Goal: Transaction & Acquisition: Purchase product/service

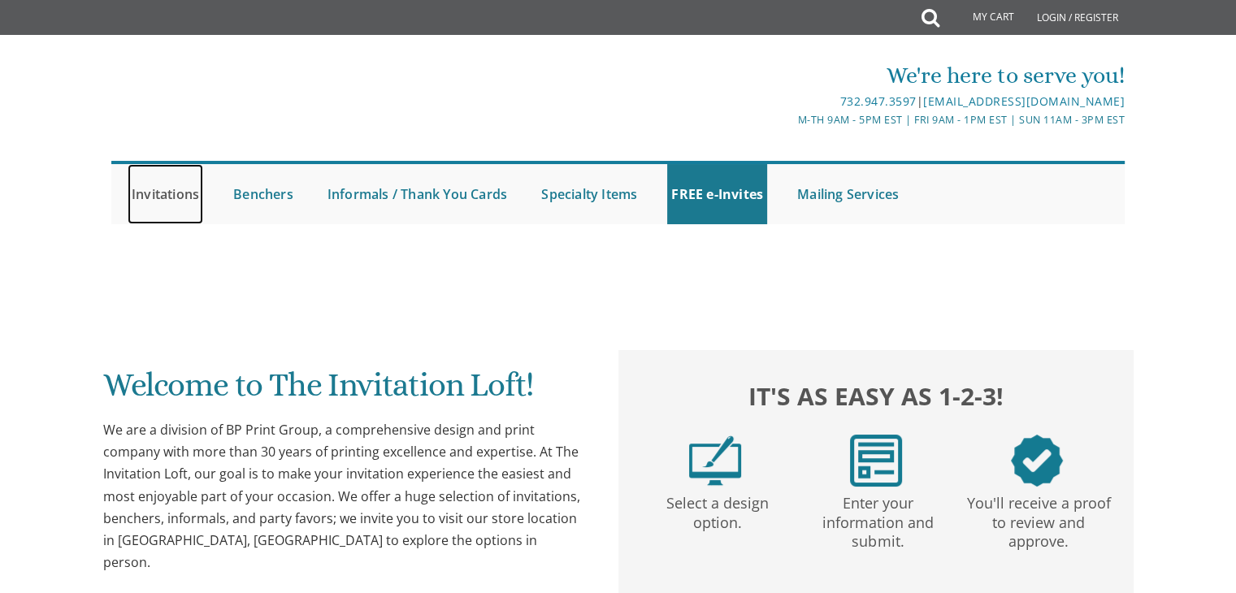
click at [163, 193] on link "Invitations" at bounding box center [166, 194] width 76 height 60
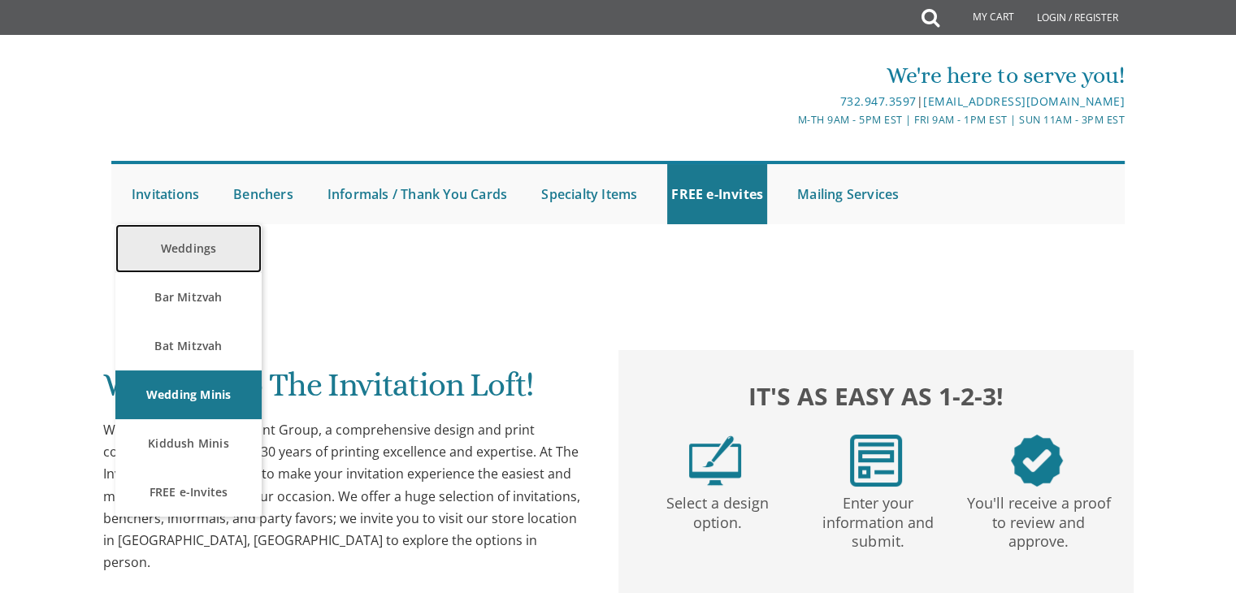
click at [193, 244] on link "Weddings" at bounding box center [188, 248] width 146 height 49
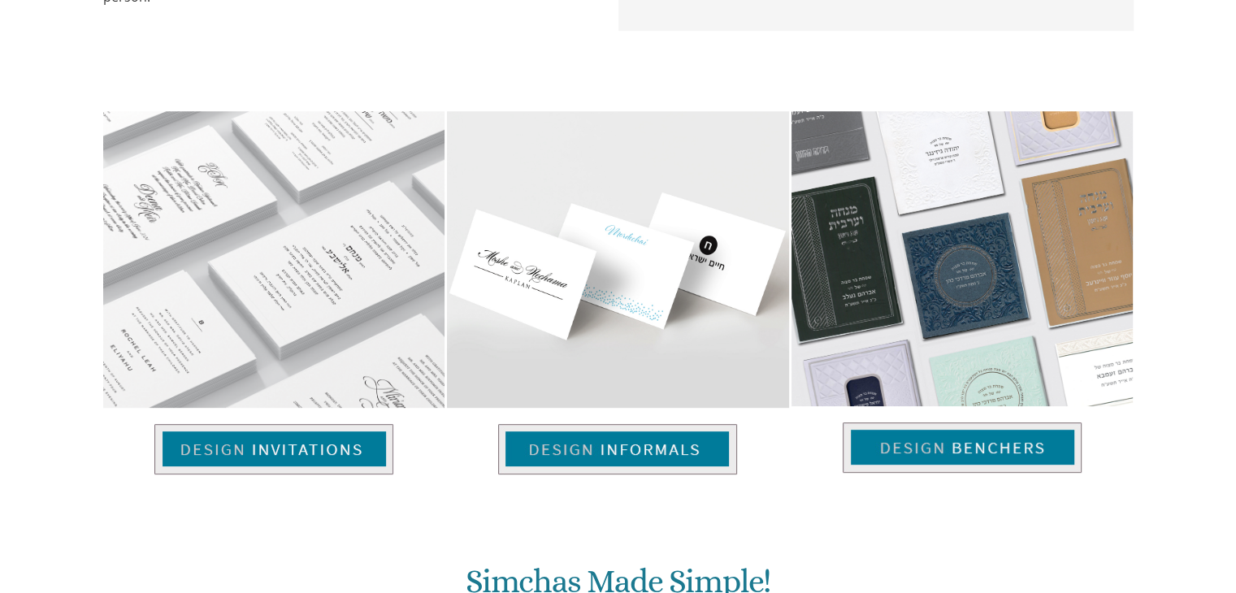
scroll to position [575, 0]
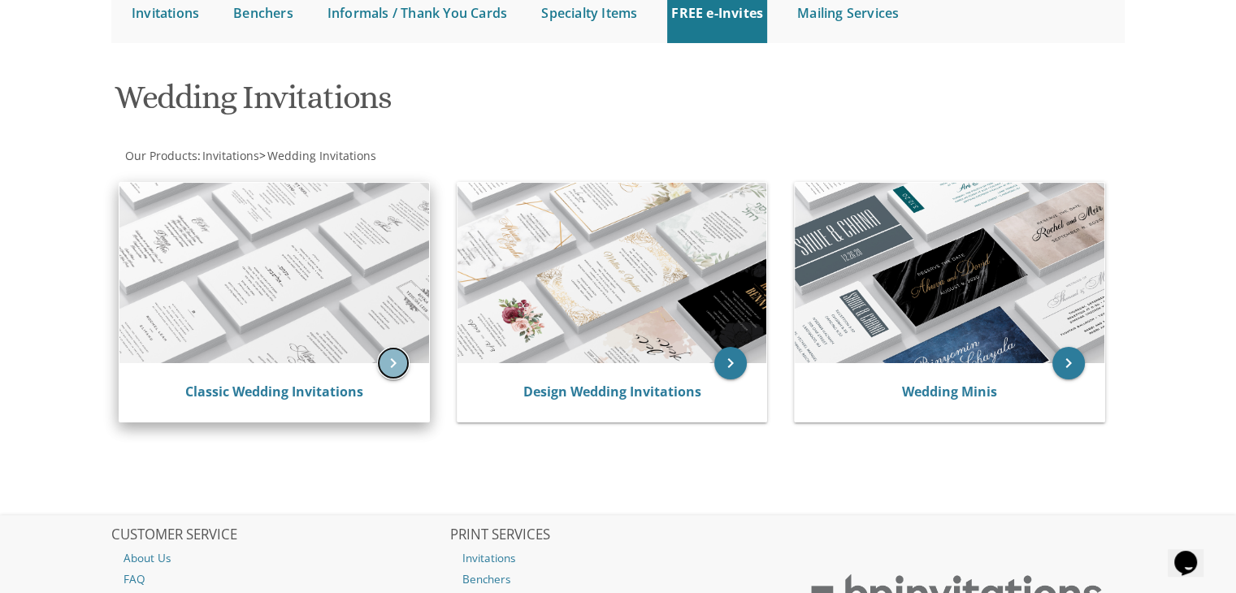
click at [396, 365] on icon "keyboard_arrow_right" at bounding box center [393, 363] width 33 height 33
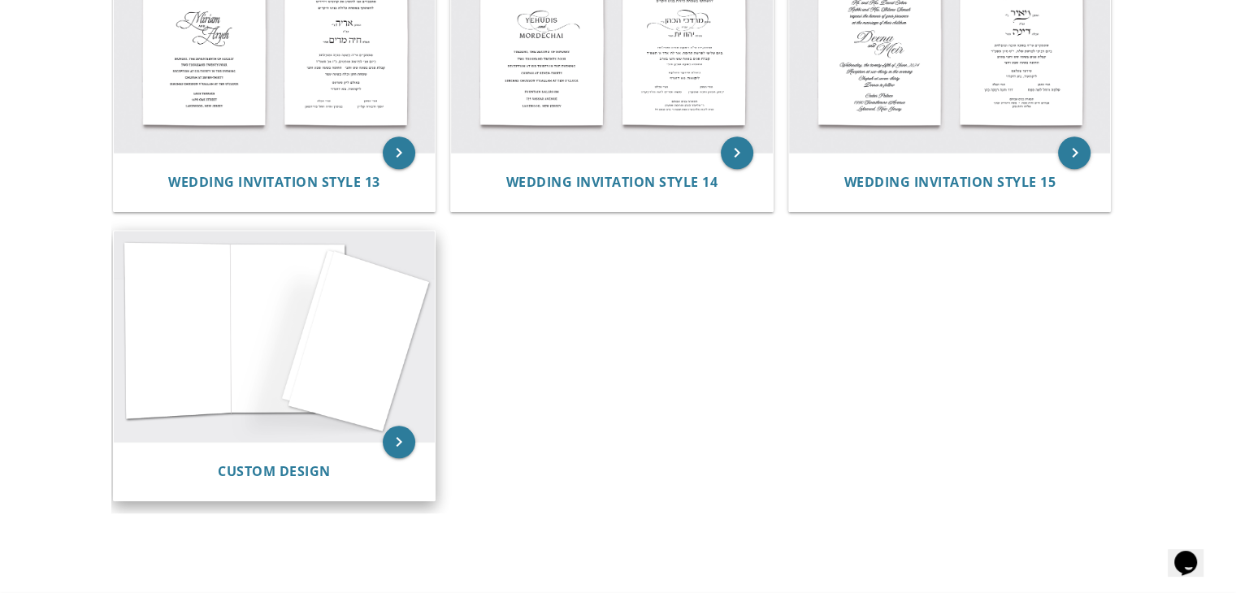
scroll to position [1600, 0]
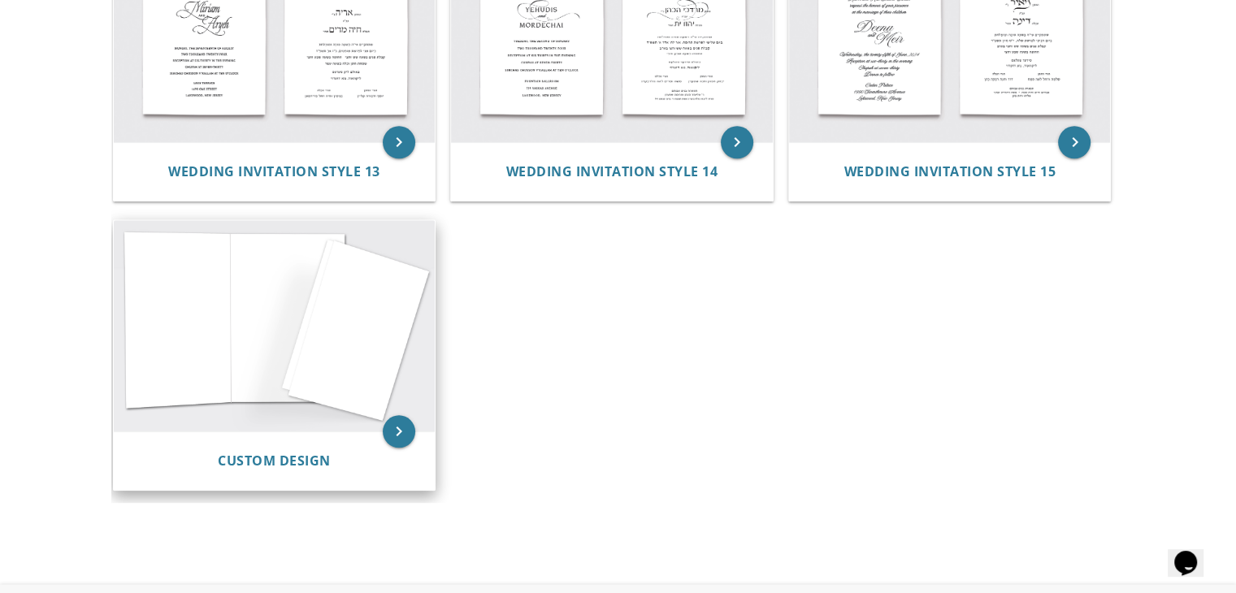
click at [262, 436] on div "Custom Design" at bounding box center [275, 460] width 322 height 59
click at [280, 459] on span "Custom Design" at bounding box center [274, 461] width 113 height 18
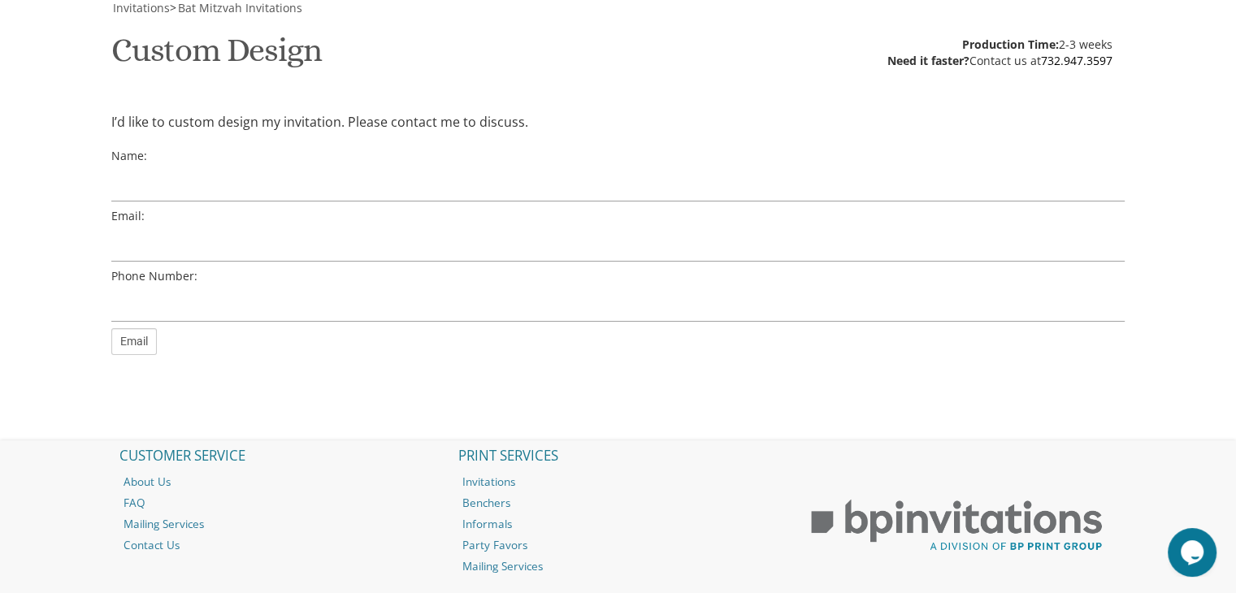
scroll to position [250, 0]
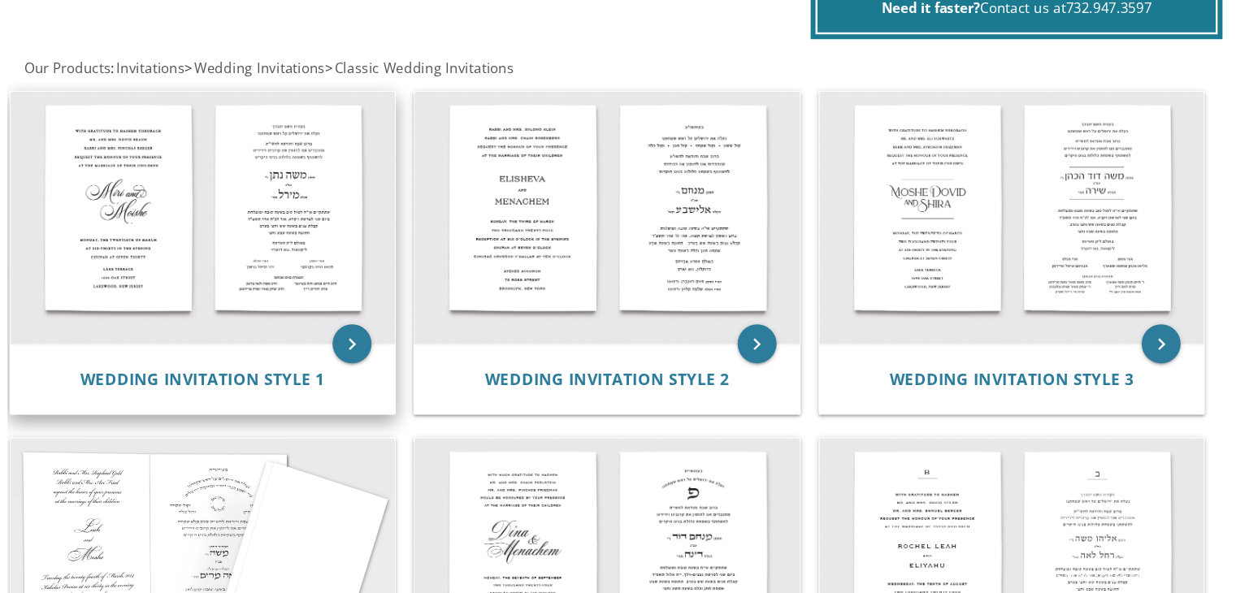
scroll to position [295, 0]
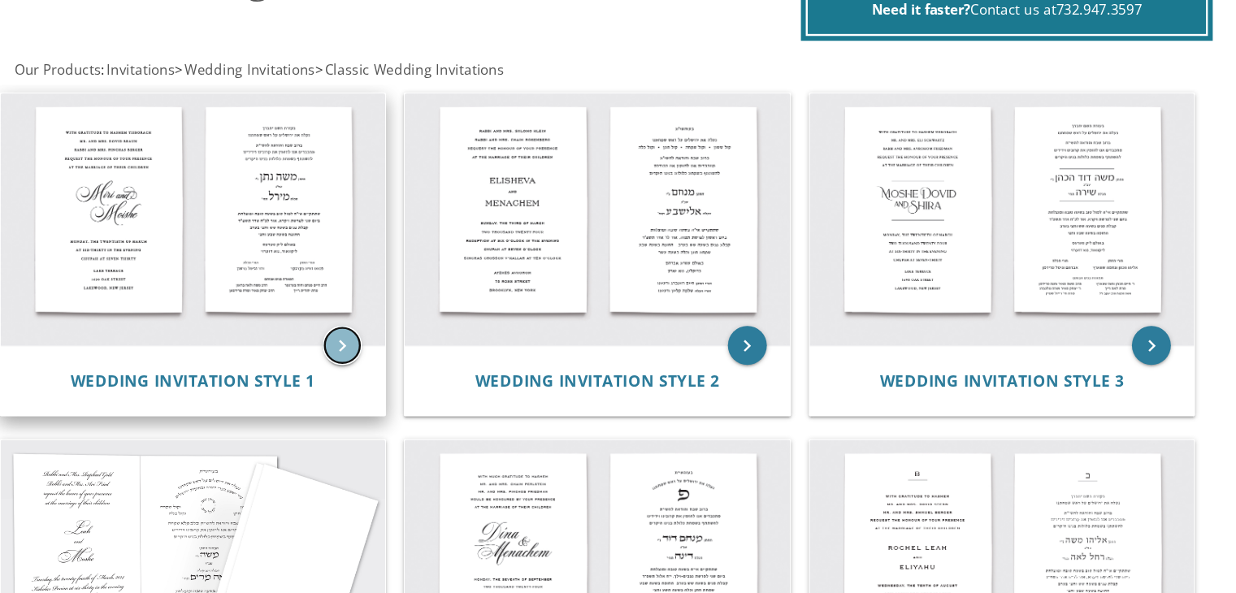
click at [399, 285] on icon "keyboard_arrow_right" at bounding box center [399, 288] width 33 height 33
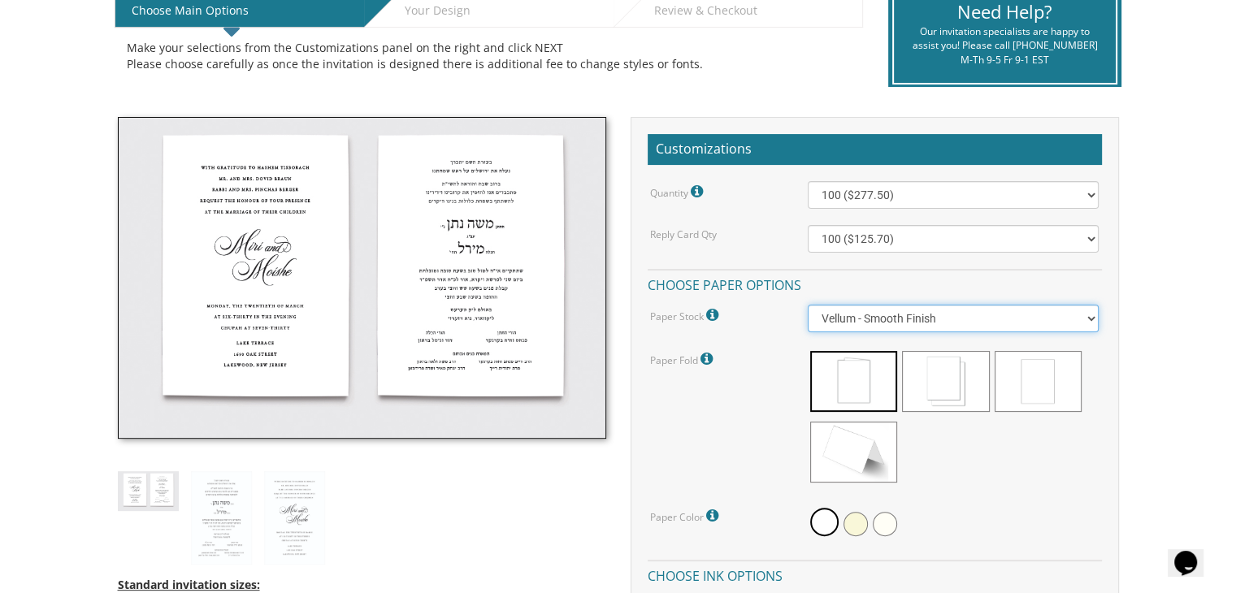
click at [867, 317] on select "Vellum - Smooth Finish Linen - Subtle Embossed Crosshatch Texture Silk - Soft, …" at bounding box center [953, 319] width 291 height 28
click at [867, 285] on h4 "Choose paper options" at bounding box center [875, 283] width 454 height 28
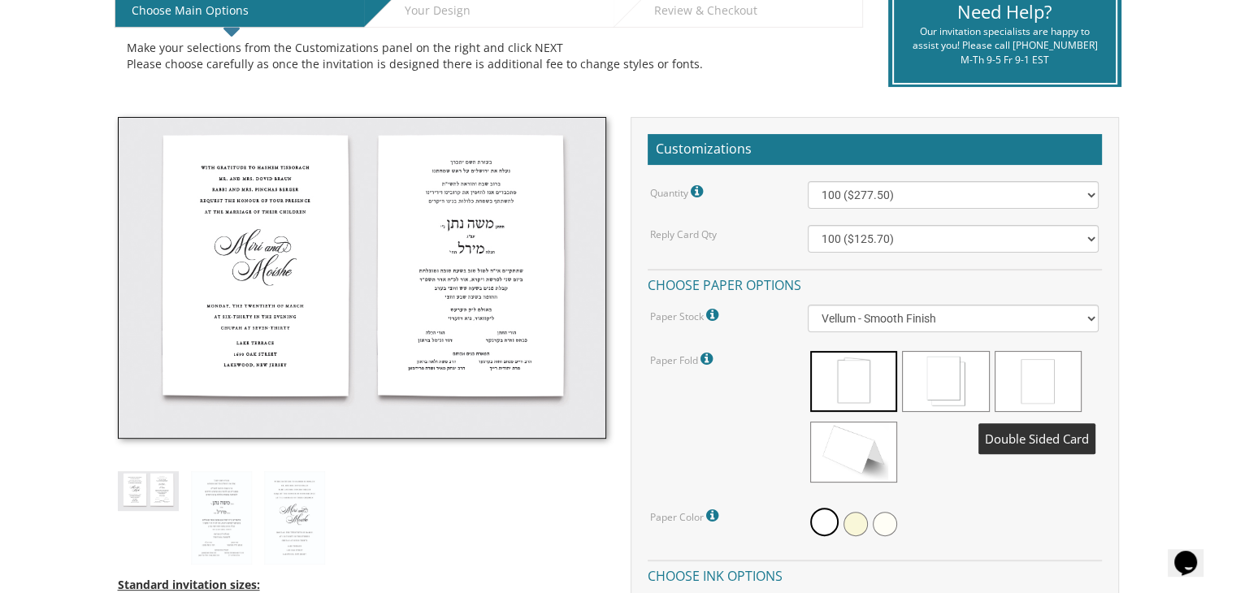
click at [1043, 378] on span at bounding box center [1038, 381] width 87 height 61
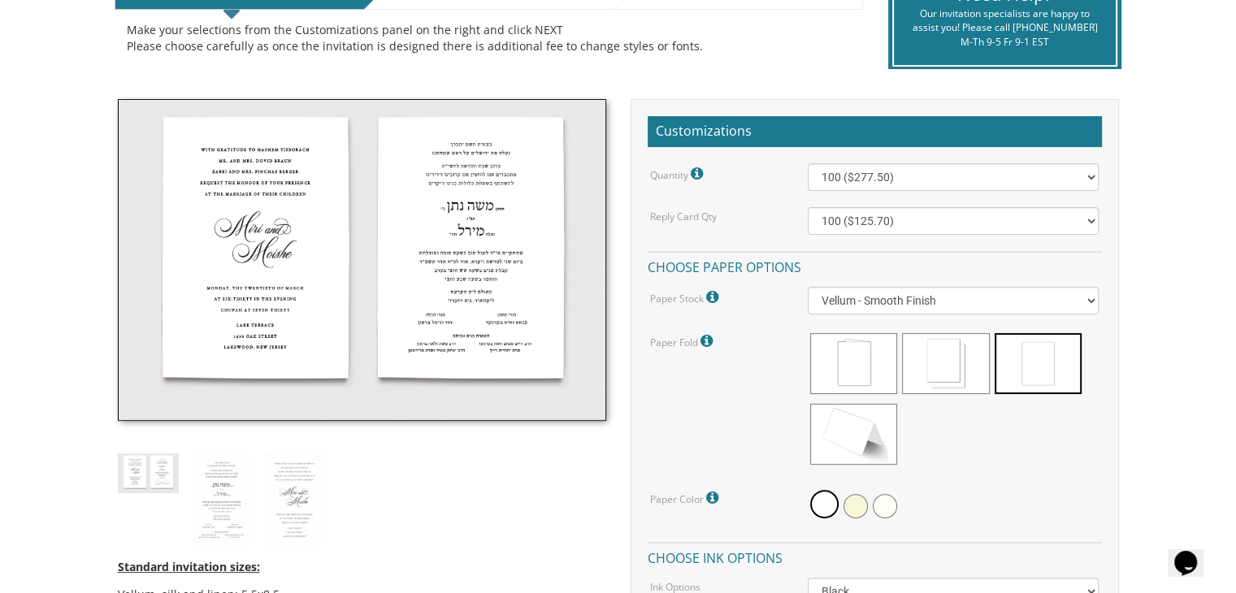
scroll to position [387, 0]
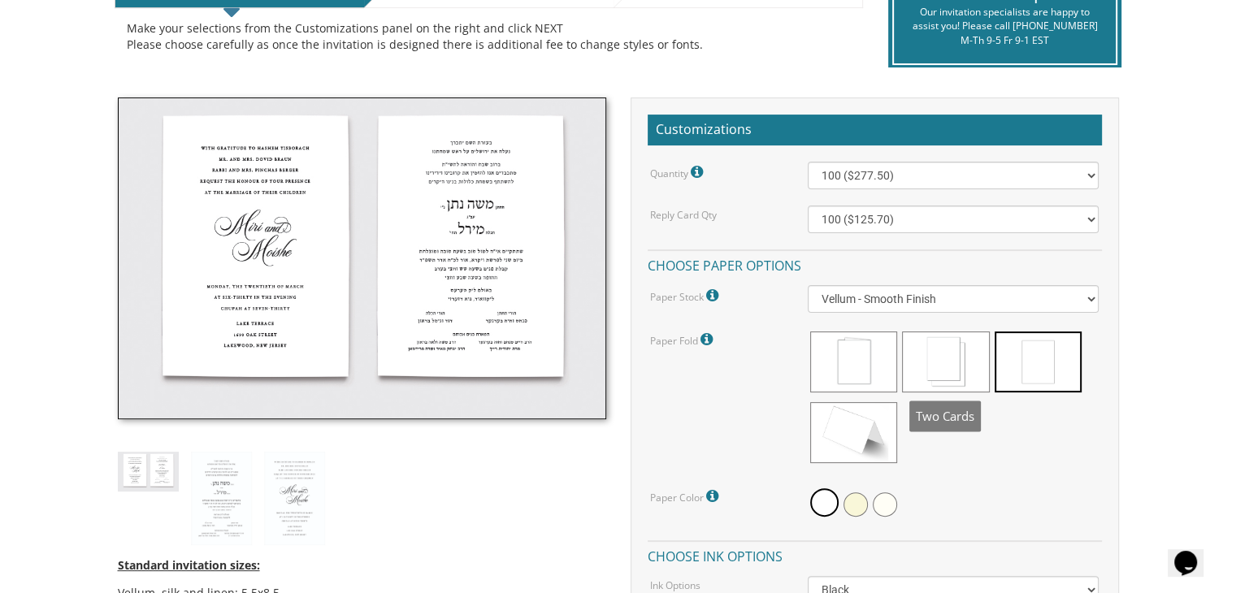
click at [975, 361] on span at bounding box center [945, 362] width 87 height 61
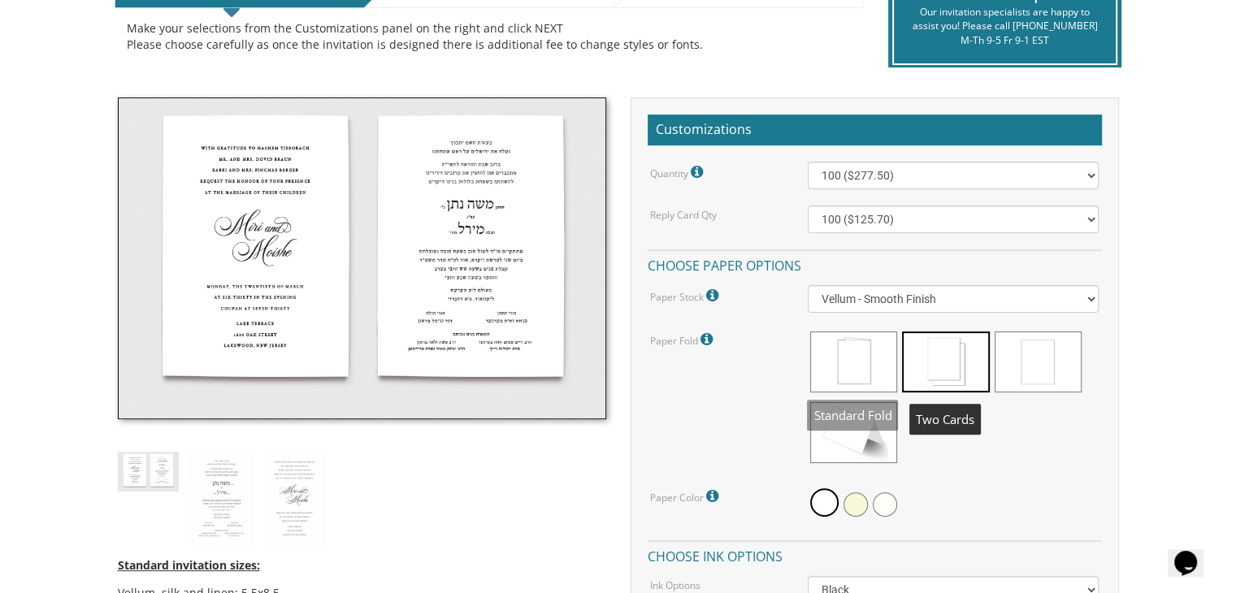
click at [888, 368] on span at bounding box center [853, 362] width 87 height 61
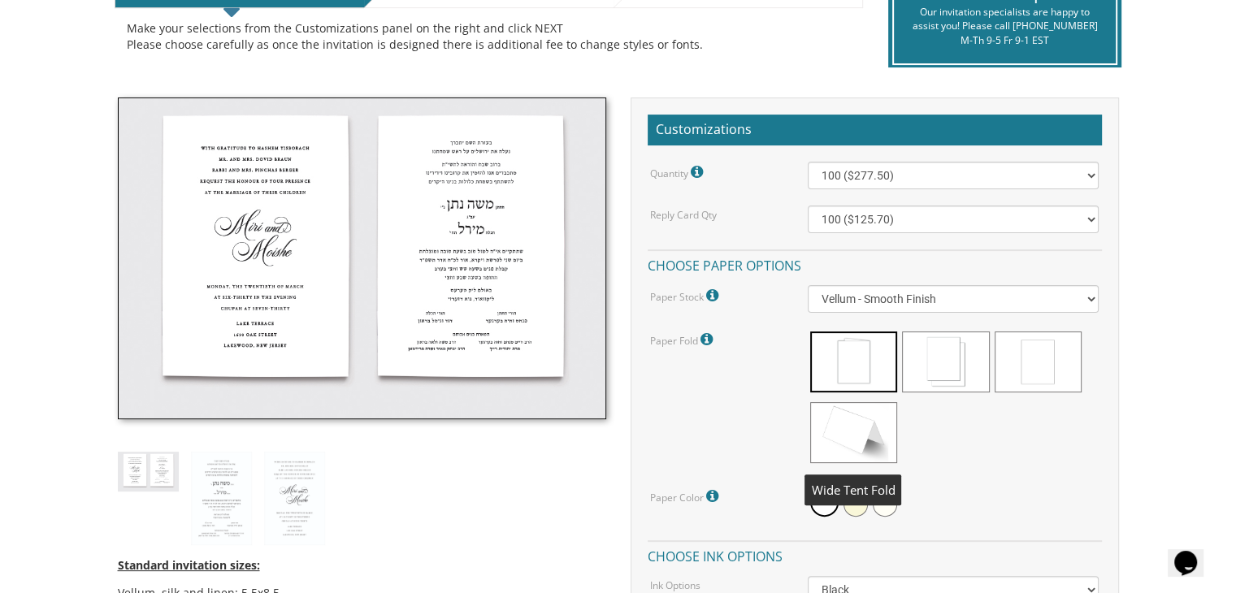
click at [862, 446] on span at bounding box center [853, 432] width 87 height 61
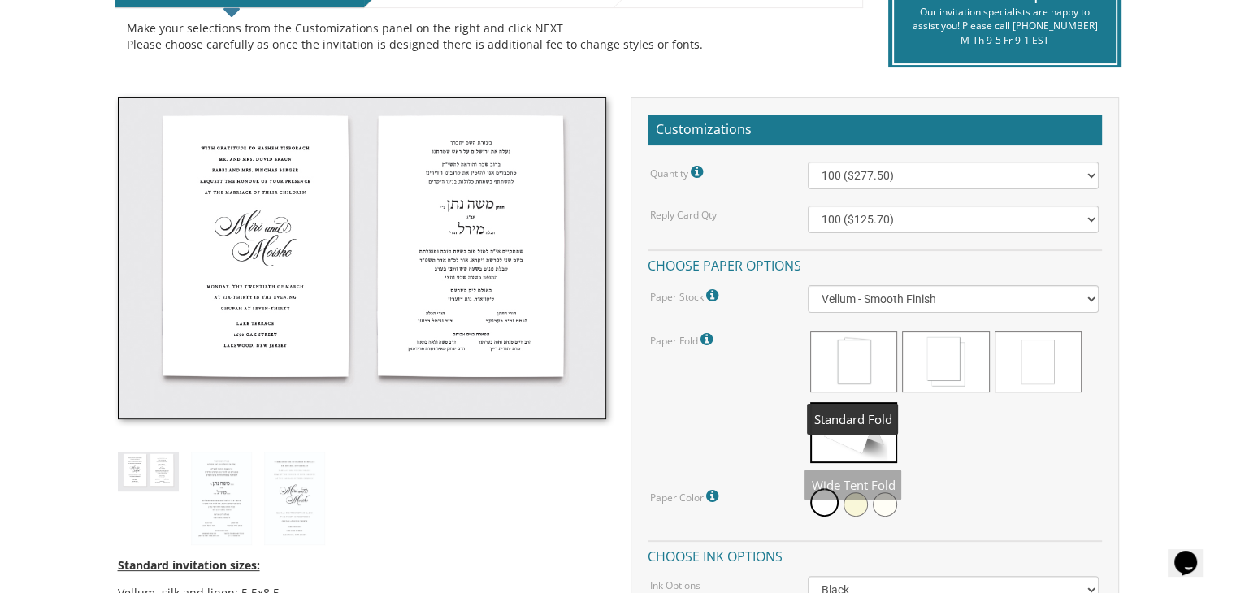
click at [869, 384] on span at bounding box center [853, 362] width 87 height 61
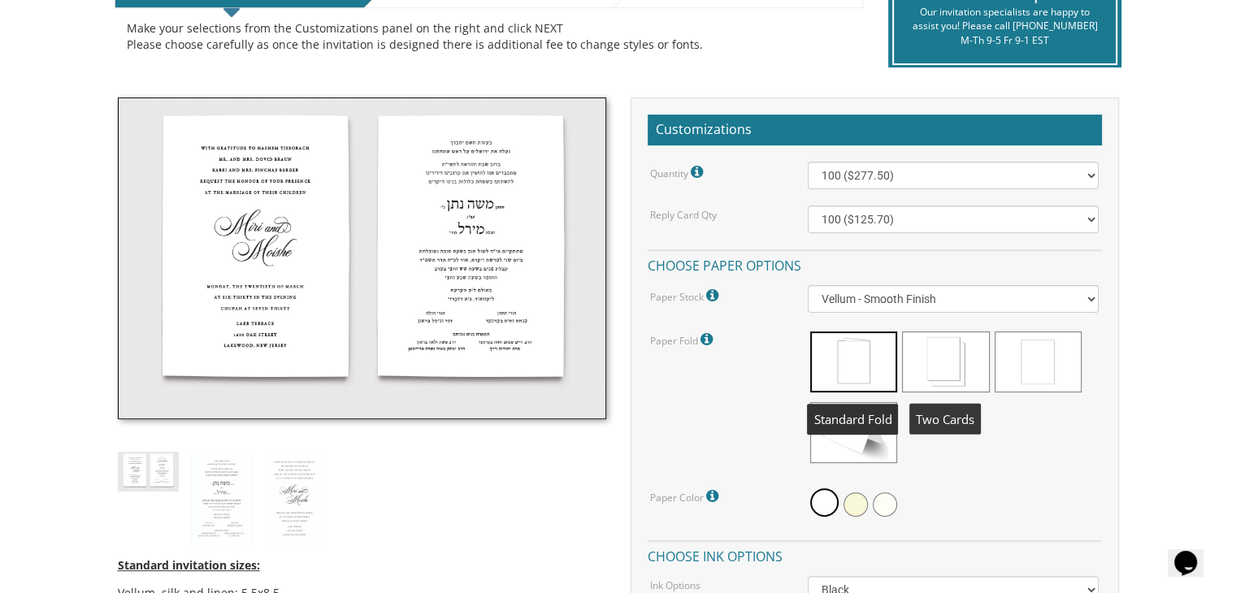
click at [933, 380] on span at bounding box center [945, 362] width 87 height 61
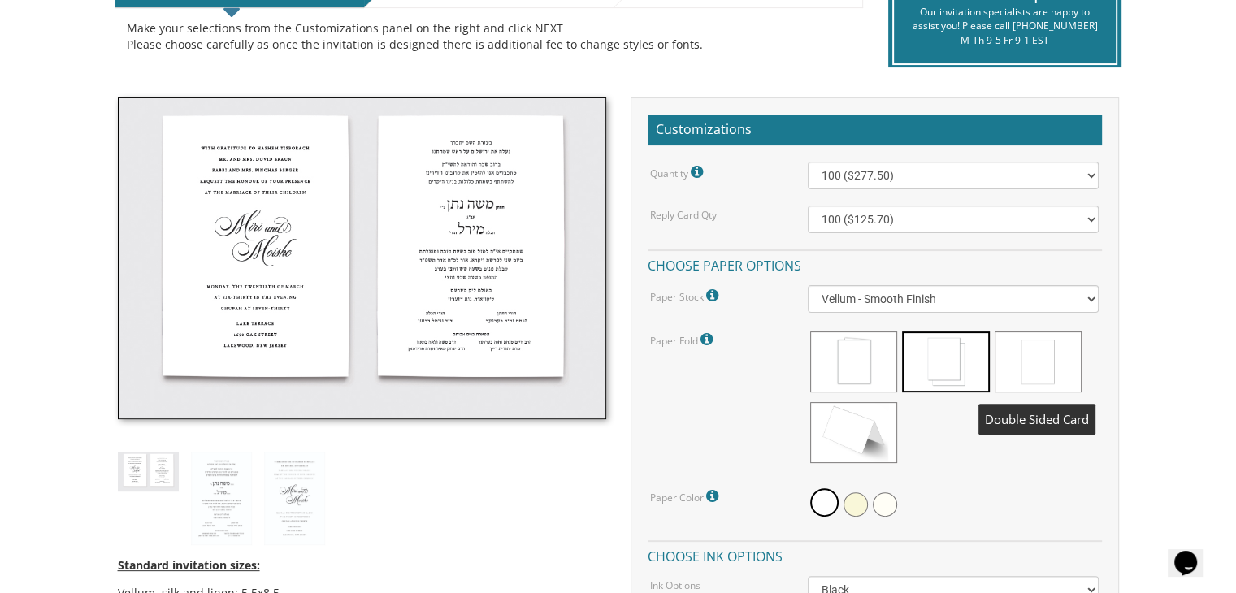
click at [1017, 363] on span at bounding box center [1038, 362] width 87 height 61
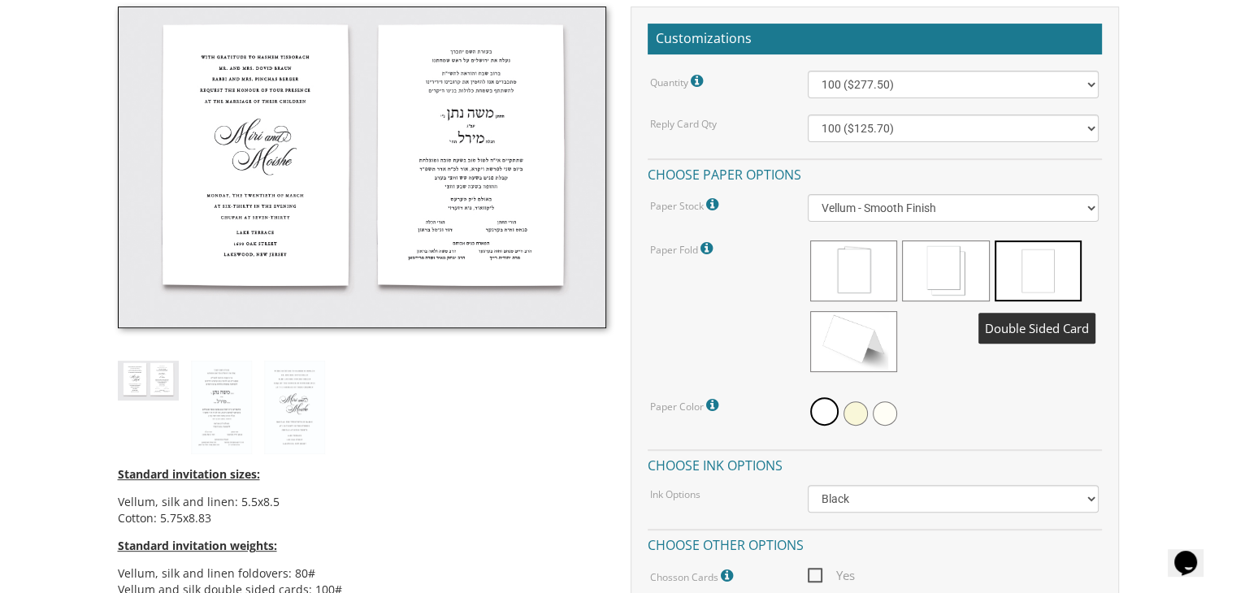
scroll to position [473, 0]
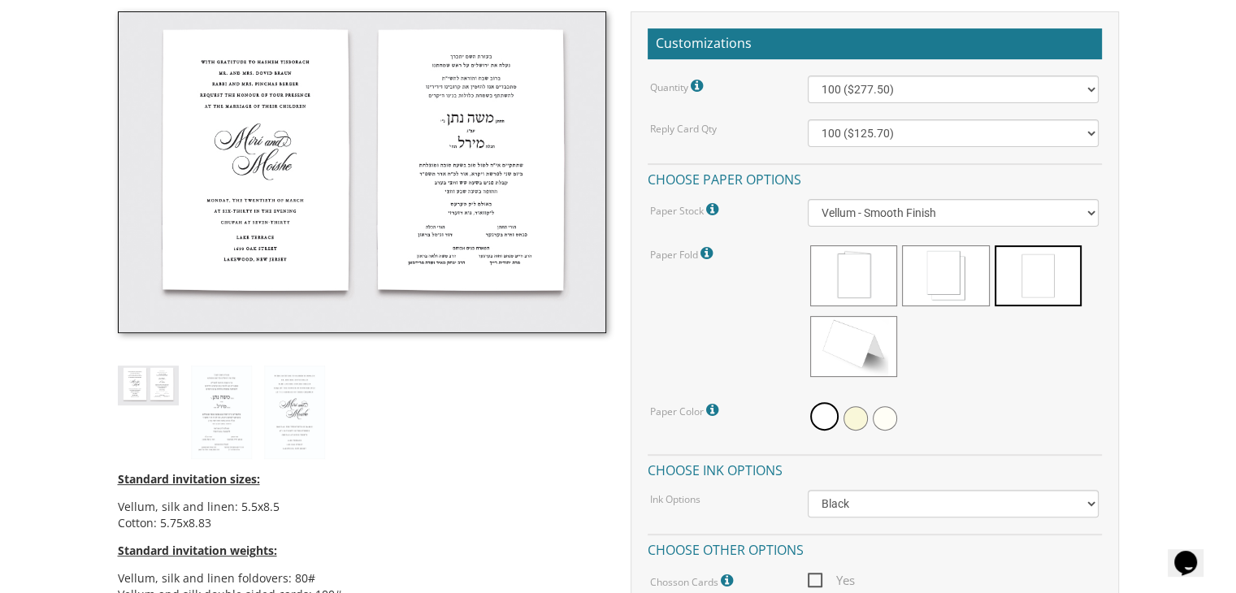
click at [981, 326] on div at bounding box center [953, 313] width 291 height 141
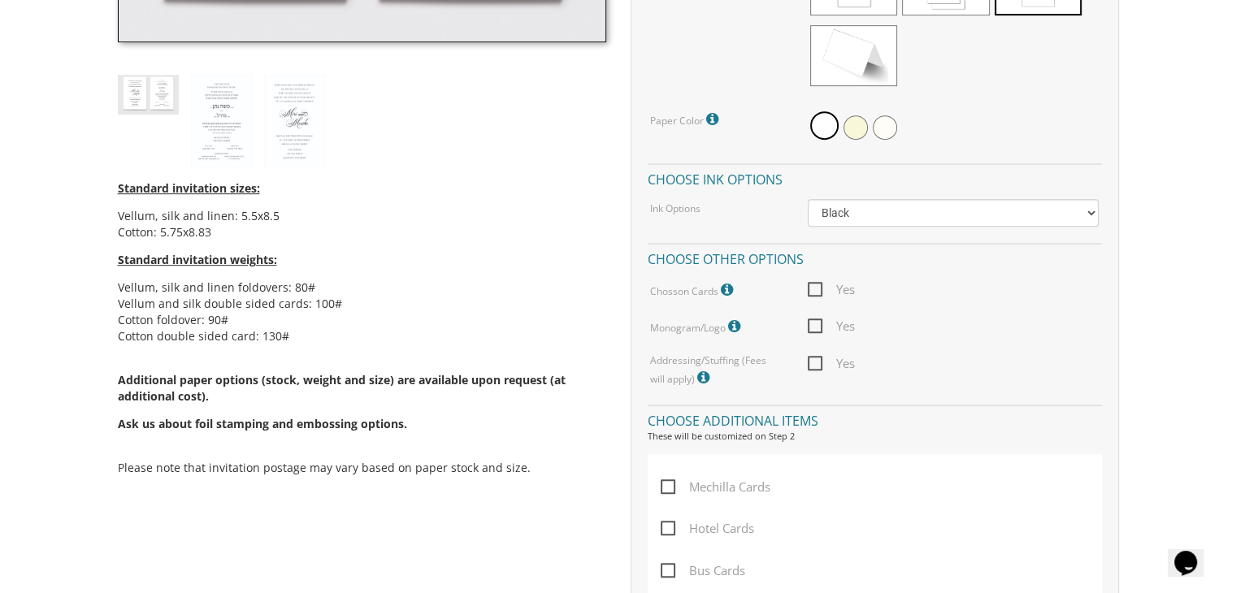
scroll to position [767, 0]
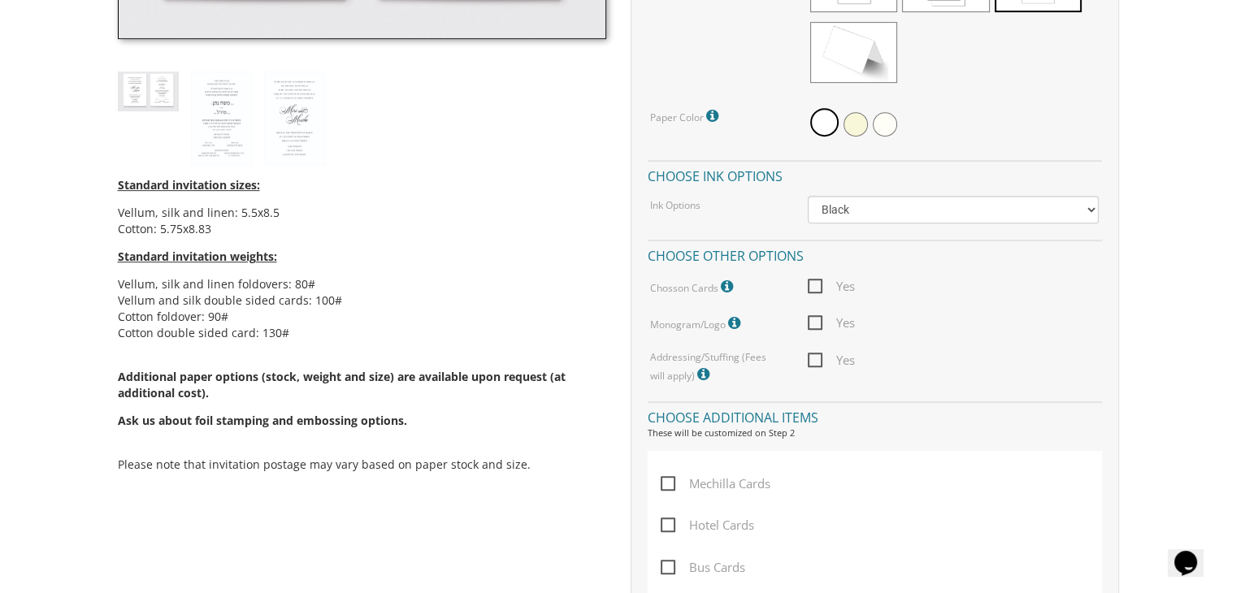
click at [726, 284] on icon at bounding box center [729, 287] width 16 height 15
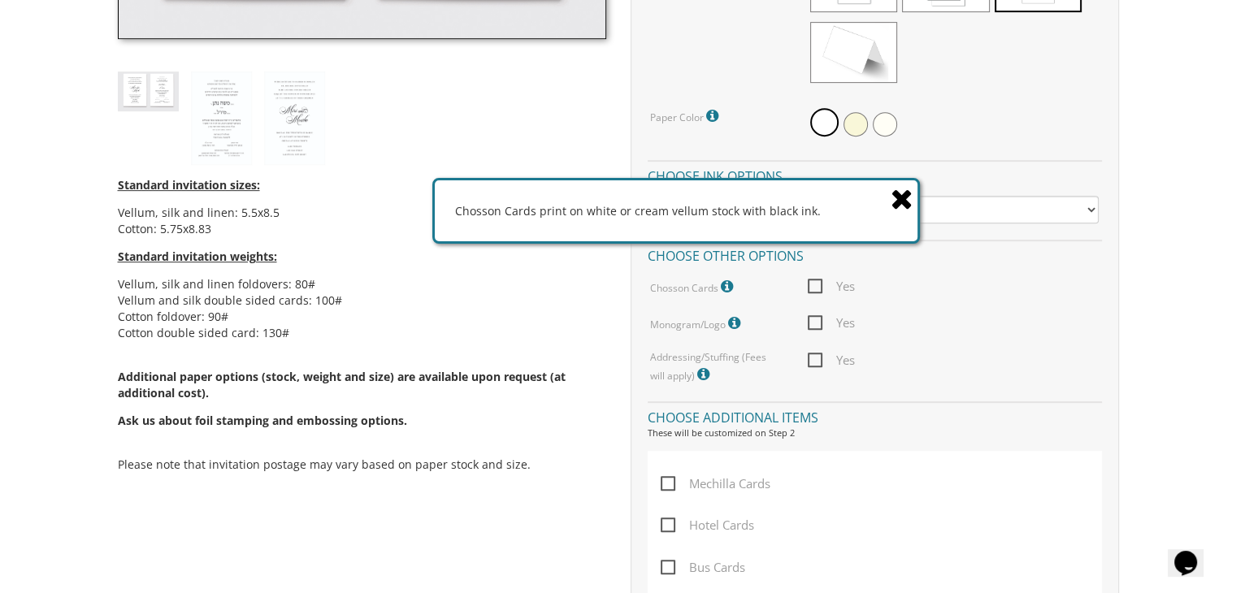
click at [732, 323] on icon at bounding box center [736, 323] width 16 height 15
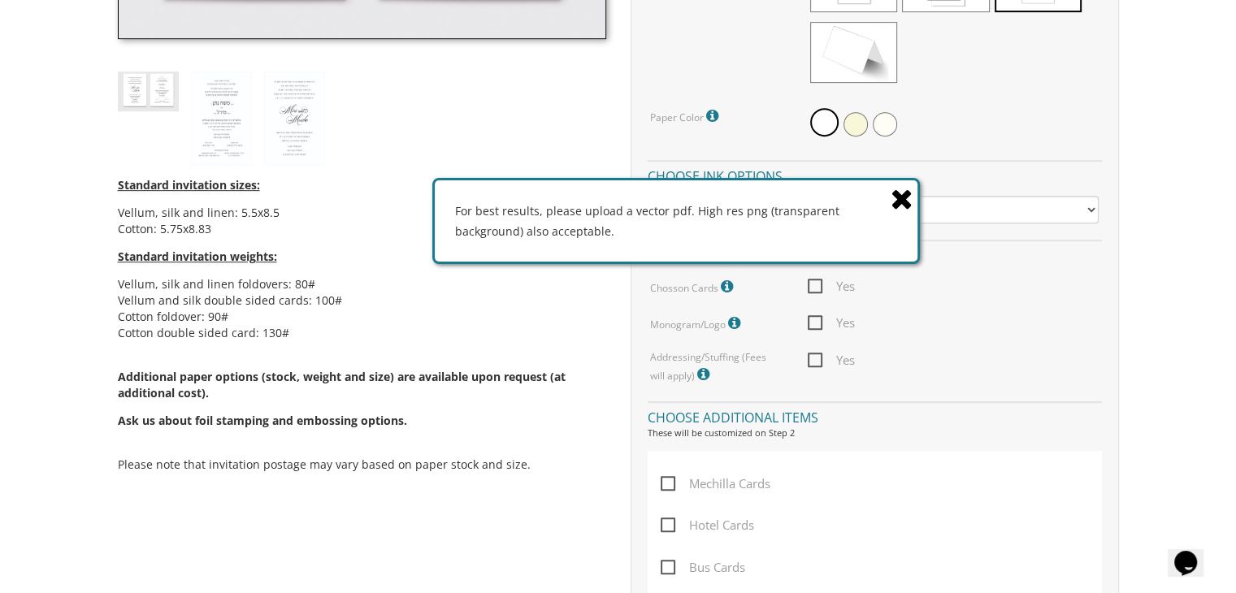
click at [697, 373] on icon at bounding box center [705, 374] width 16 height 15
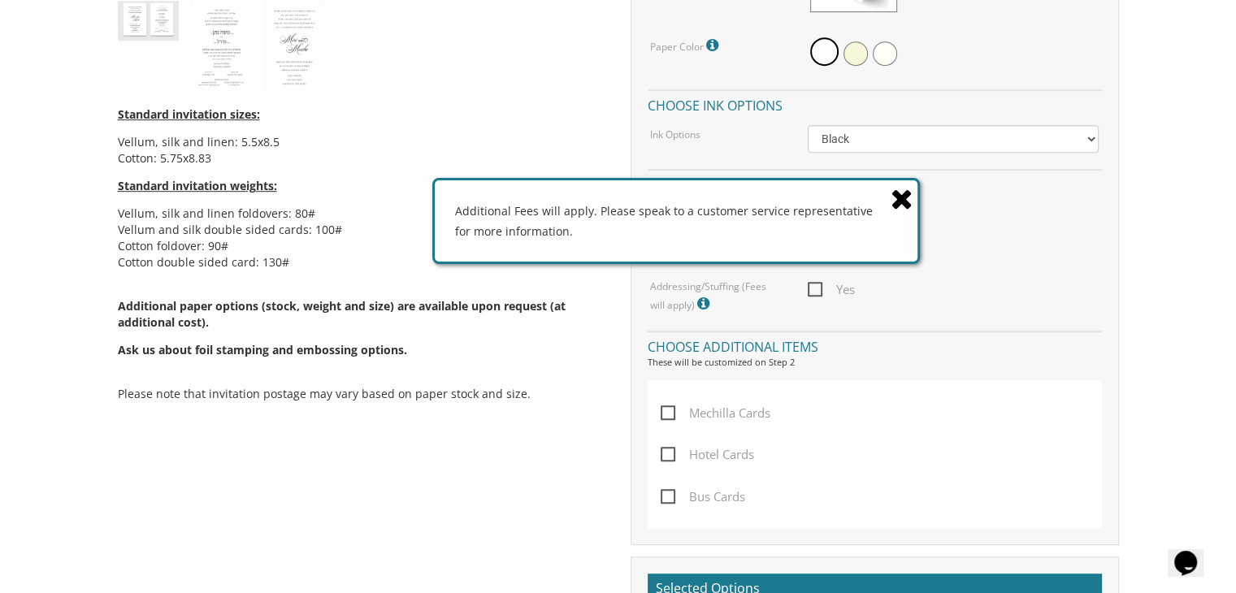
scroll to position [844, 0]
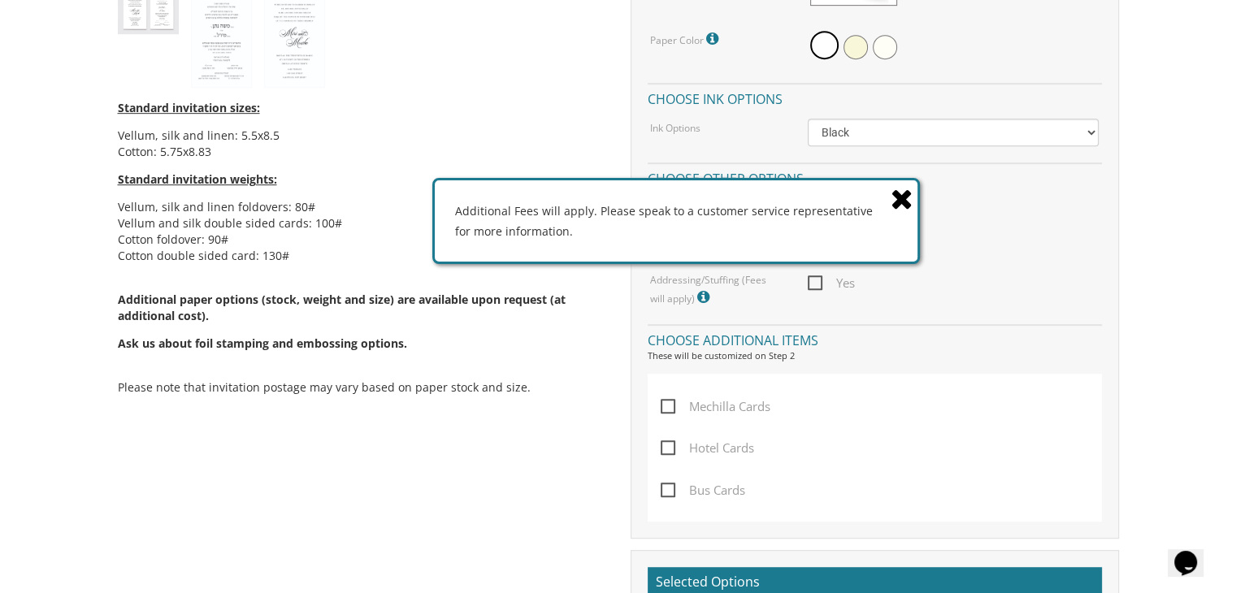
click at [666, 404] on span "Mechilla Cards" at bounding box center [716, 407] width 110 height 20
click at [666, 404] on input "Mechilla Cards" at bounding box center [666, 405] width 11 height 11
checkbox input "true"
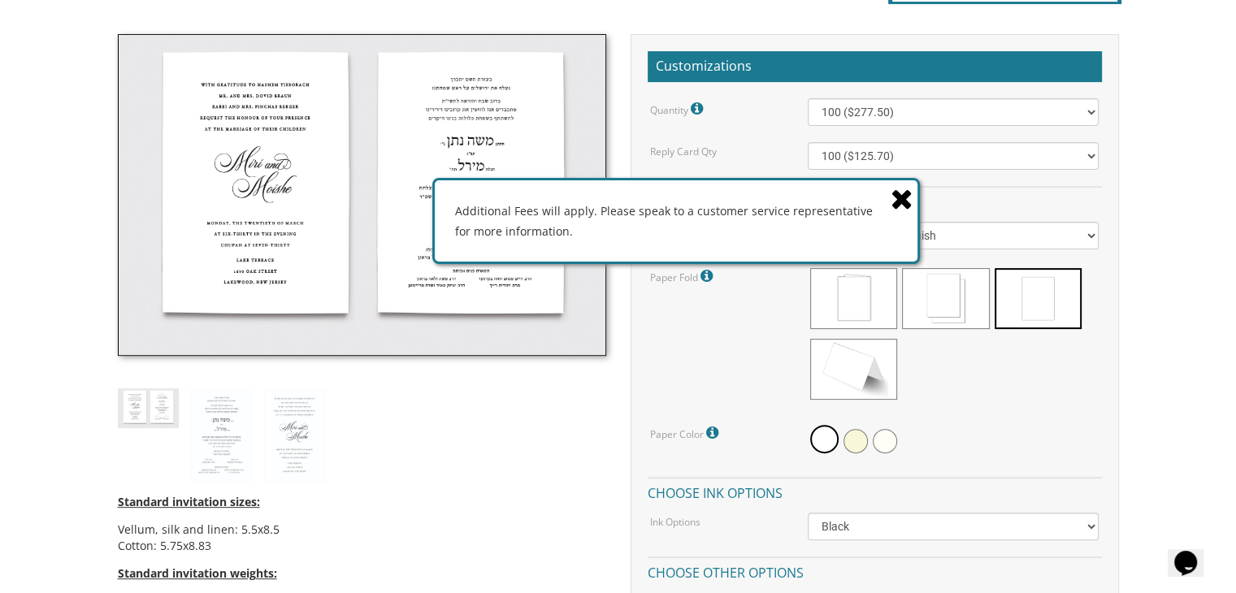
scroll to position [447, 0]
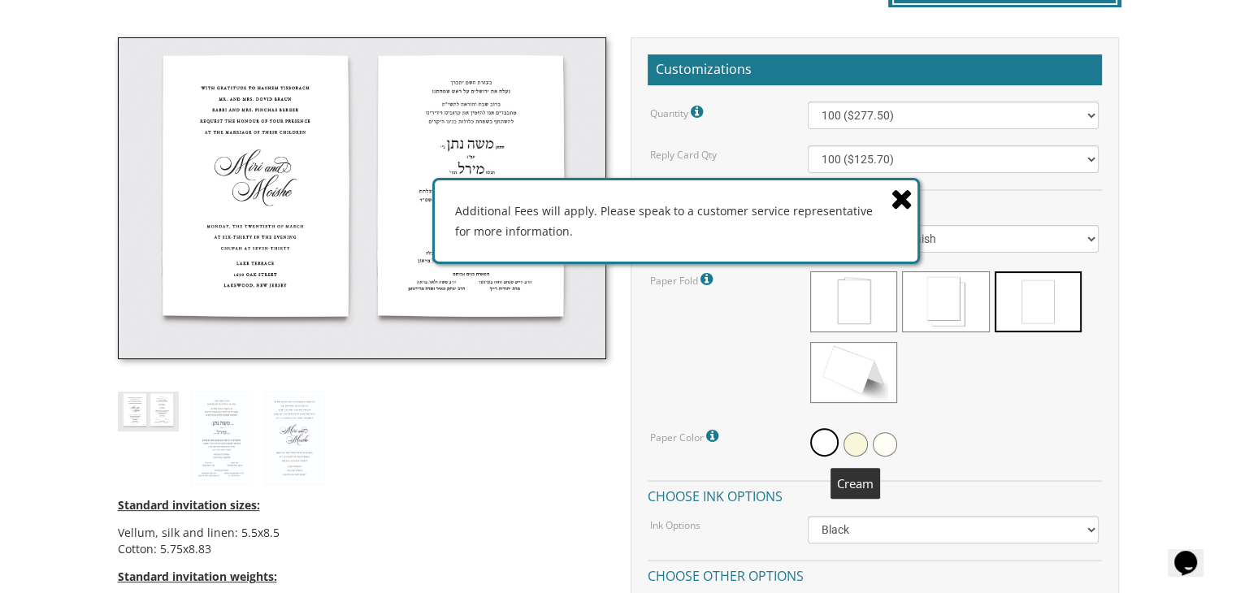
click at [857, 449] on span at bounding box center [855, 444] width 24 height 24
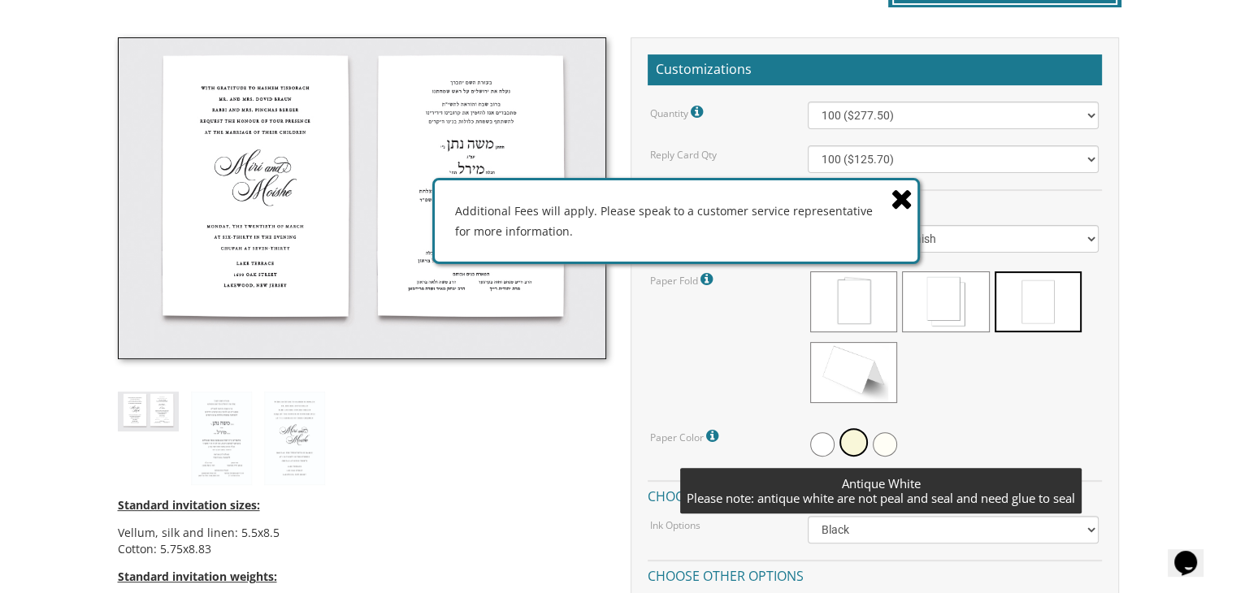
click at [881, 443] on span at bounding box center [885, 444] width 24 height 24
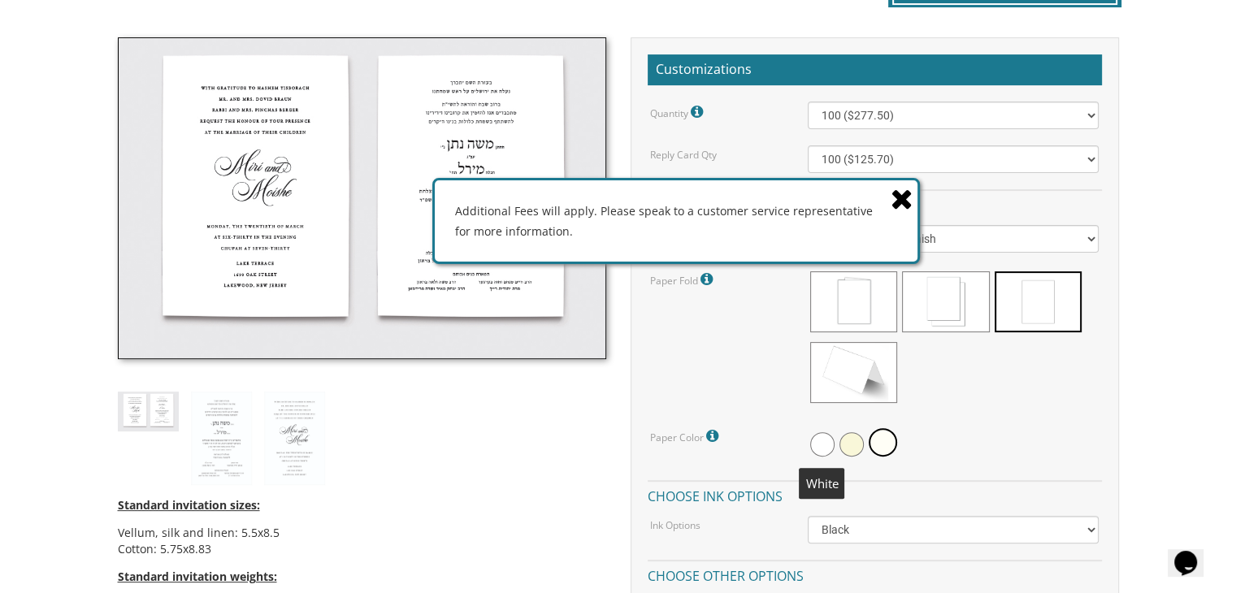
click at [818, 448] on span at bounding box center [822, 444] width 24 height 24
click at [898, 202] on icon at bounding box center [902, 198] width 23 height 28
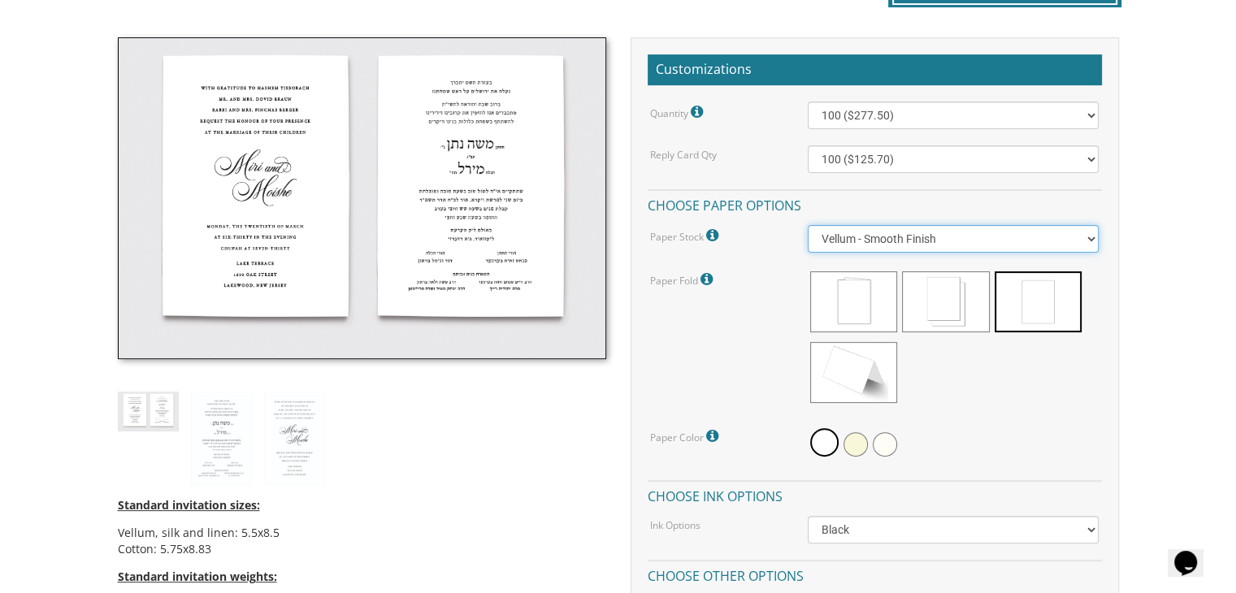
click at [878, 241] on select "Vellum - Smooth Finish Linen - Subtle Embossed Crosshatch Texture Silk - Soft, …" at bounding box center [953, 239] width 291 height 28
click at [808, 225] on select "Vellum - Smooth Finish Linen - Subtle Embossed Crosshatch Texture Silk - Soft, …" at bounding box center [953, 239] width 291 height 28
click at [864, 241] on select "Vellum - Smooth Finish Linen - Subtle Embossed Crosshatch Texture Silk - Soft, …" at bounding box center [953, 239] width 291 height 28
click at [808, 225] on select "Vellum - Smooth Finish Linen - Subtle Embossed Crosshatch Texture Silk - Soft, …" at bounding box center [953, 239] width 291 height 28
click at [865, 244] on select "Vellum - Smooth Finish Linen - Subtle Embossed Crosshatch Texture Silk - Soft, …" at bounding box center [953, 239] width 291 height 28
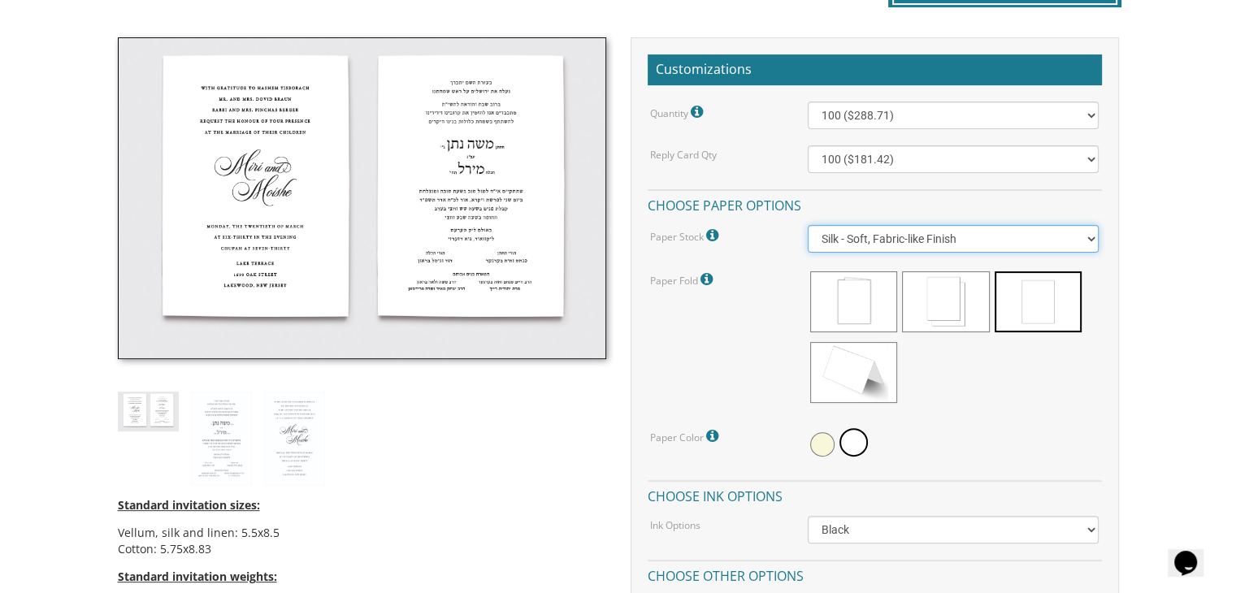
click at [808, 225] on select "Vellum - Smooth Finish Linen - Subtle Embossed Crosshatch Texture Silk - Soft, …" at bounding box center [953, 239] width 291 height 28
click at [865, 232] on select "Vellum - Smooth Finish Linen - Subtle Embossed Crosshatch Texture Silk - Soft, …" at bounding box center [953, 239] width 291 height 28
select select "Vellum"
click at [808, 225] on select "Vellum - Smooth Finish Linen - Subtle Embossed Crosshatch Texture Silk - Soft, …" at bounding box center [953, 239] width 291 height 28
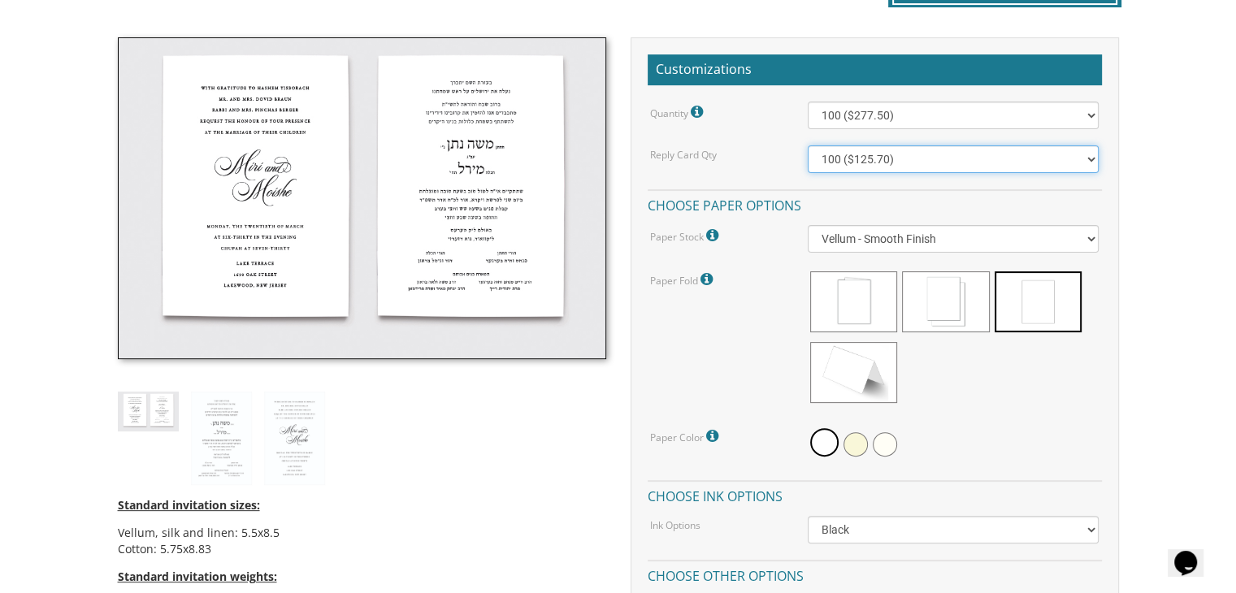
click at [835, 145] on select "100 ($125.70) 200 ($150.60) 300 ($177.95) 400 ($270.70) 500 ($225.30) 600 ($249…" at bounding box center [953, 159] width 291 height 28
click at [748, 163] on div "Reply Card Qty 100 ($125.70) 200 ($150.60) 300 ($177.95) 400 ($270.70) 500 ($22…" at bounding box center [874, 159] width 473 height 28
click at [693, 113] on icon at bounding box center [699, 112] width 16 height 15
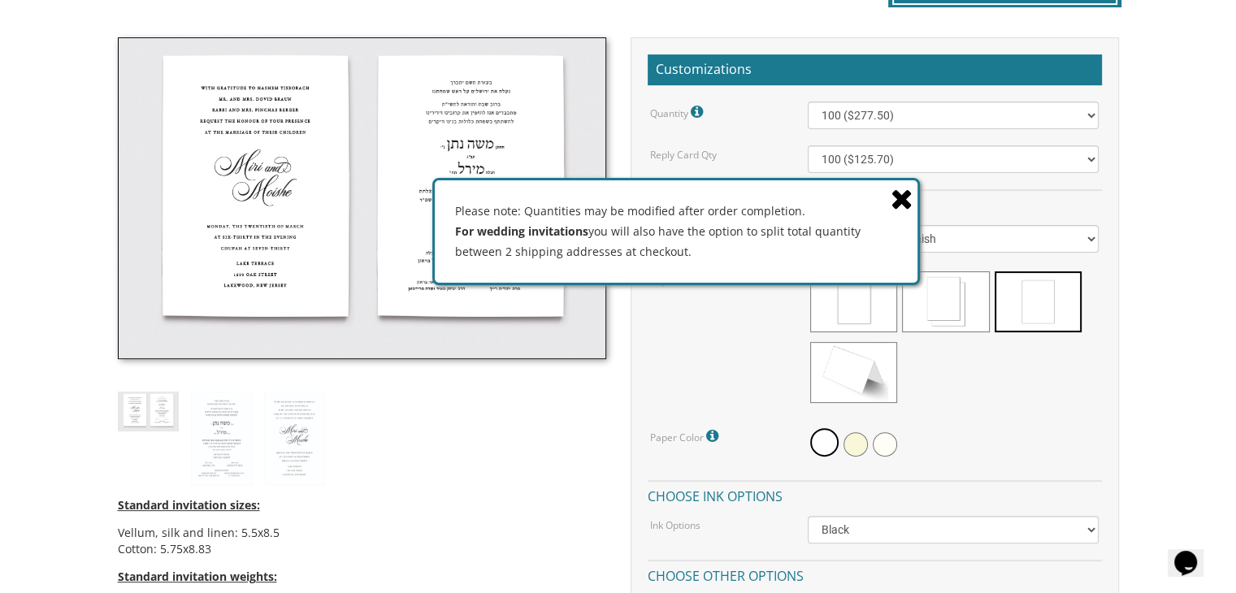
click at [765, 137] on div "Quantity Please note: Quantities may be modified after order completion. For we…" at bounding box center [875, 404] width 454 height 604
click at [900, 196] on icon at bounding box center [902, 198] width 23 height 28
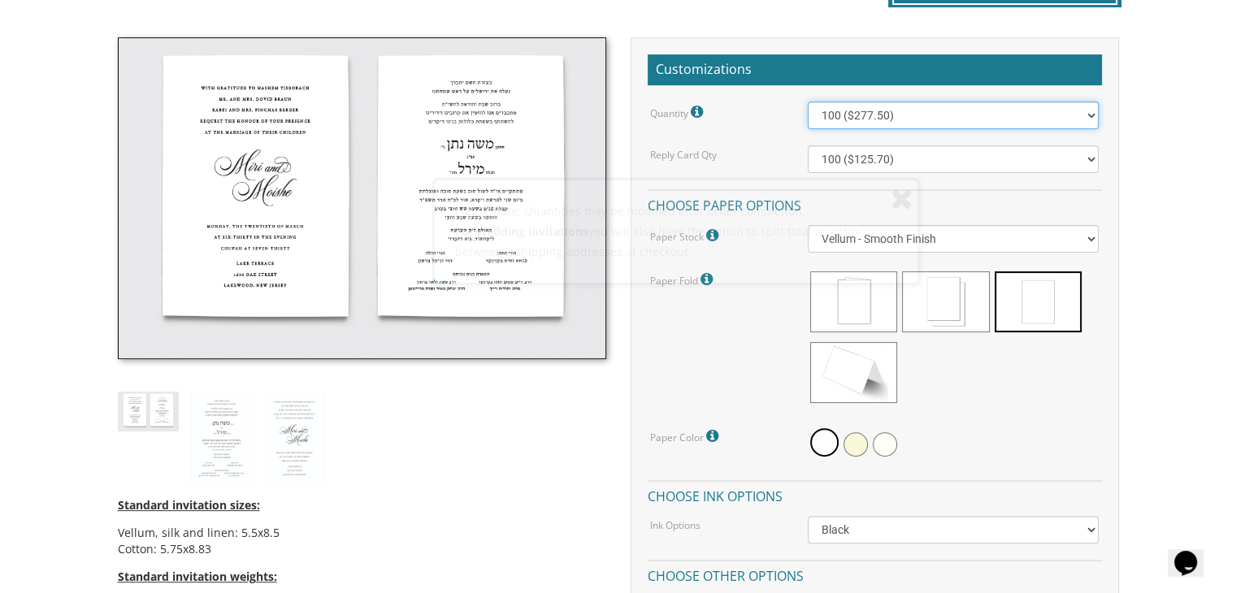
click at [868, 114] on select "100 ($277.50) 200 ($330.45) 300 ($380.65) 400 ($432.70) 500 ($482.10) 600 ($534…" at bounding box center [953, 116] width 291 height 28
select select "300"
click at [808, 102] on select "100 ($277.50) 200 ($330.45) 300 ($380.65) 400 ($432.70) 500 ($482.10) 600 ($534…" at bounding box center [953, 116] width 291 height 28
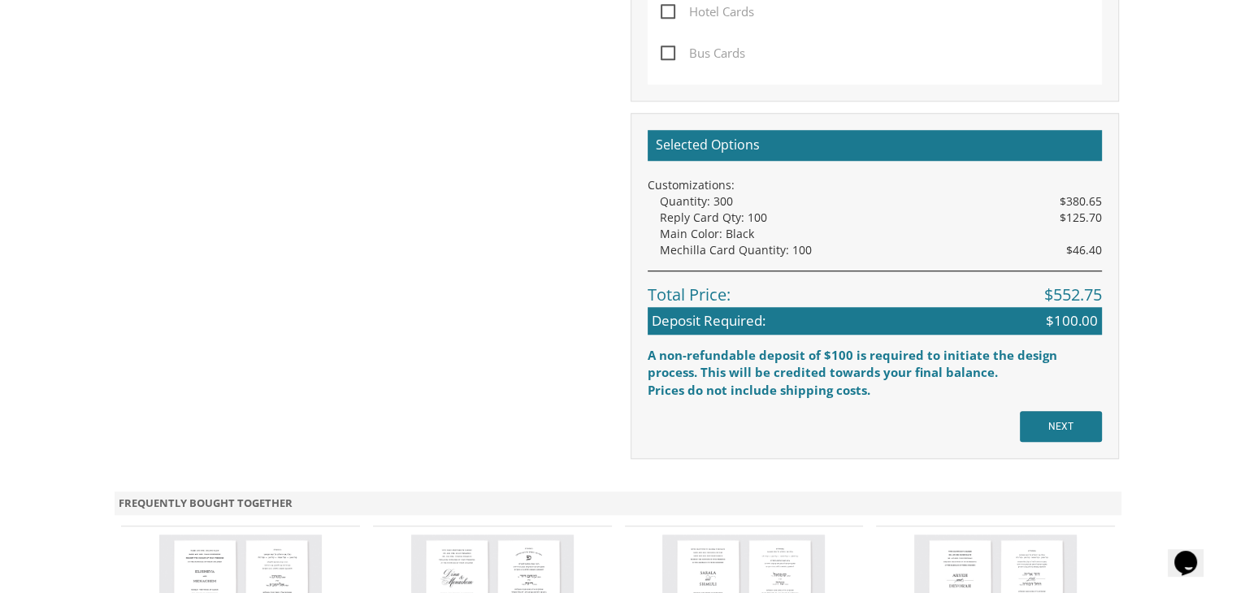
scroll to position [1342, 0]
click at [1059, 431] on input "NEXT" at bounding box center [1061, 426] width 82 height 31
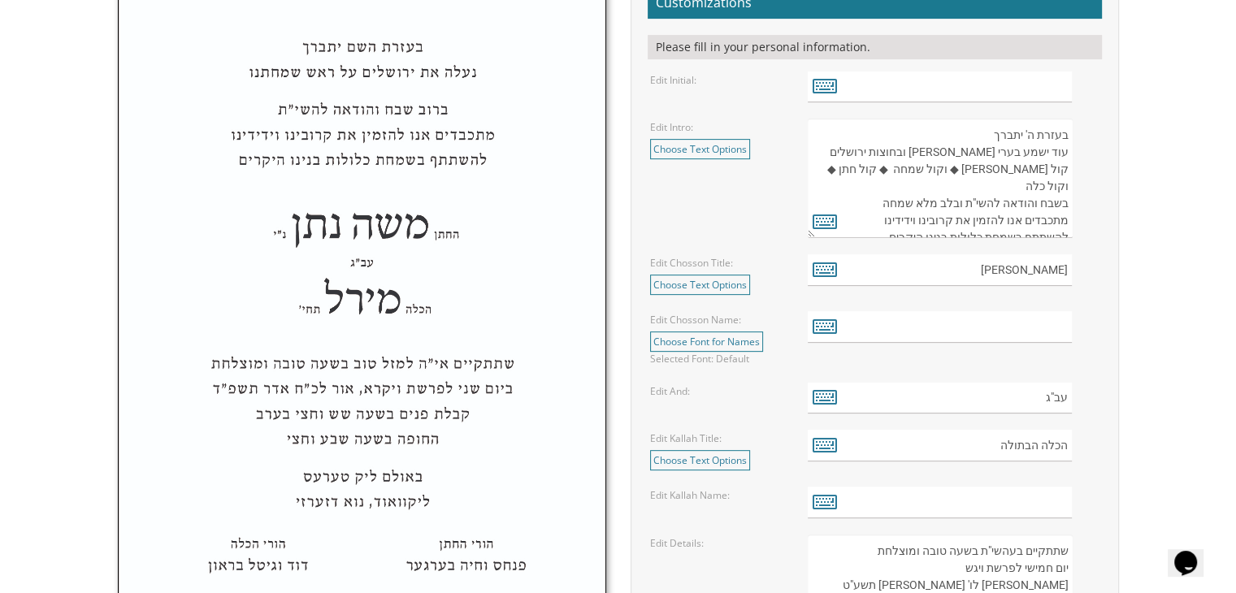
scroll to position [595, 0]
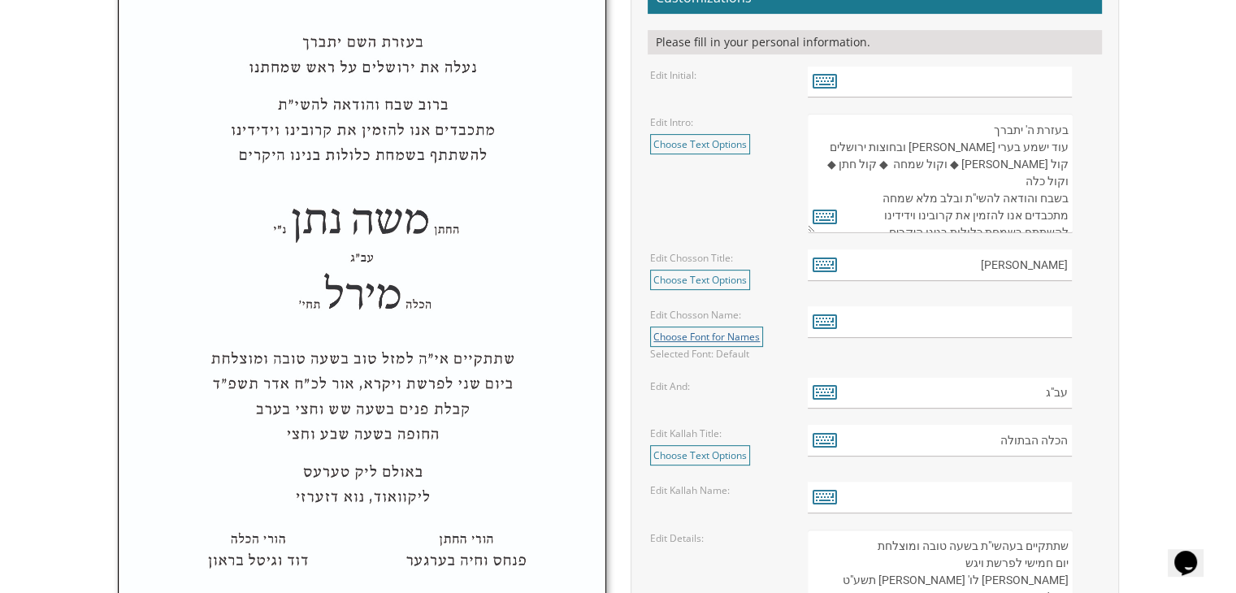
click at [754, 335] on link "Choose Font for Names" at bounding box center [706, 337] width 113 height 20
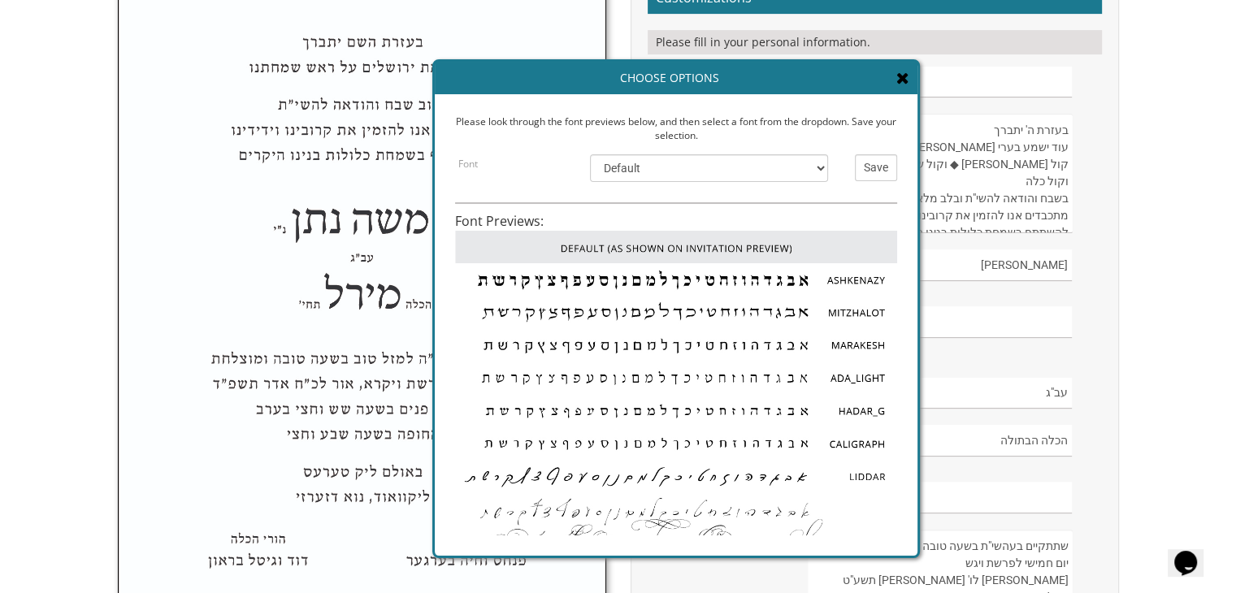
scroll to position [0, 0]
click at [975, 371] on form "Customizations Please fill in your personal information. Edit Initial: Edit Int…" at bounding box center [875, 587] width 454 height 1209
click at [742, 163] on select "Default Ashkenazy Mitzhalot Marakesh Ada_Light Hadar_G Caligraph Liddar EgoTrip…" at bounding box center [709, 168] width 238 height 28
click at [740, 163] on select "Default Ashkenazy Mitzhalot Marakesh Ada_Light Hadar_G Caligraph Liddar EgoTrip…" at bounding box center [709, 168] width 238 height 28
click at [731, 280] on img at bounding box center [676, 279] width 442 height 33
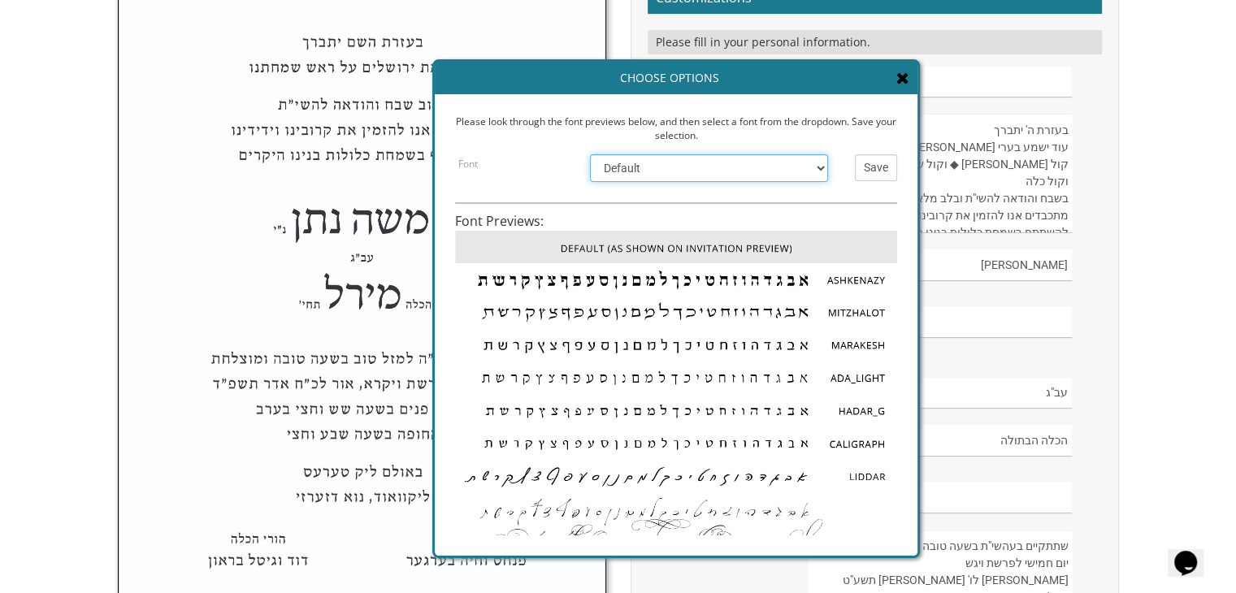
click at [800, 176] on select "Default Ashkenazy Mitzhalot Marakesh Ada_Light Hadar_G Caligraph Liddar EgoTrip…" at bounding box center [709, 168] width 238 height 28
select select "/store/pc/invitations/FontPreviews/hebfonts-23.jpg"
click at [590, 154] on select "Default Ashkenazy Mitzhalot Marakesh Ada_Light Hadar_G Caligraph Liddar EgoTrip…" at bounding box center [709, 168] width 238 height 28
click at [878, 176] on input "Save" at bounding box center [876, 167] width 42 height 27
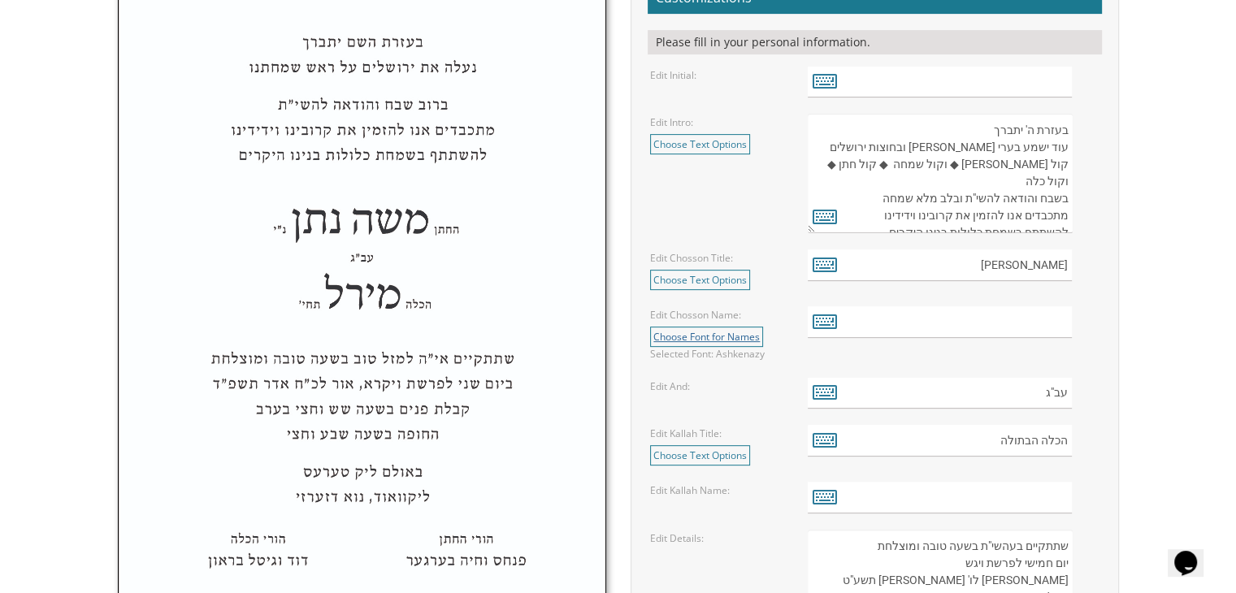
click at [717, 336] on link "Choose Font for Names" at bounding box center [706, 337] width 113 height 20
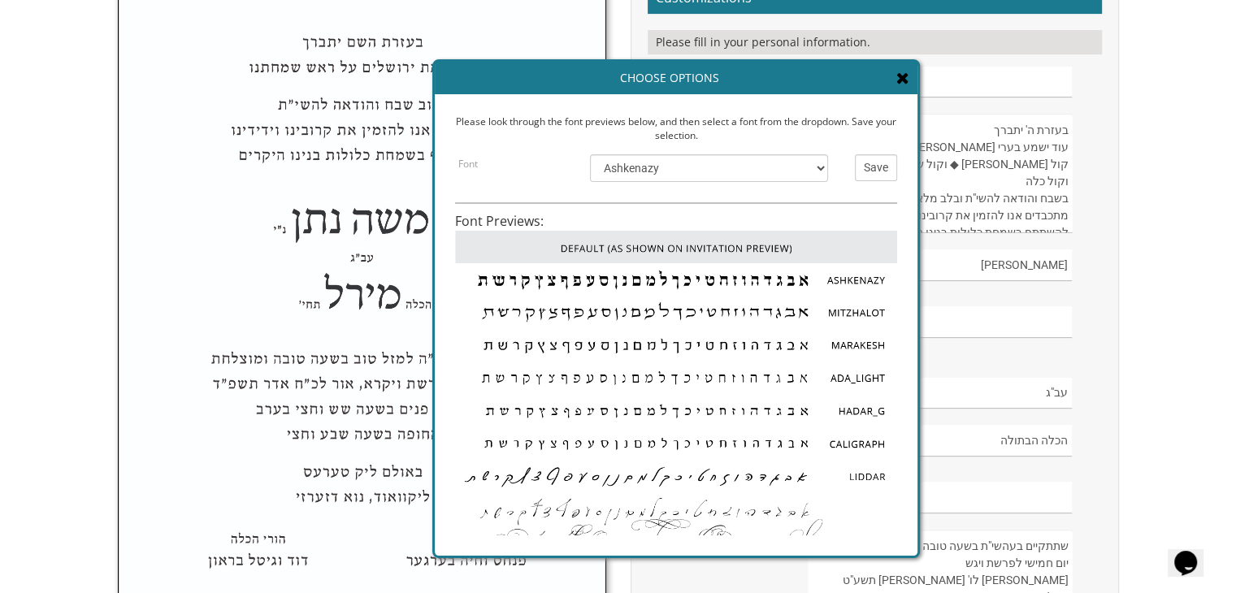
click at [696, 251] on img at bounding box center [676, 247] width 442 height 33
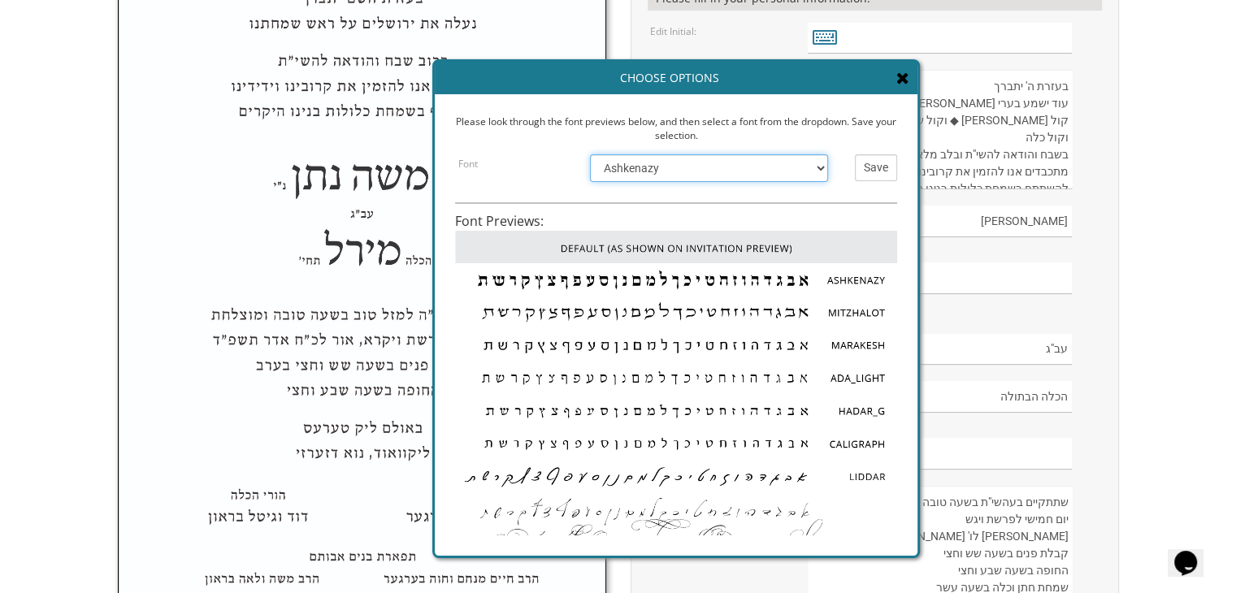
click at [679, 180] on select "Default Ashkenazy Mitzhalot Marakesh Ada_Light Hadar_G Caligraph Liddar EgoTrip…" at bounding box center [709, 168] width 238 height 28
select select "/store/pc/invitations/FontPreviews/hebfonts-24.jpg"
click at [590, 154] on select "Default Ashkenazy Mitzhalot Marakesh Ada_Light Hadar_G Caligraph Liddar EgoTrip…" at bounding box center [709, 168] width 238 height 28
click at [874, 169] on input "Save" at bounding box center [876, 167] width 42 height 27
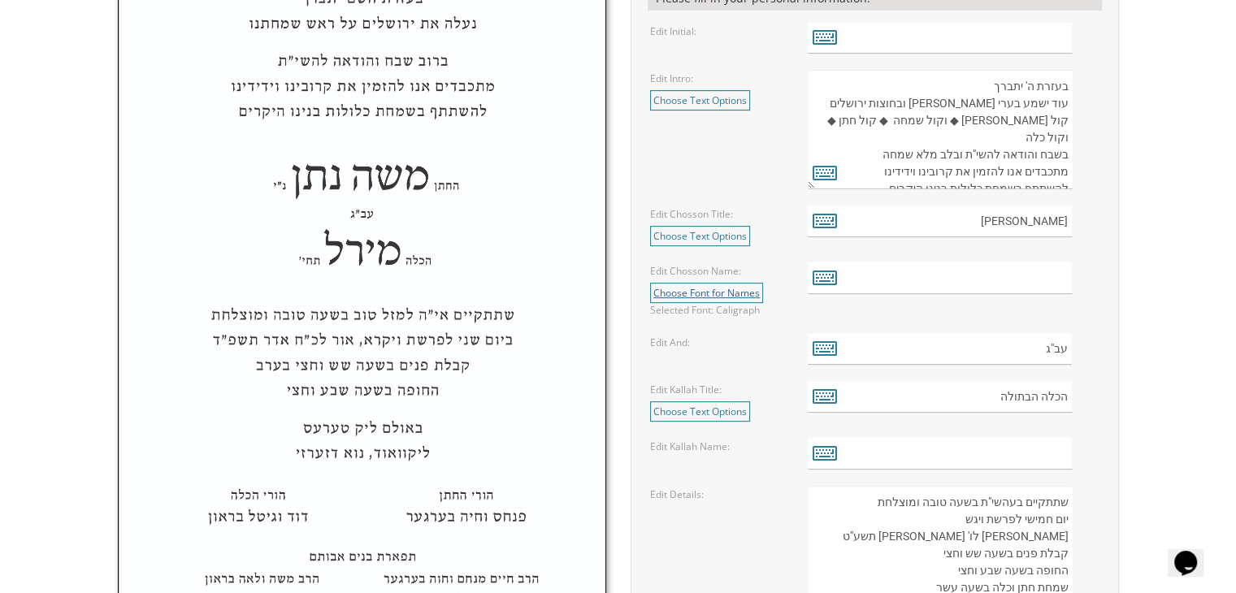
click at [676, 287] on link "Choose Font for Names" at bounding box center [706, 293] width 113 height 20
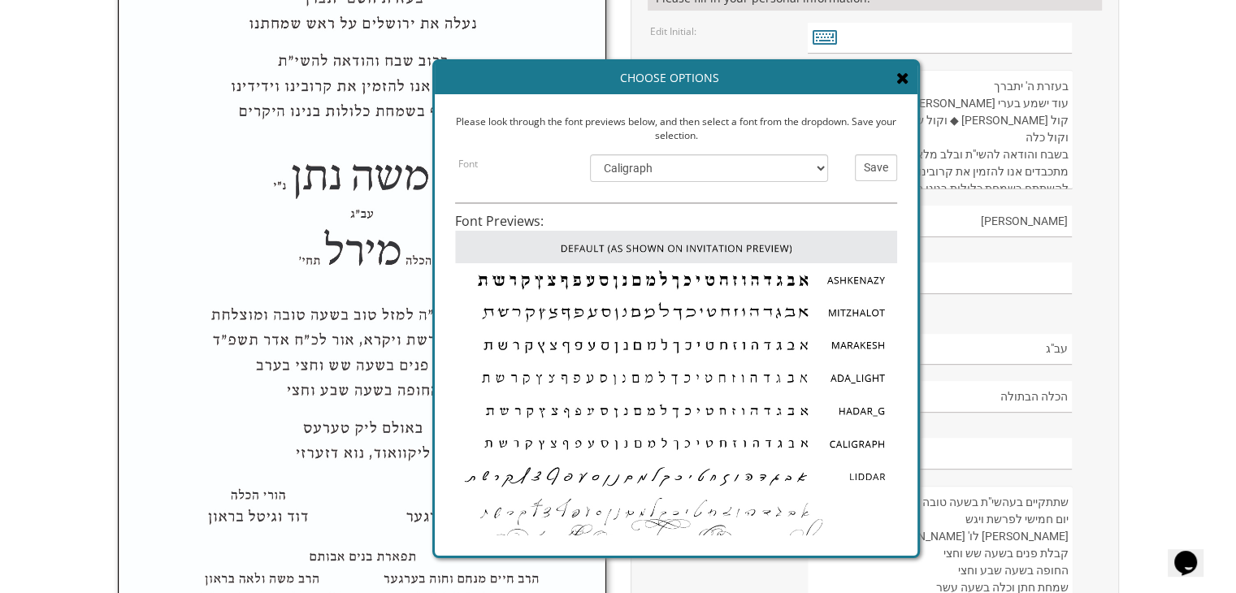
click at [656, 183] on div "Font Default Ashkenazy Mitzhalot Marakesh Ada_Light Hadar_G Caligraph Liddar Eg…" at bounding box center [642, 176] width 375 height 44
click at [644, 176] on select "Default Ashkenazy Mitzhalot Marakesh Ada_Light Hadar_G Caligraph Liddar EgoTrip…" at bounding box center [709, 168] width 238 height 28
select select "/store/pc/invitations/FontPreviews/default-font.jpg"
click at [590, 154] on select "Default Ashkenazy Mitzhalot Marakesh Ada_Light Hadar_G Caligraph Liddar EgoTrip…" at bounding box center [709, 168] width 238 height 28
click at [877, 159] on input "Save" at bounding box center [876, 167] width 42 height 27
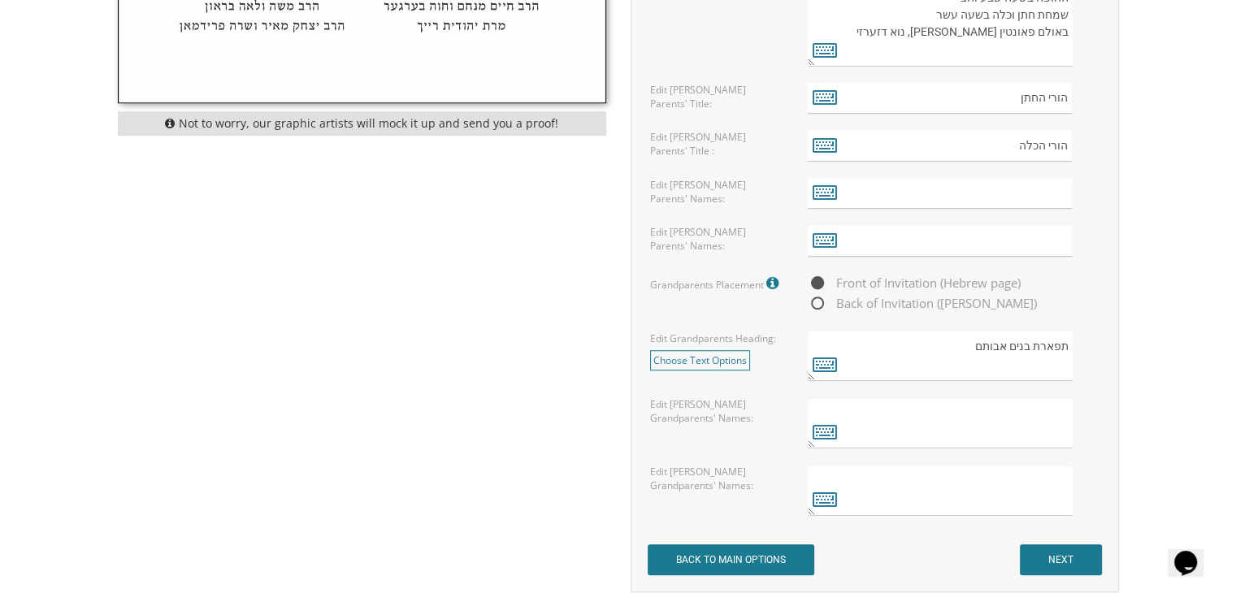
scroll to position [1238, 0]
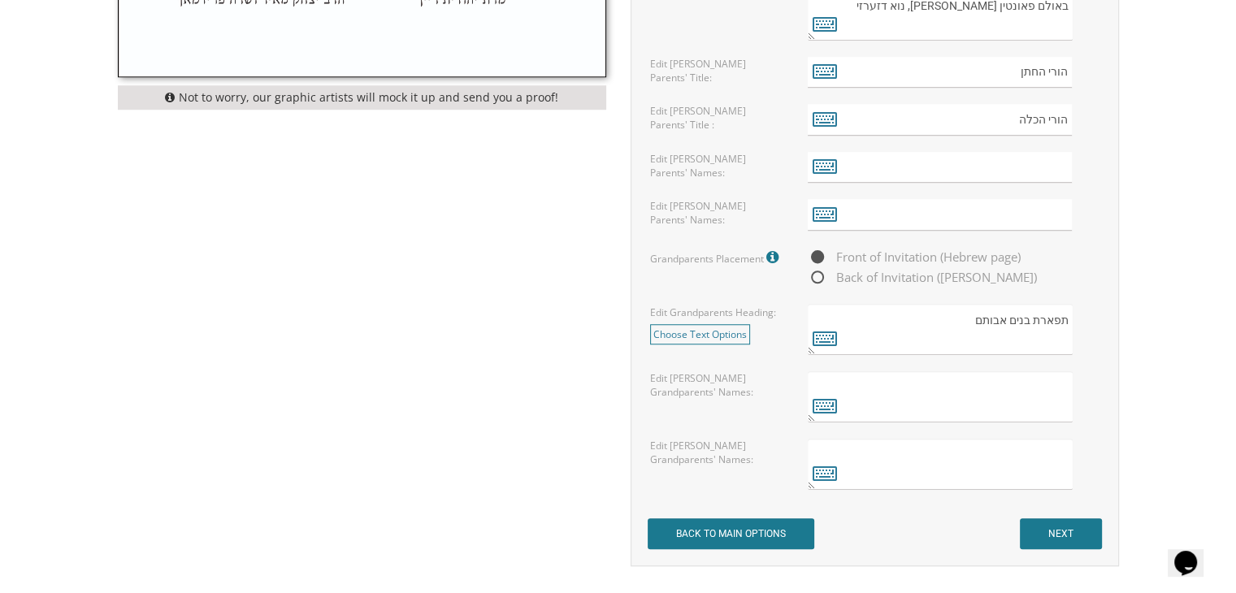
click at [870, 409] on textarea at bounding box center [940, 396] width 264 height 51
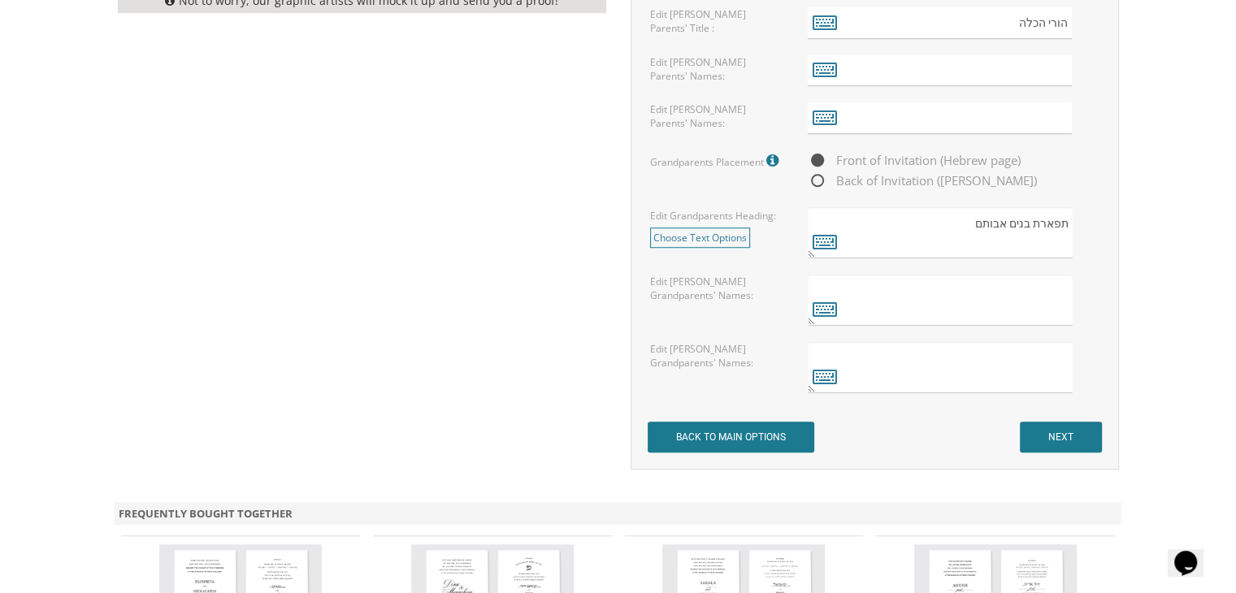
scroll to position [1335, 0]
click at [1068, 432] on input "NEXT" at bounding box center [1061, 436] width 82 height 31
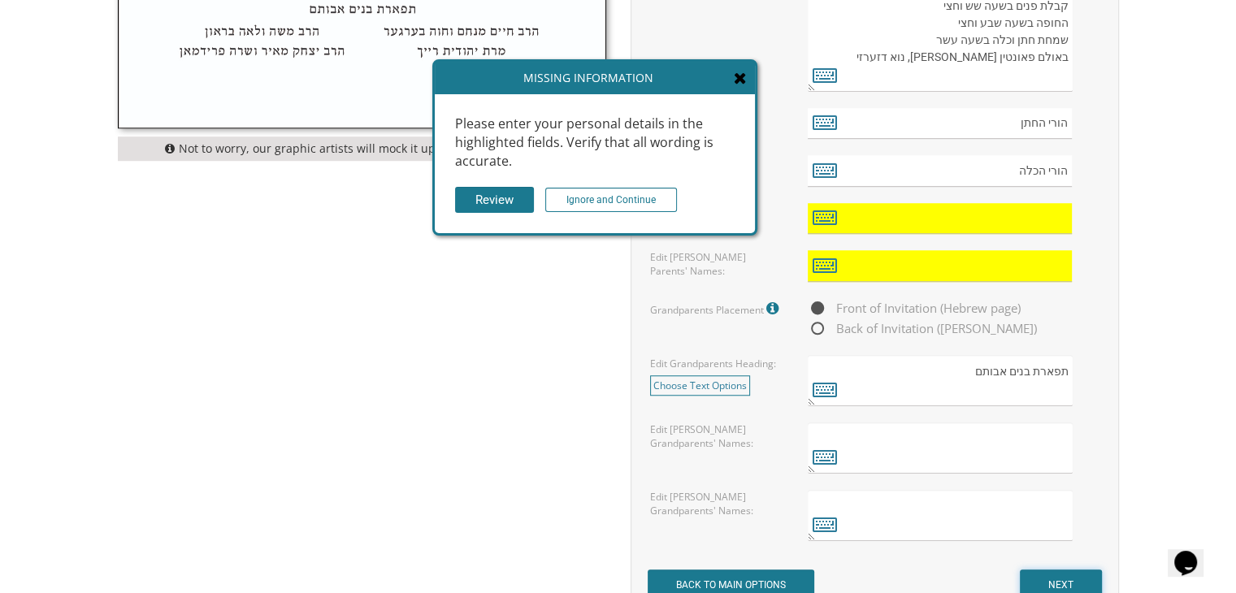
scroll to position [1176, 0]
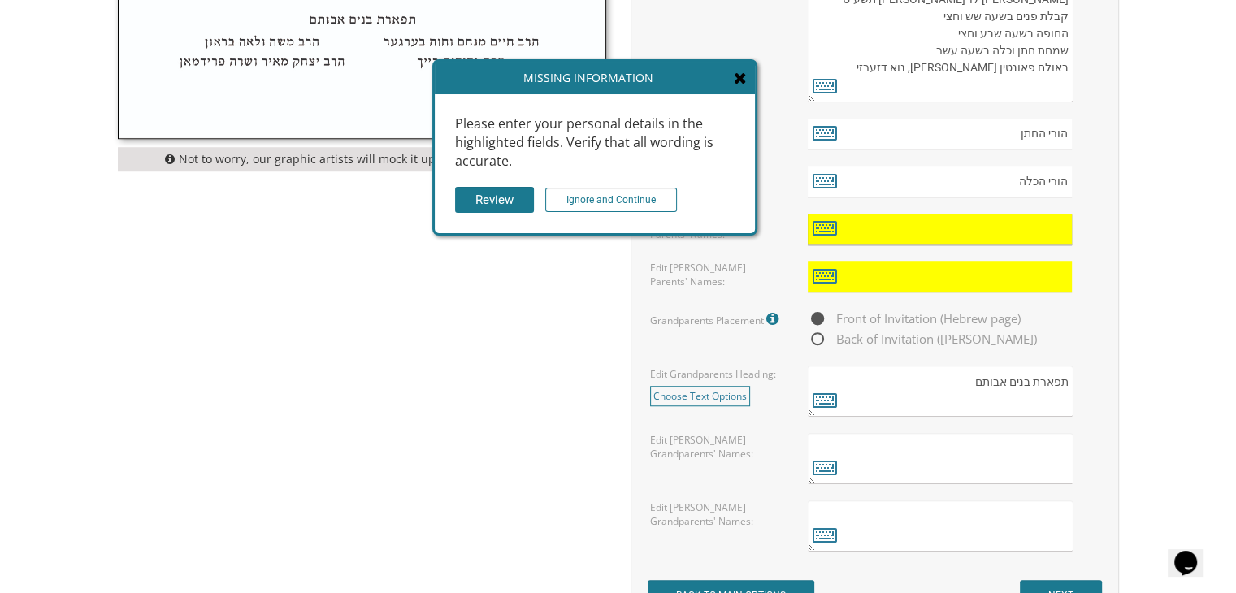
click at [905, 223] on input "text" at bounding box center [940, 230] width 264 height 32
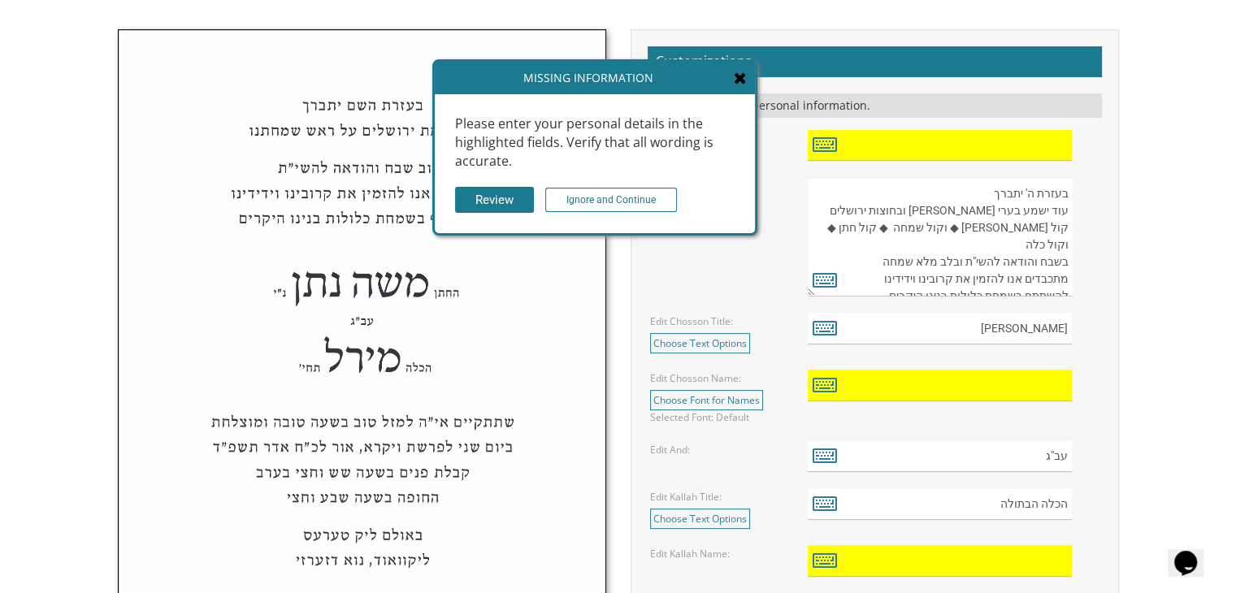
scroll to position [523, 0]
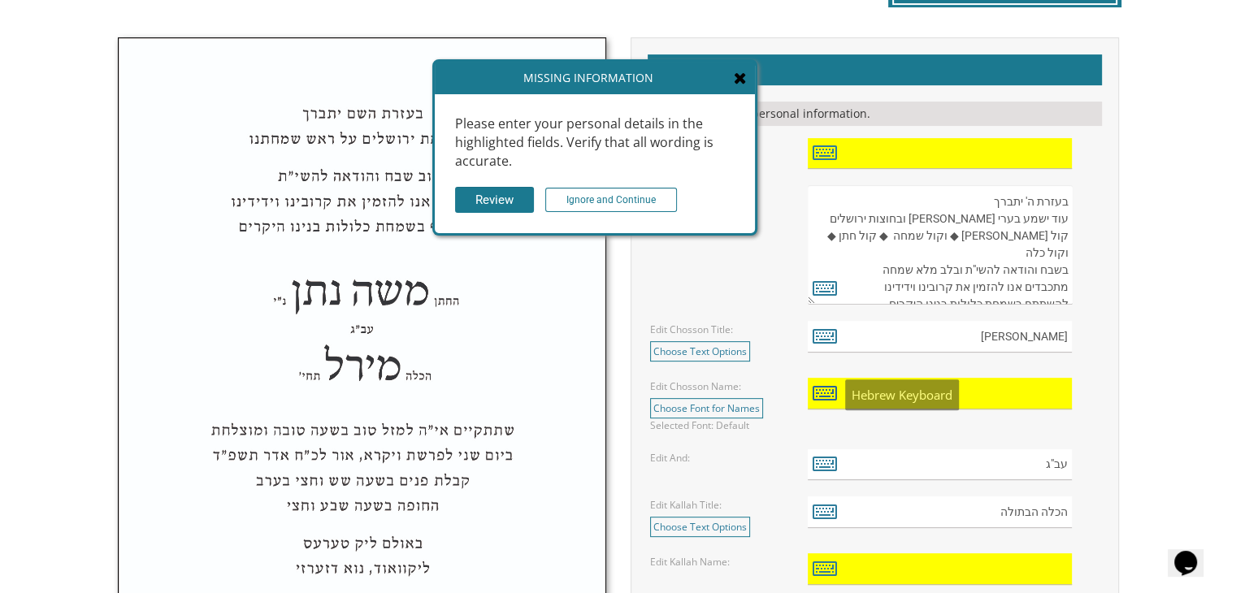
click at [819, 388] on icon at bounding box center [825, 392] width 24 height 23
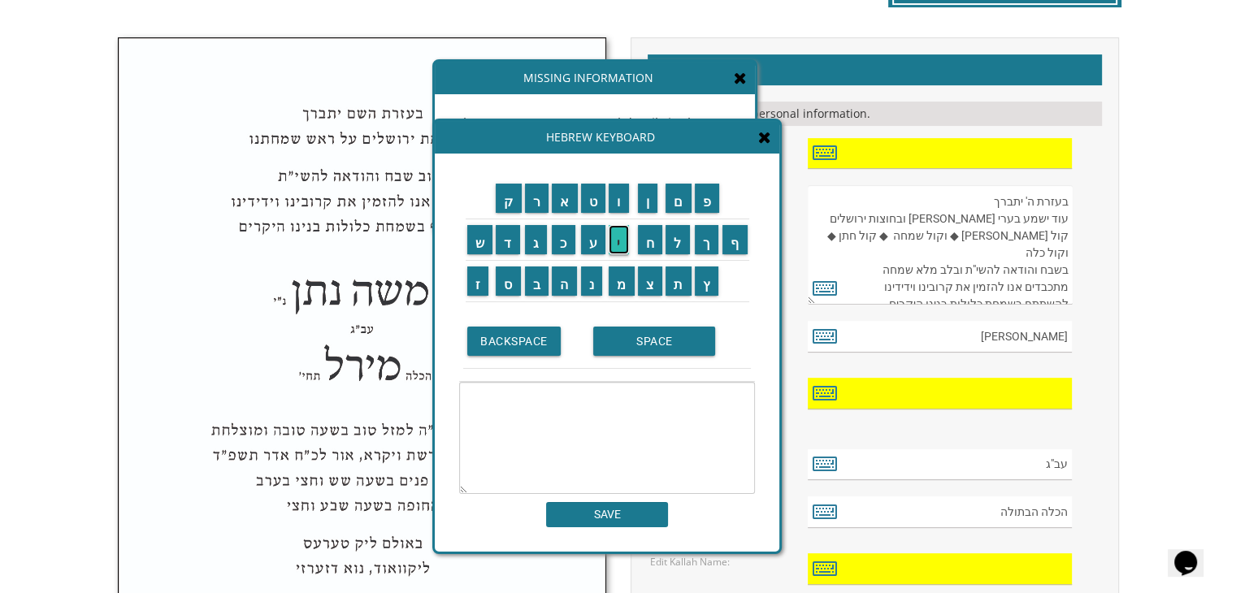
click at [618, 239] on input "י" at bounding box center [619, 239] width 20 height 29
click at [618, 208] on input "ו" at bounding box center [619, 198] width 20 height 29
click at [590, 280] on input "נ" at bounding box center [592, 281] width 22 height 29
click at [681, 276] on input "ת" at bounding box center [678, 281] width 26 height 29
click at [645, 204] on input "ן" at bounding box center [648, 198] width 20 height 29
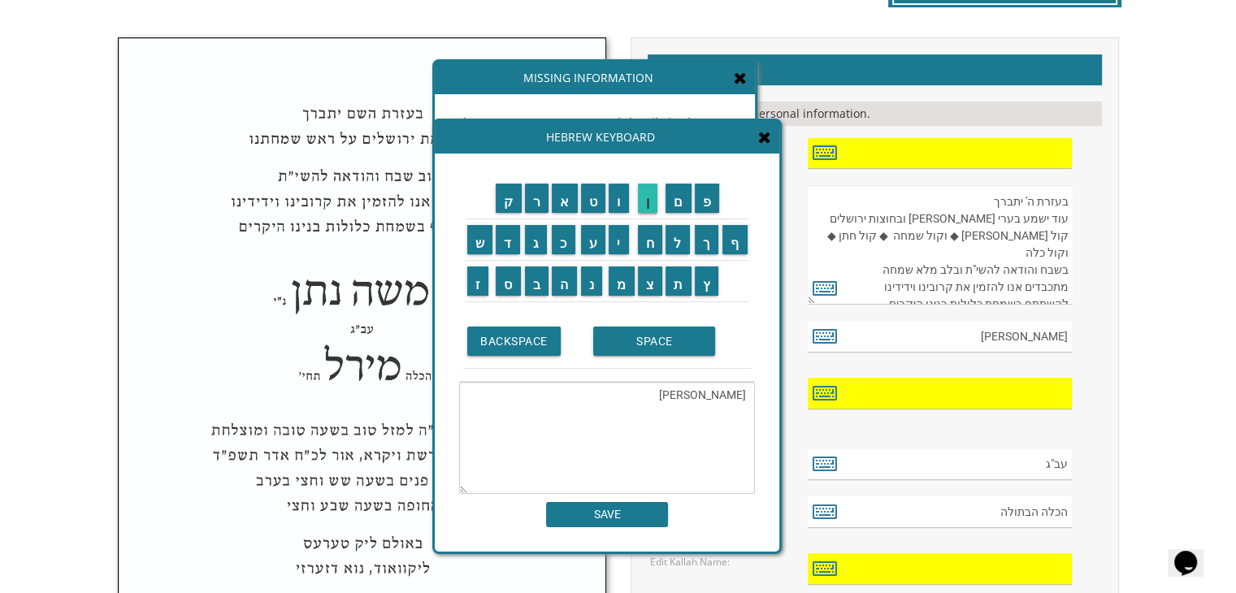
type textarea "יונתן"
click at [626, 527] on div "ק ר א ט ו ן ם פ ש ד ג כ ע י ח ל" at bounding box center [607, 353] width 345 height 398
click at [636, 506] on input "SAVE" at bounding box center [607, 514] width 122 height 25
type input "יונתן"
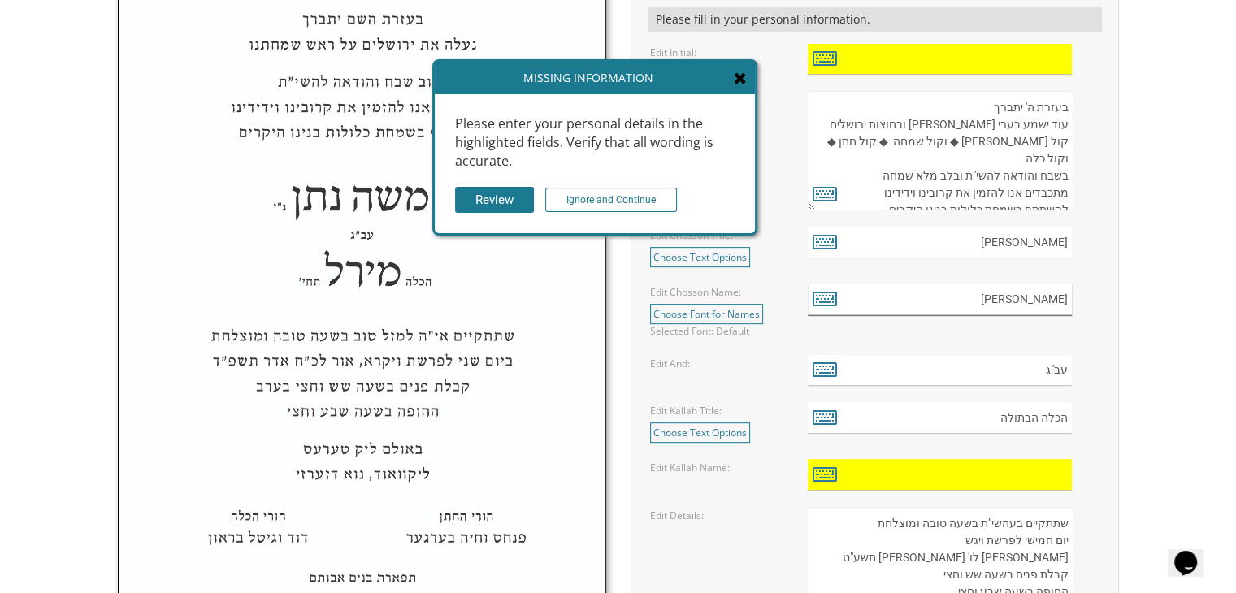
scroll to position [619, 0]
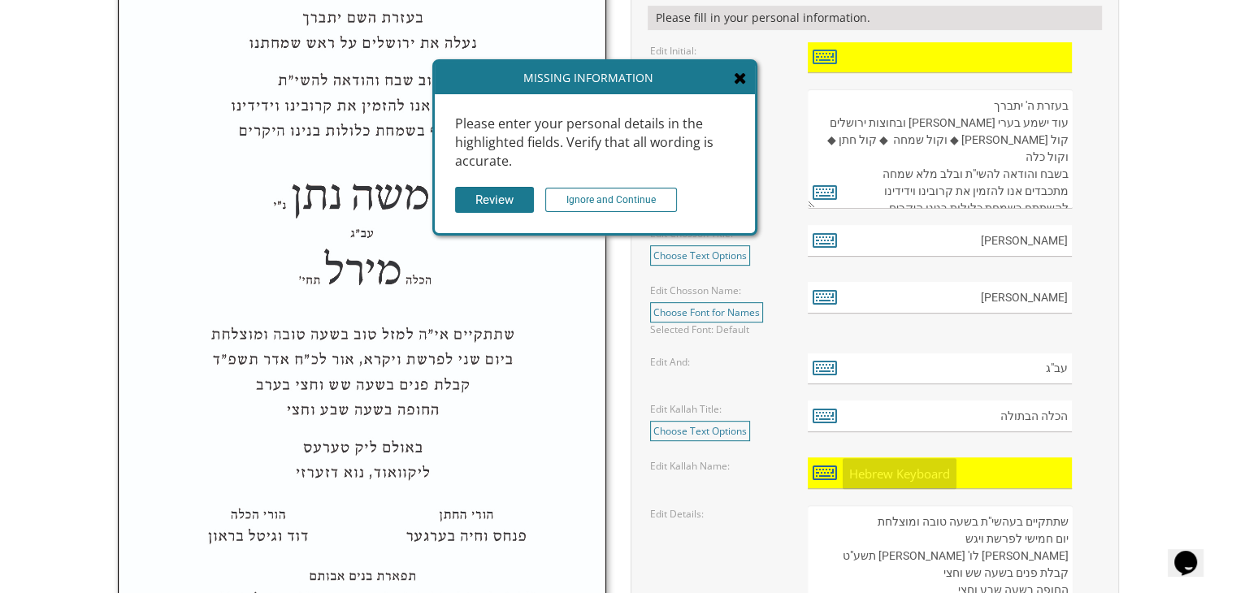
click at [825, 474] on icon at bounding box center [825, 472] width 24 height 23
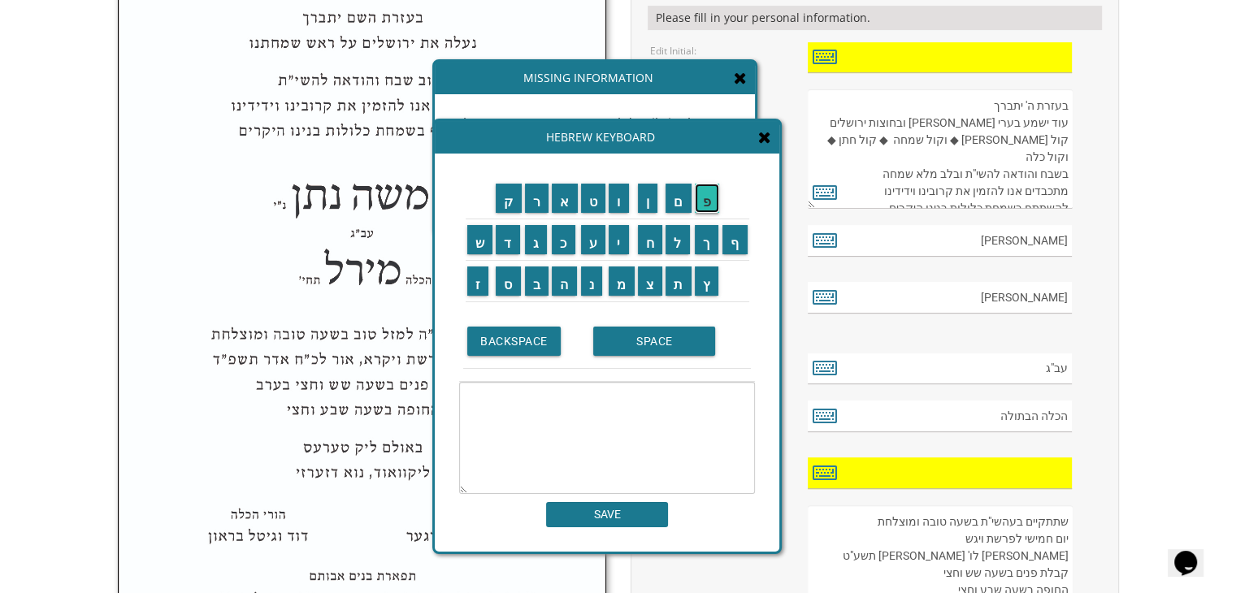
click at [711, 202] on input "פ" at bounding box center [707, 198] width 25 height 29
click at [530, 210] on input "ר" at bounding box center [537, 198] width 24 height 29
click at [618, 242] on input "י" at bounding box center [619, 239] width 20 height 29
click at [508, 252] on input "ד" at bounding box center [508, 239] width 24 height 29
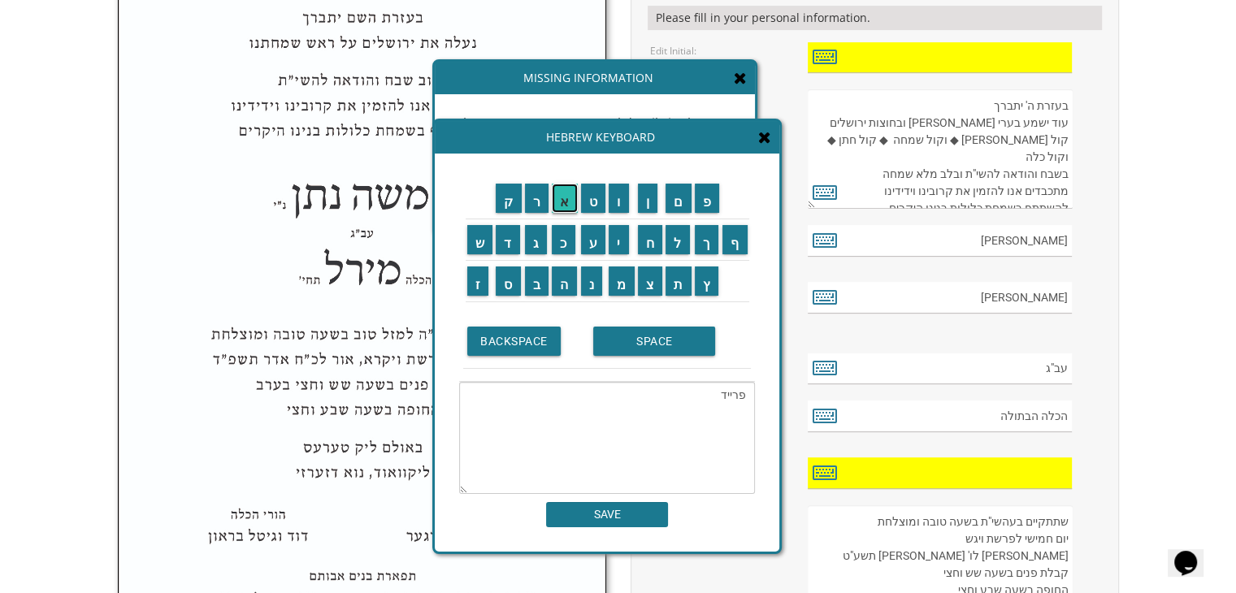
click at [562, 199] on input "א" at bounding box center [565, 198] width 26 height 29
type textarea "פריידא"
click at [604, 535] on div "ק ר א ט ו ן ם פ ש ד ג כ ע י ח ל" at bounding box center [607, 353] width 345 height 398
click at [603, 518] on input "SAVE" at bounding box center [607, 514] width 122 height 25
type input "פריידא"
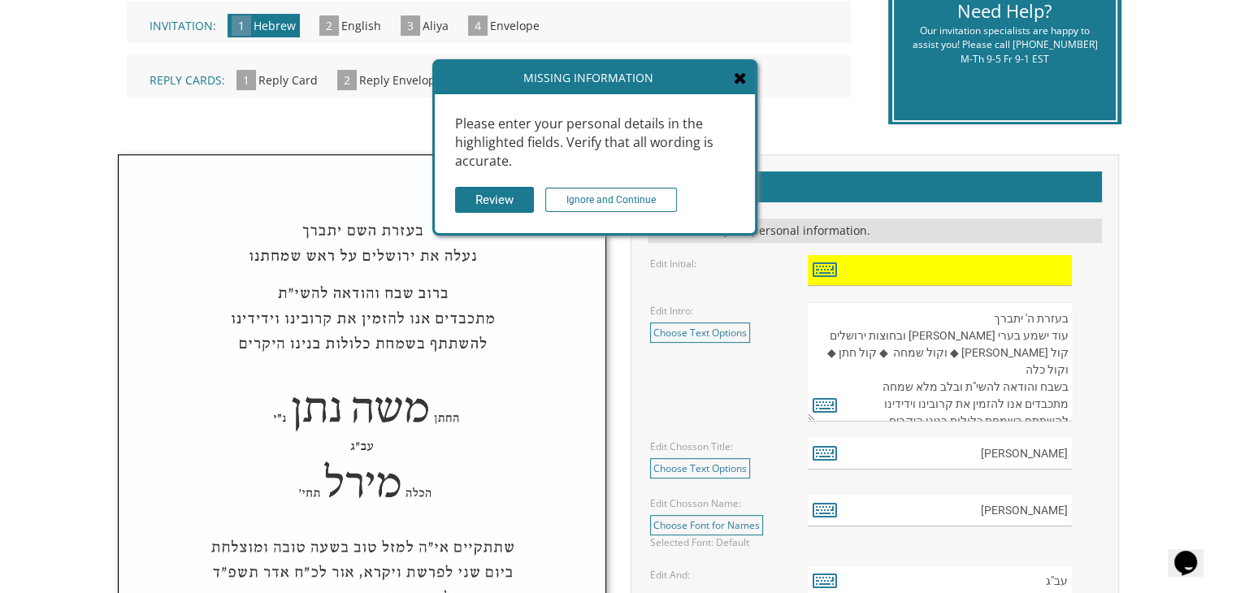
scroll to position [402, 0]
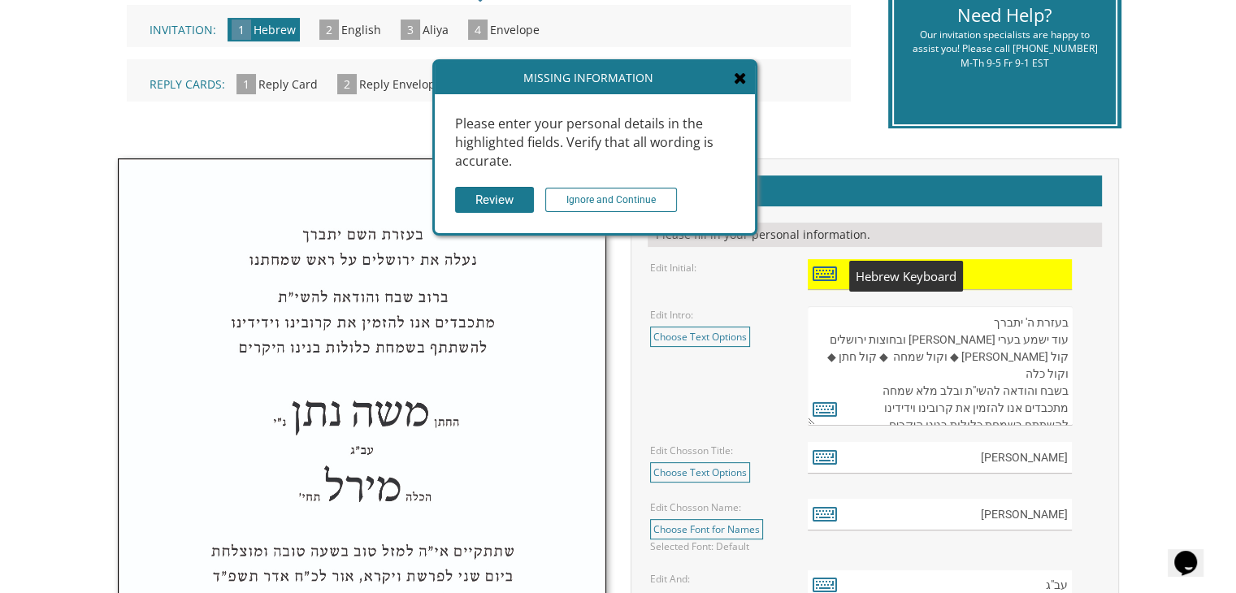
click at [826, 277] on icon at bounding box center [825, 273] width 24 height 23
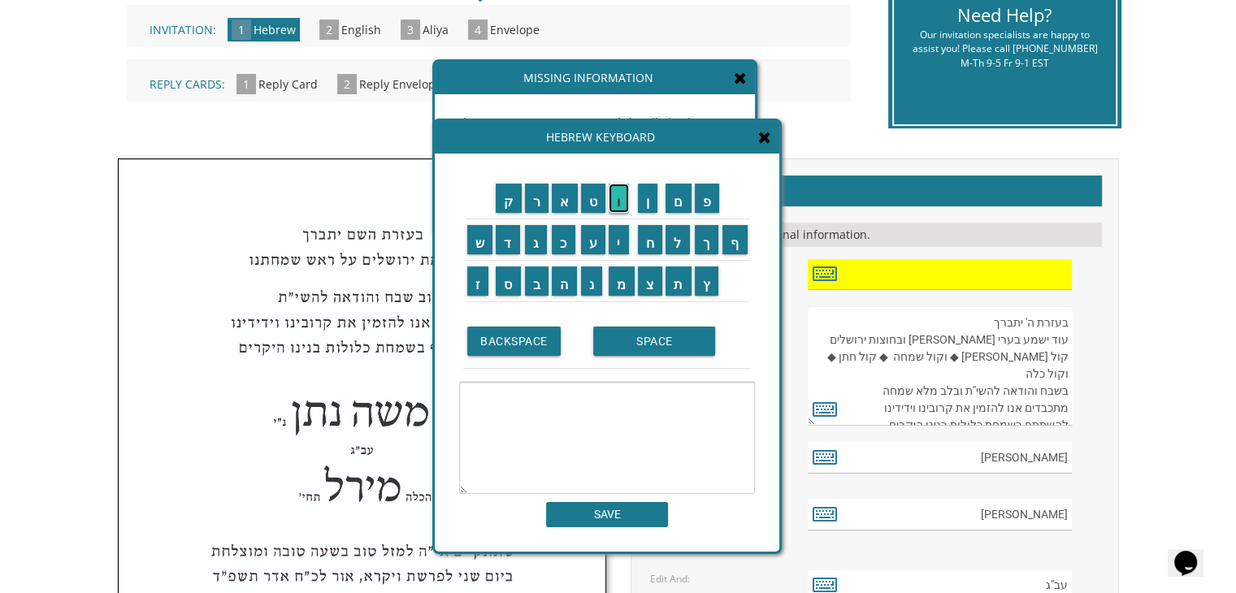
click at [623, 203] on input "ו" at bounding box center [619, 198] width 20 height 29
type textarea "ו"
click at [608, 509] on input "SAVE" at bounding box center [607, 514] width 122 height 25
type input "ו"
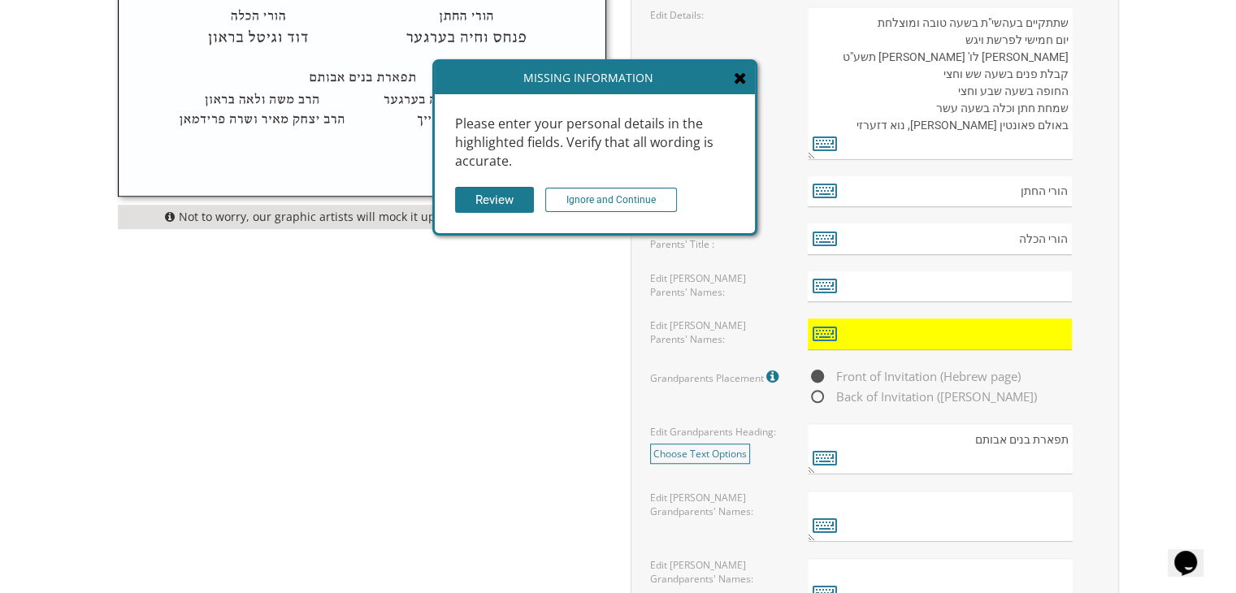
scroll to position [1118, 0]
click at [822, 334] on icon at bounding box center [825, 333] width 24 height 23
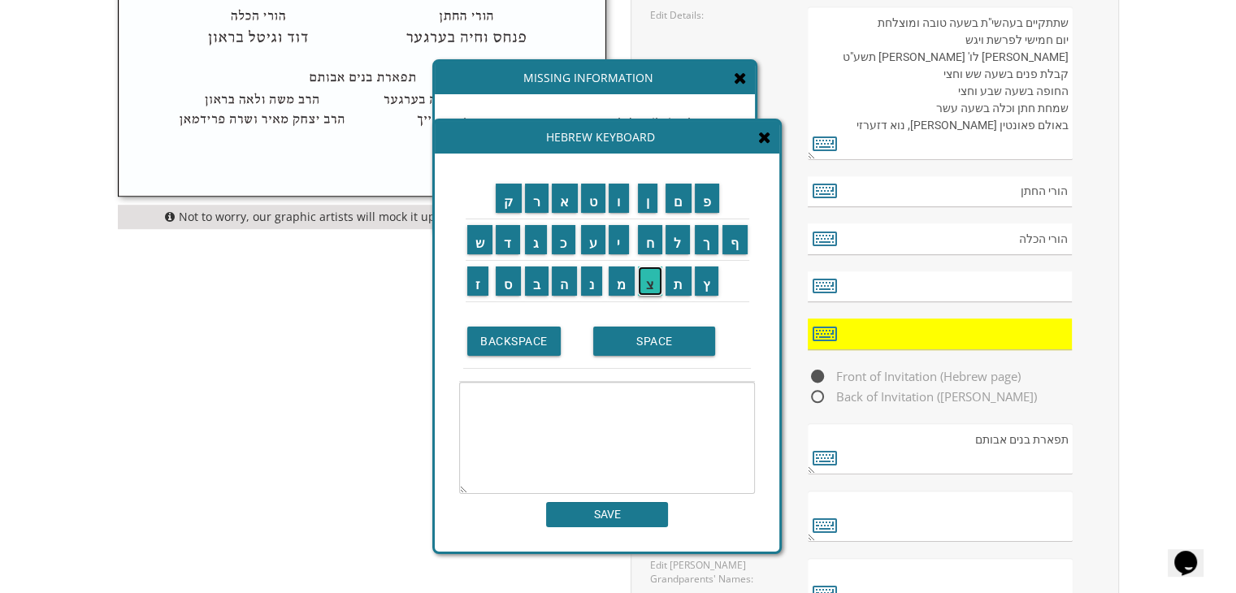
click at [647, 283] on input "צ" at bounding box center [650, 281] width 25 height 29
click at [538, 278] on input "ב" at bounding box center [537, 281] width 24 height 29
click at [616, 245] on input "י" at bounding box center [619, 239] width 20 height 29
click at [634, 345] on input "SPACE" at bounding box center [654, 341] width 122 height 29
click at [618, 285] on input "מ" at bounding box center [622, 281] width 26 height 29
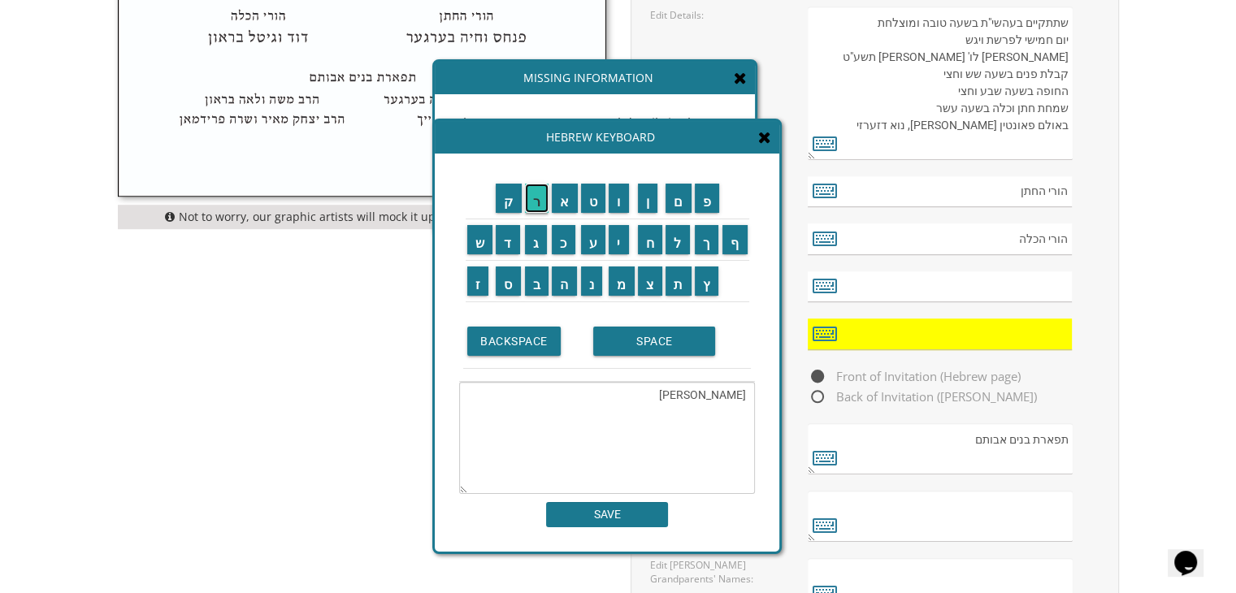
click at [536, 199] on input "ר" at bounding box center [537, 198] width 24 height 29
click at [508, 236] on input "ד" at bounding box center [508, 239] width 24 height 29
click at [561, 236] on input "כ" at bounding box center [564, 239] width 24 height 29
click at [616, 241] on input "י" at bounding box center [619, 239] width 20 height 29
click at [637, 338] on input "SPACE" at bounding box center [654, 341] width 122 height 29
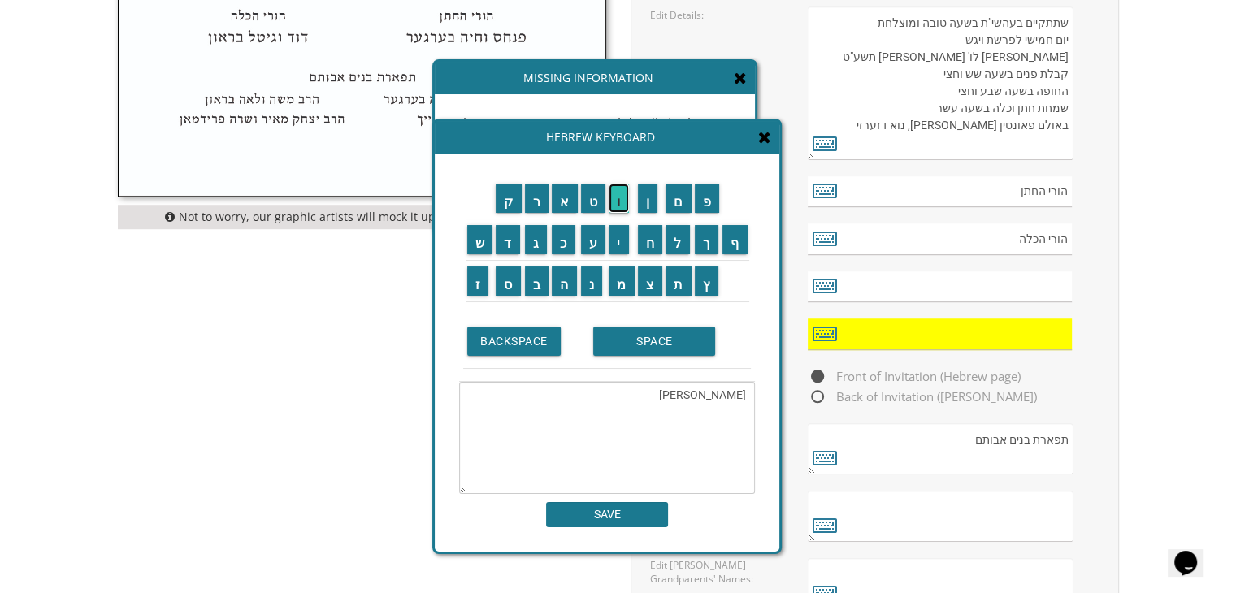
click at [624, 203] on input "ו" at bounding box center [619, 198] width 20 height 29
click at [650, 241] on input "ח" at bounding box center [650, 239] width 25 height 29
click at [621, 241] on input "י" at bounding box center [619, 239] width 20 height 29
click at [566, 288] on input "ה" at bounding box center [564, 281] width 25 height 29
click at [632, 349] on input "SPACE" at bounding box center [654, 341] width 122 height 29
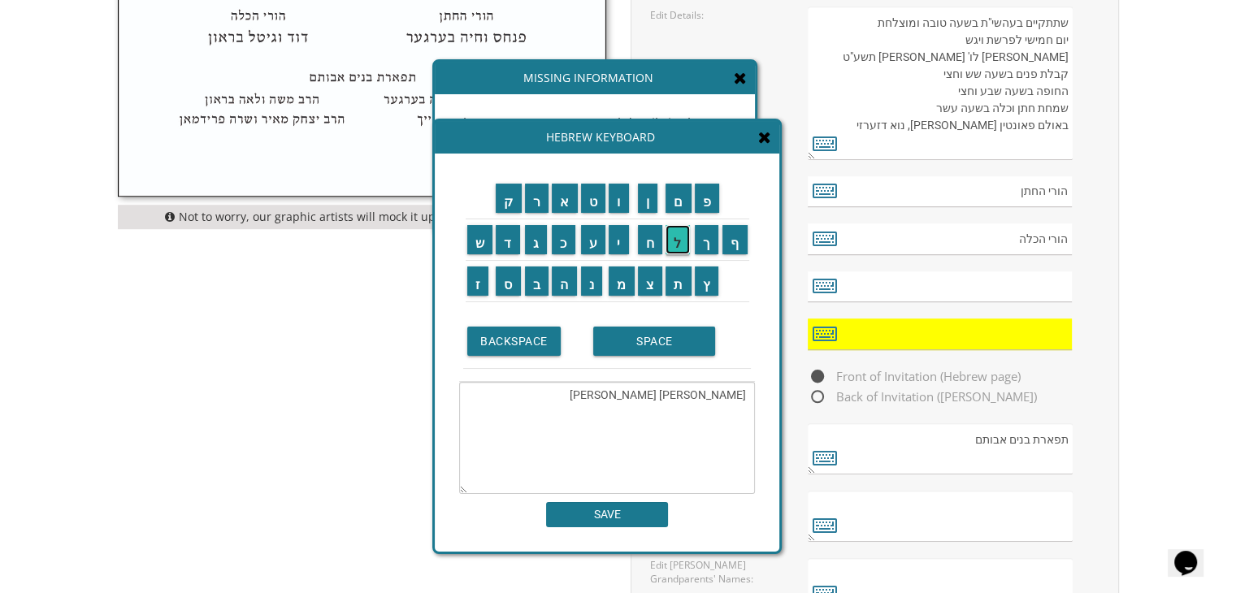
click at [679, 248] on input "ל" at bounding box center [677, 239] width 24 height 29
click at [566, 205] on input "א" at bounding box center [565, 198] width 26 height 29
click at [566, 285] on input "ה" at bounding box center [564, 281] width 25 height 29
click at [658, 344] on input "SPACE" at bounding box center [654, 341] width 122 height 29
click at [712, 201] on input "פ" at bounding box center [707, 198] width 25 height 29
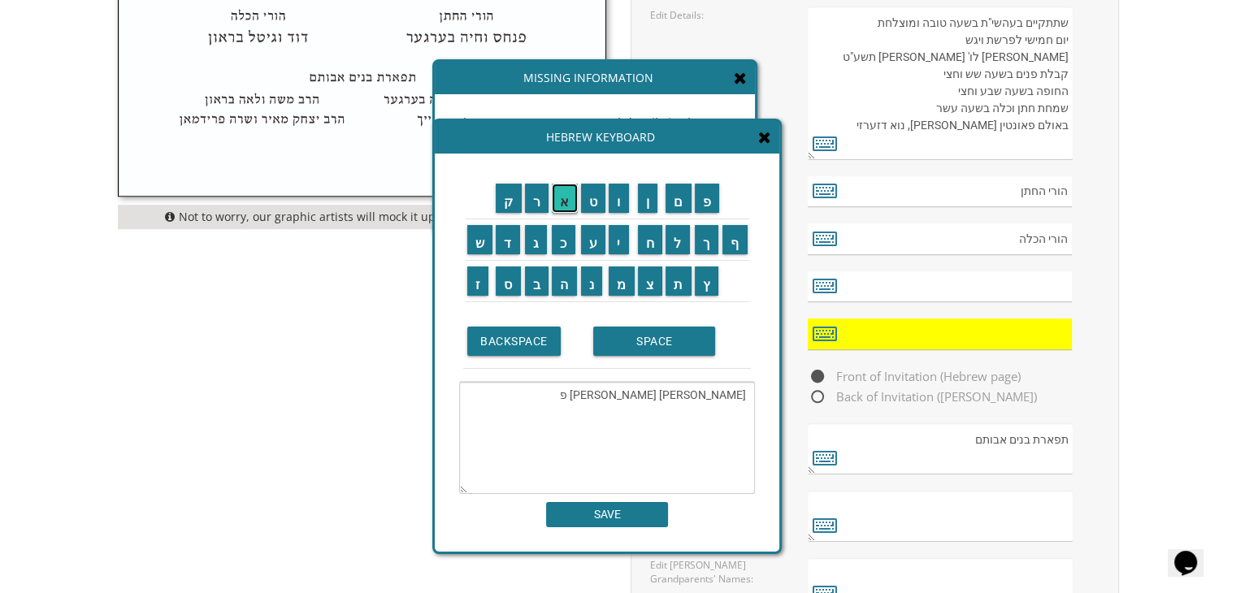
click at [568, 200] on input "א" at bounding box center [565, 198] width 26 height 29
click at [679, 242] on input "ל" at bounding box center [677, 239] width 24 height 29
click at [618, 279] on input "מ" at bounding box center [622, 281] width 26 height 29
click at [568, 200] on input "א" at bounding box center [565, 198] width 26 height 29
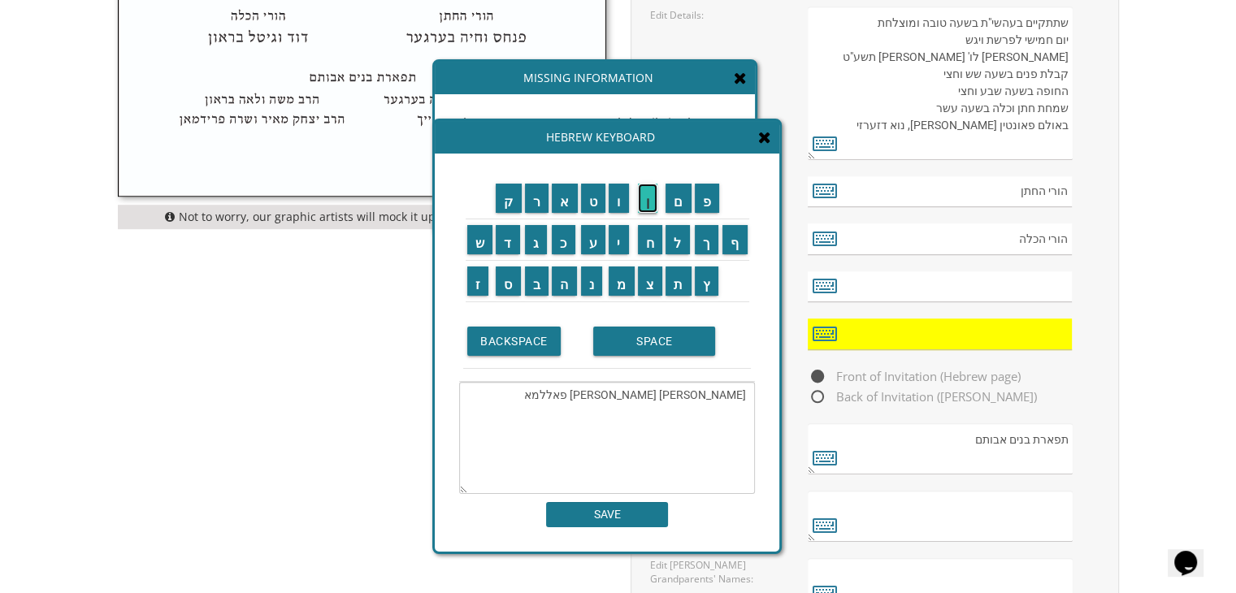
click at [647, 206] on input "ן" at bounding box center [648, 198] width 20 height 29
type textarea "צבי מרדכי וחיה לאה פאללמאן"
click at [627, 511] on input "SAVE" at bounding box center [607, 514] width 122 height 25
type input "צבי מרדכי וחיה לאה פאללמאן"
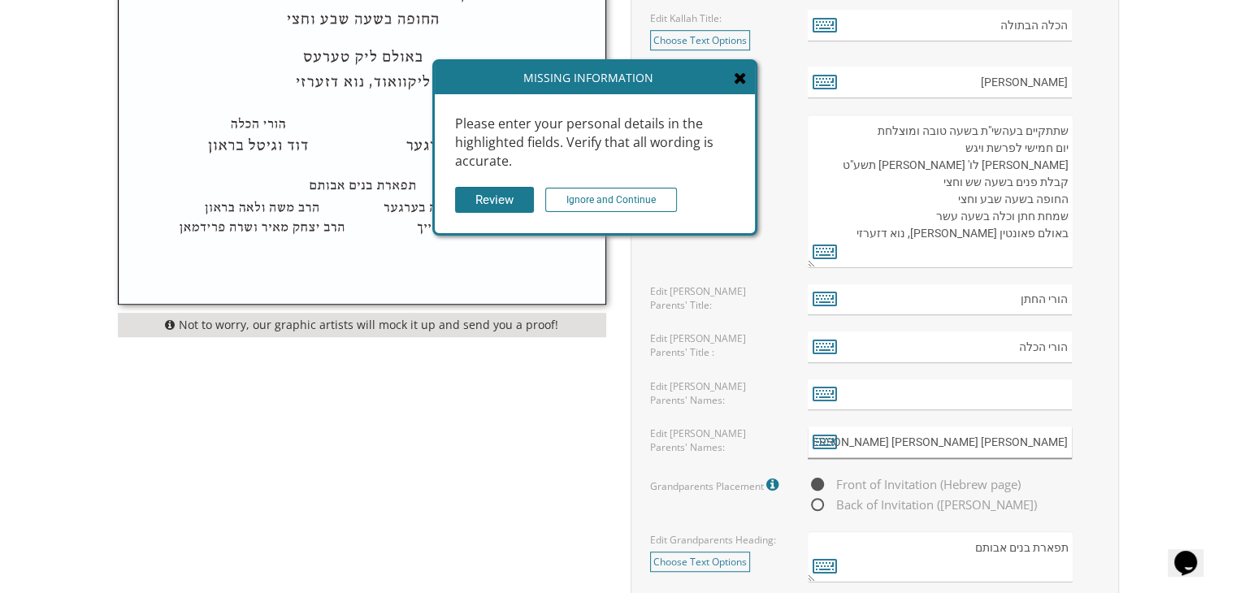
scroll to position [1009, 0]
click at [820, 396] on icon at bounding box center [825, 394] width 24 height 23
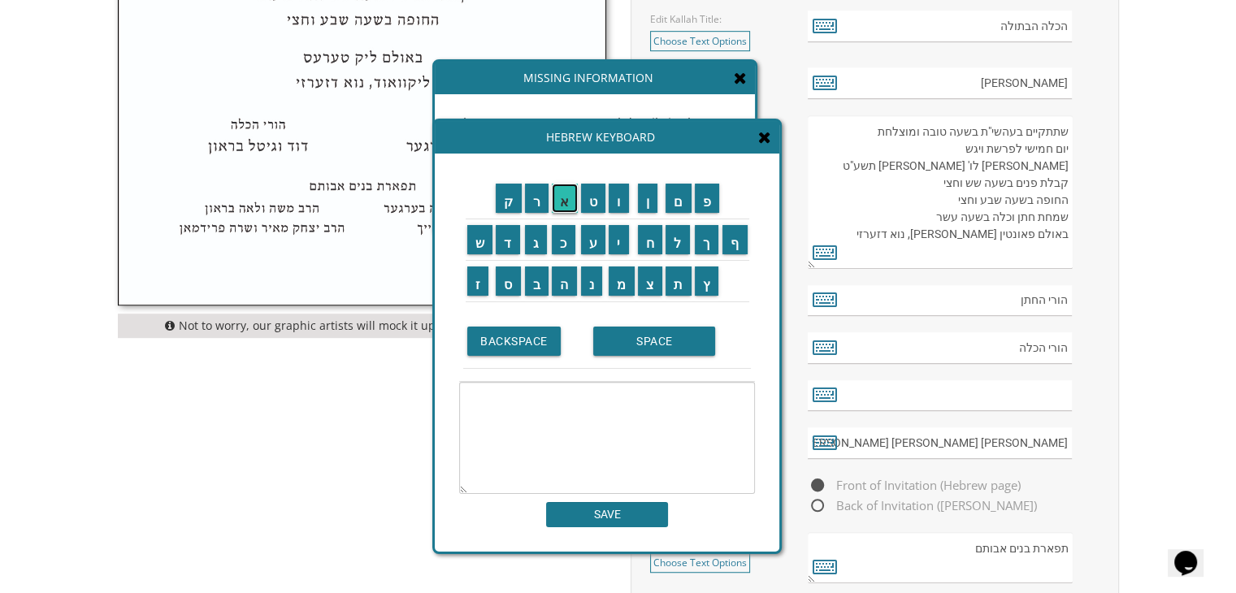
click at [557, 196] on input "א" at bounding box center [565, 198] width 26 height 29
click at [618, 243] on input "י" at bounding box center [619, 239] width 20 height 29
click at [686, 278] on input "ת" at bounding box center [678, 281] width 26 height 29
click at [648, 204] on input "ן" at bounding box center [648, 198] width 20 height 29
click at [650, 340] on input "SPACE" at bounding box center [654, 341] width 122 height 29
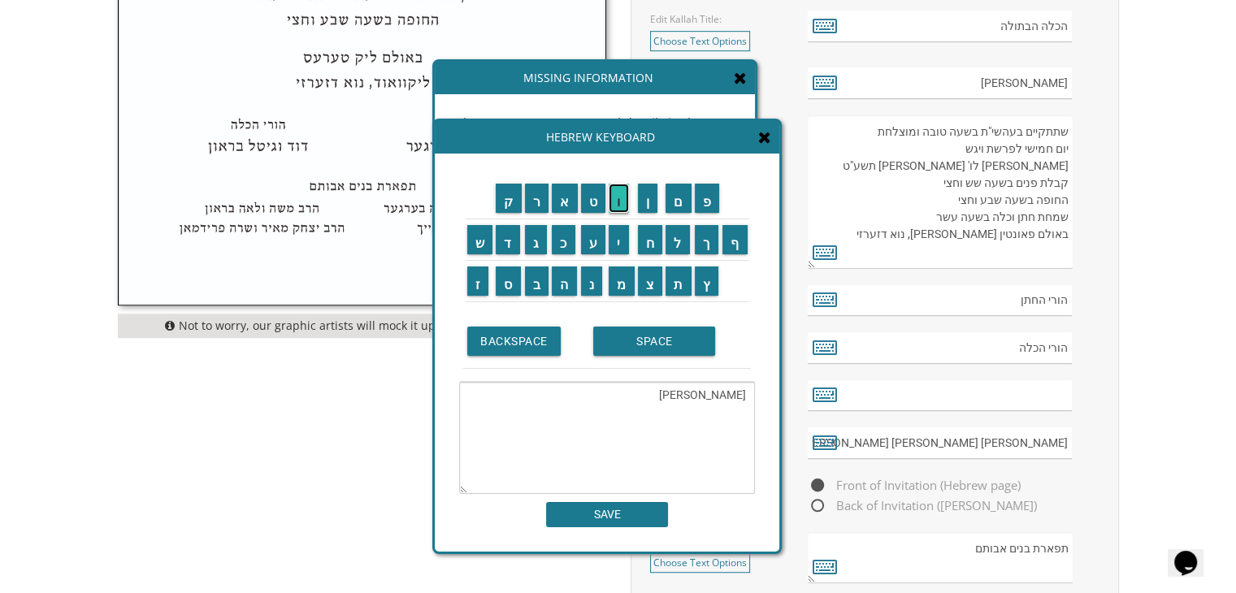
click at [625, 199] on input "ו" at bounding box center [619, 198] width 20 height 29
click at [618, 241] on input "י" at bounding box center [619, 239] width 20 height 29
click at [590, 206] on input "ט" at bounding box center [593, 198] width 25 height 29
click at [566, 202] on input "א" at bounding box center [565, 198] width 26 height 29
click at [659, 342] on input "SPACE" at bounding box center [654, 341] width 122 height 29
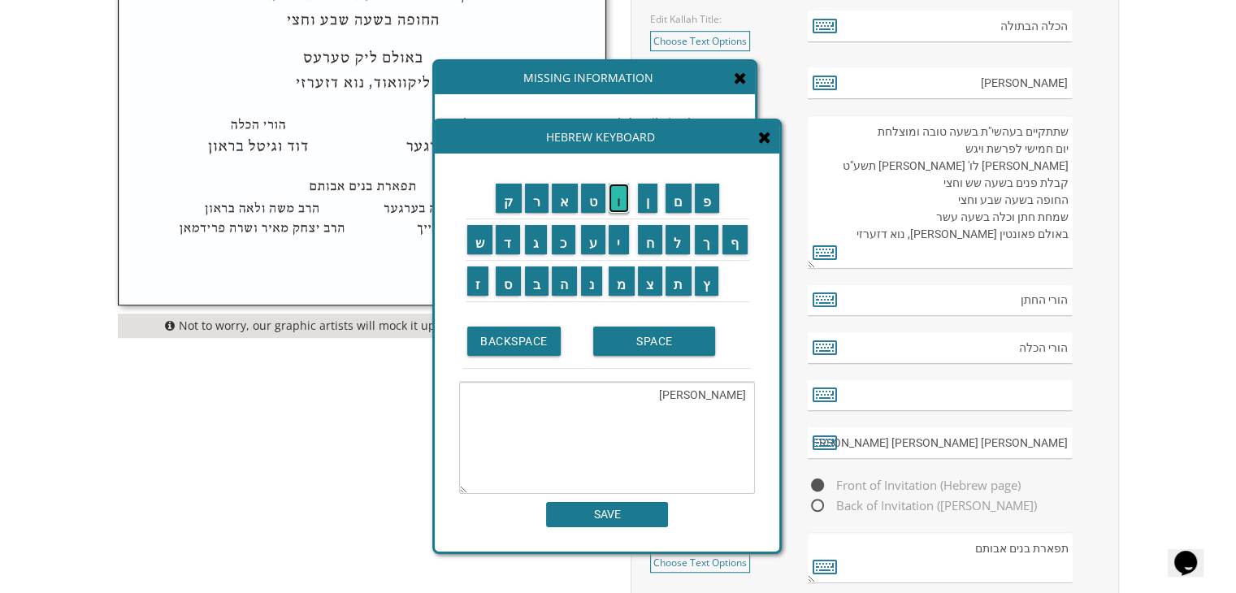
click at [616, 202] on input "ו" at bounding box center [619, 198] width 20 height 29
click at [562, 287] on input "ה" at bounding box center [564, 281] width 25 height 29
click at [530, 288] on input "ב" at bounding box center [537, 281] width 24 height 29
type textarea "איתן ויטא והב"
click at [605, 521] on input "SAVE" at bounding box center [607, 514] width 122 height 25
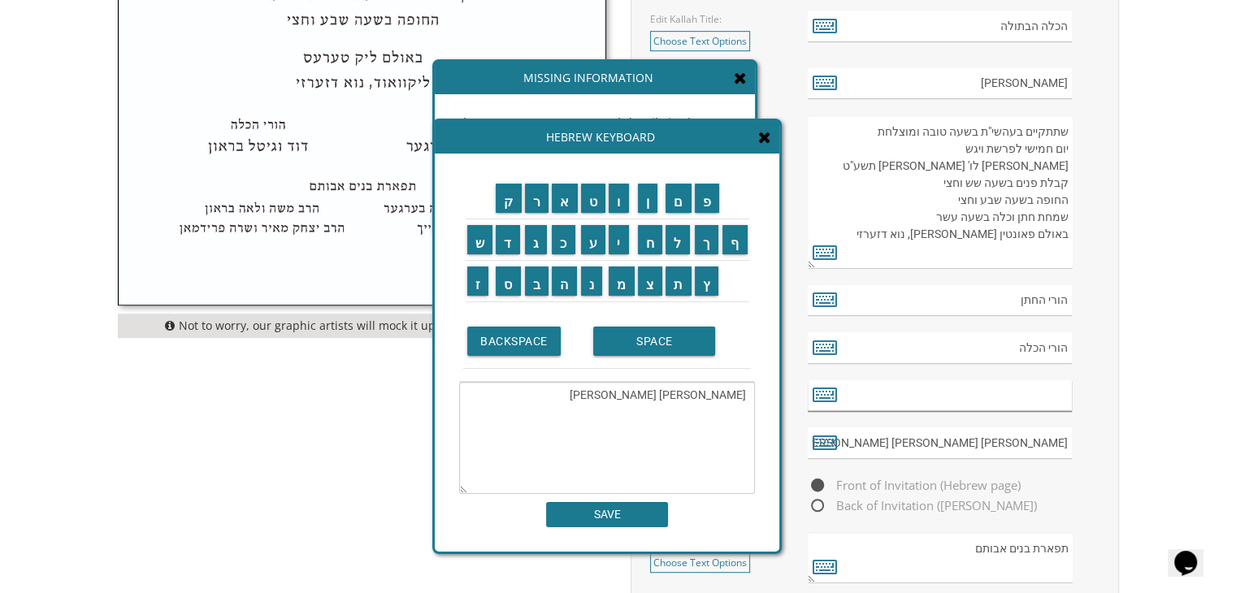
type input "איתן ויטא והב"
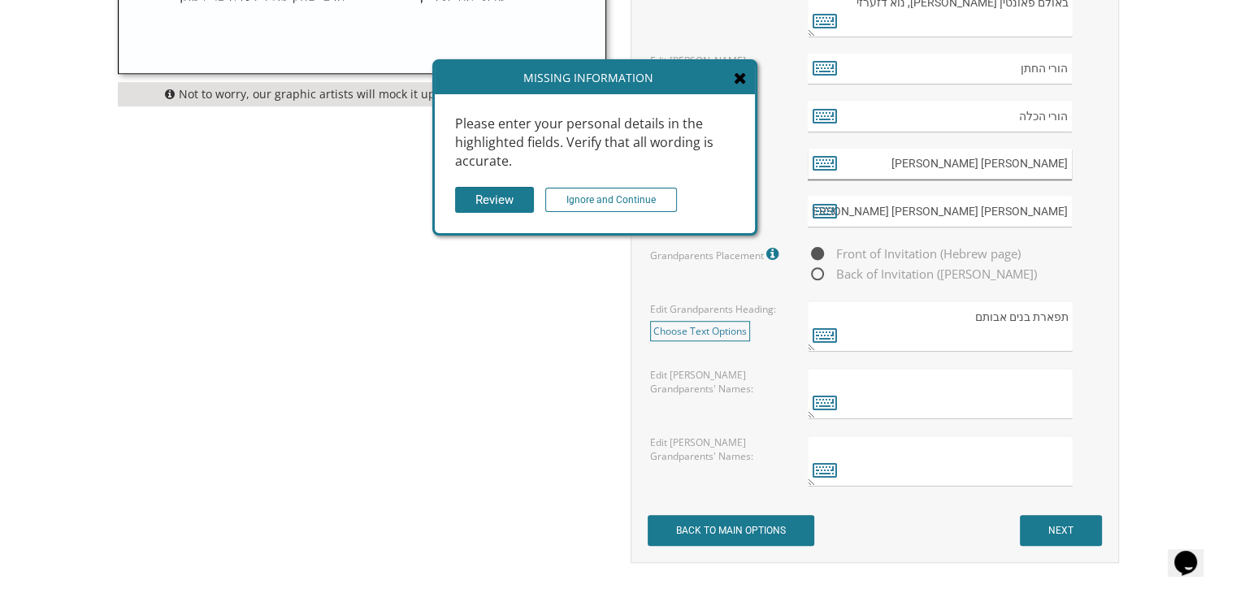
scroll to position [1266, 0]
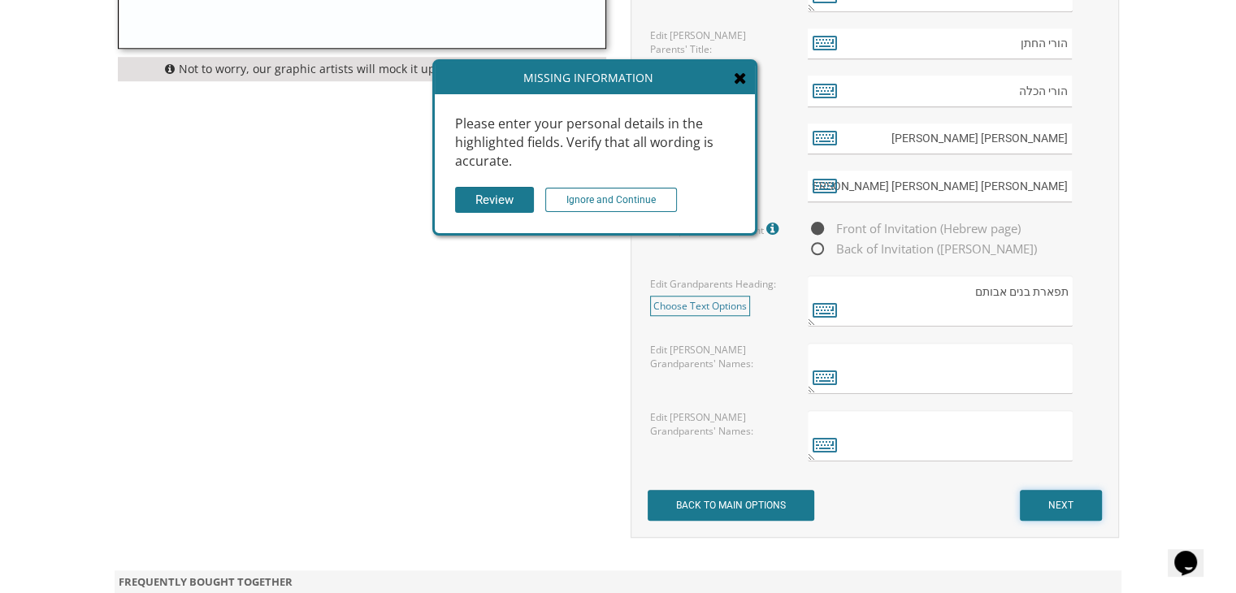
click at [1082, 492] on input "NEXT" at bounding box center [1061, 505] width 82 height 31
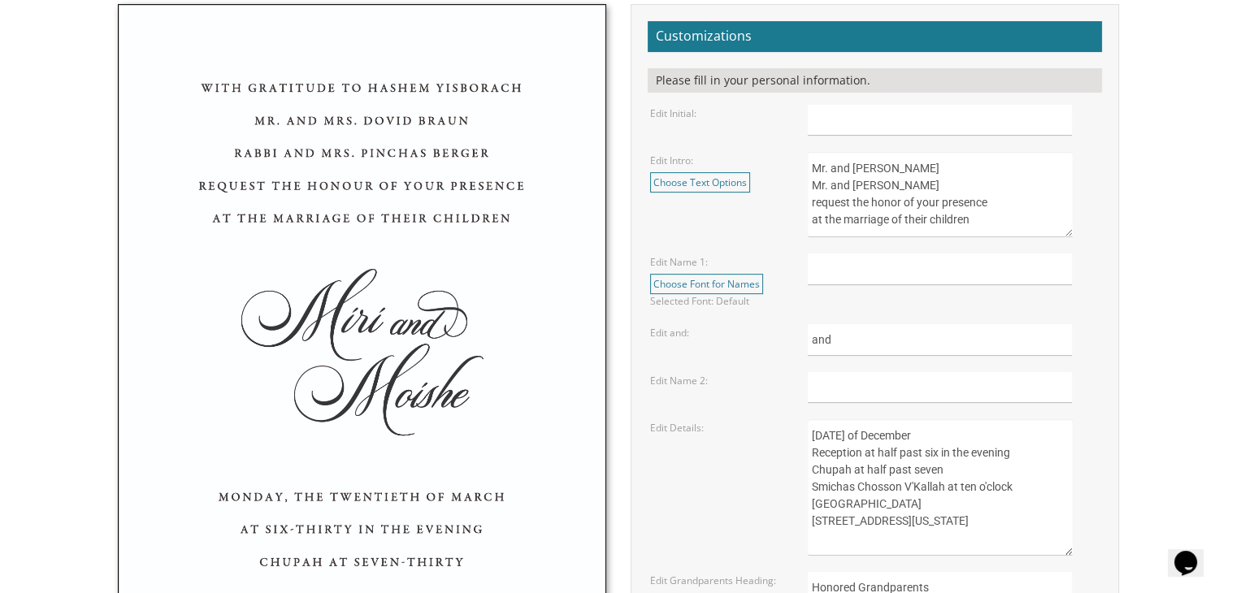
scroll to position [568, 0]
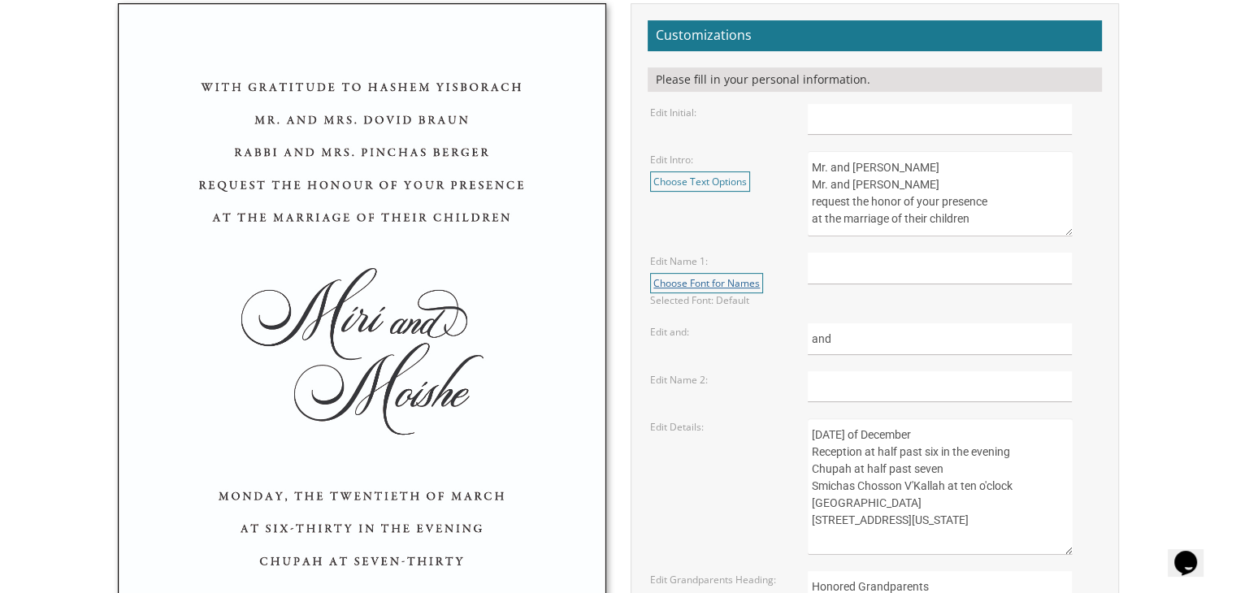
click at [696, 280] on link "Choose Font for Names" at bounding box center [706, 283] width 113 height 20
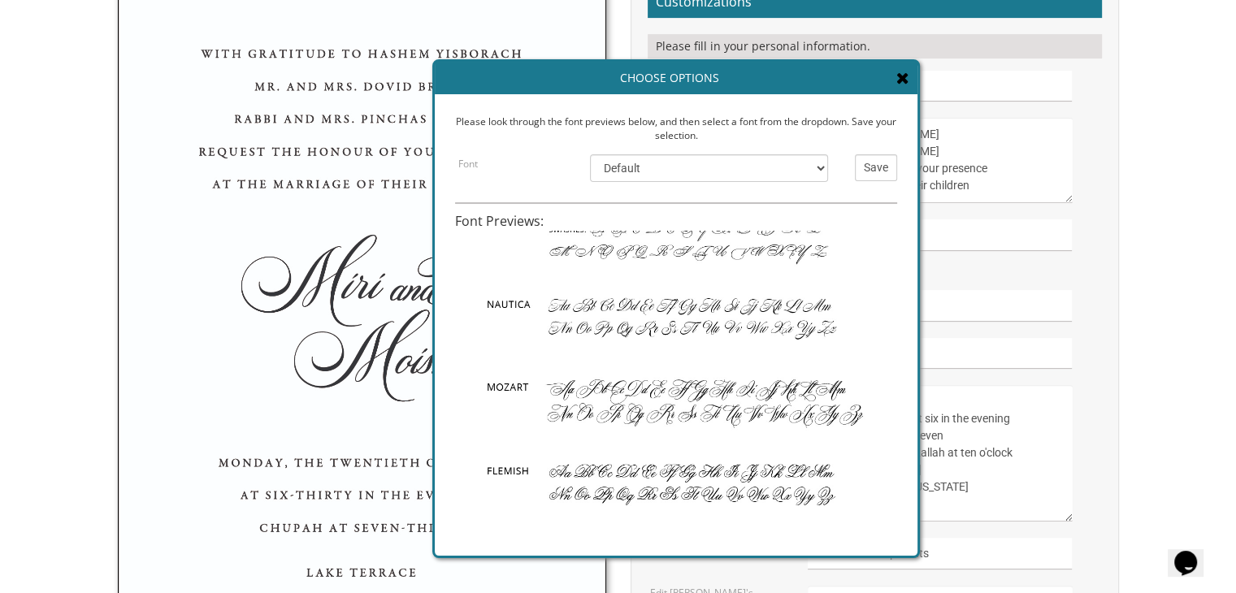
scroll to position [0, 0]
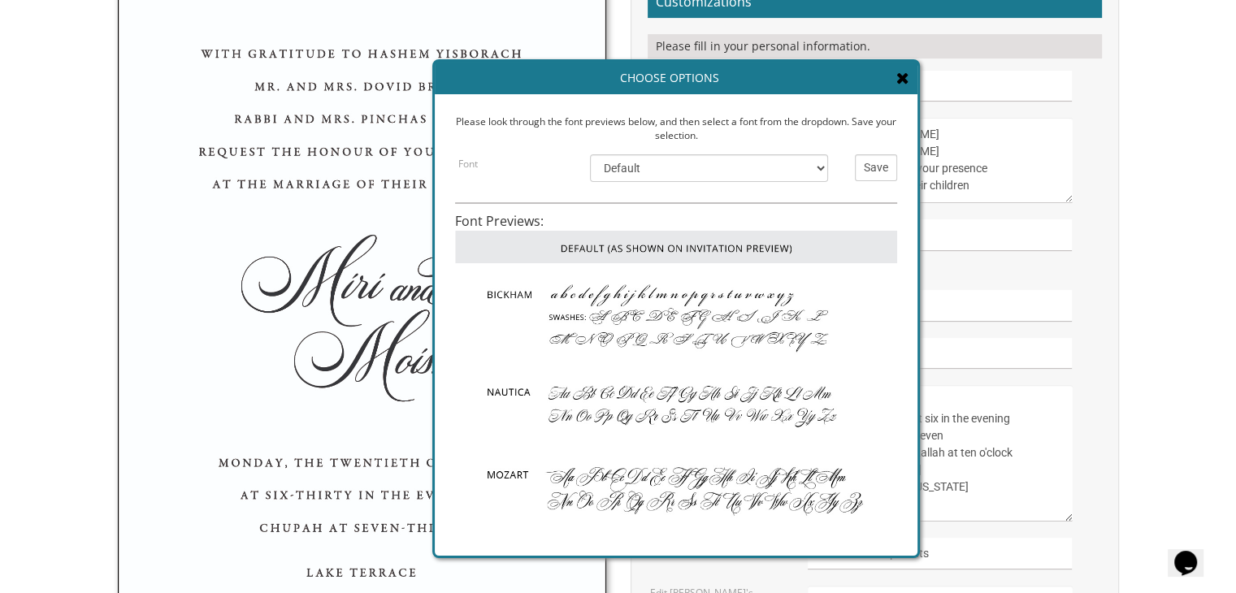
click at [907, 73] on icon at bounding box center [902, 78] width 13 height 16
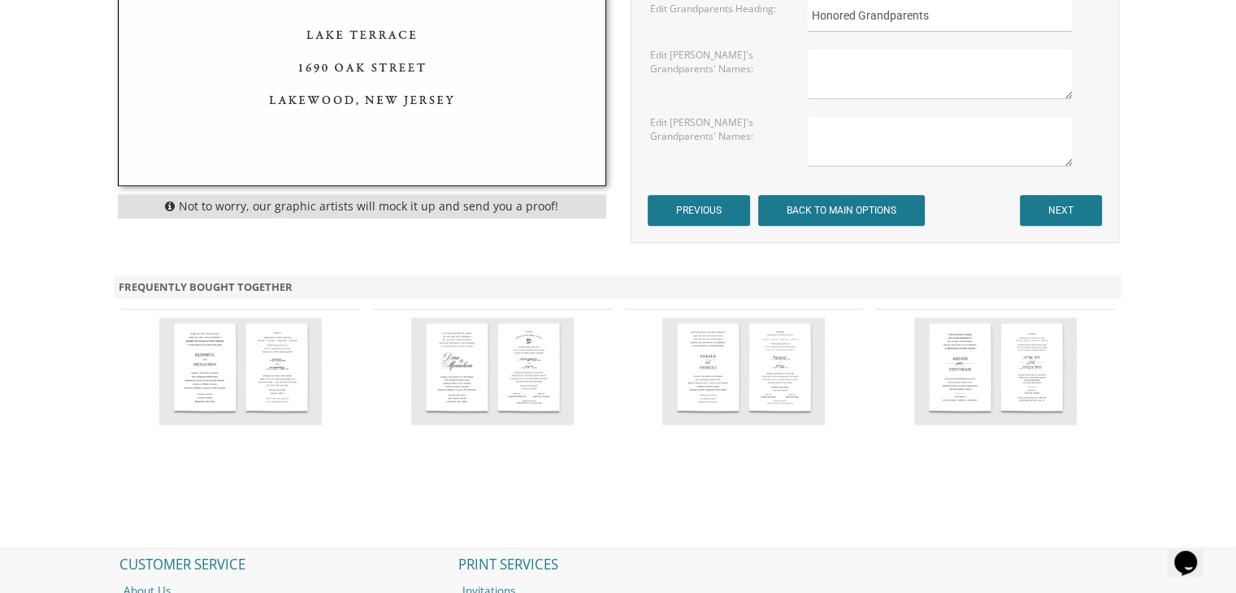
scroll to position [1342, 0]
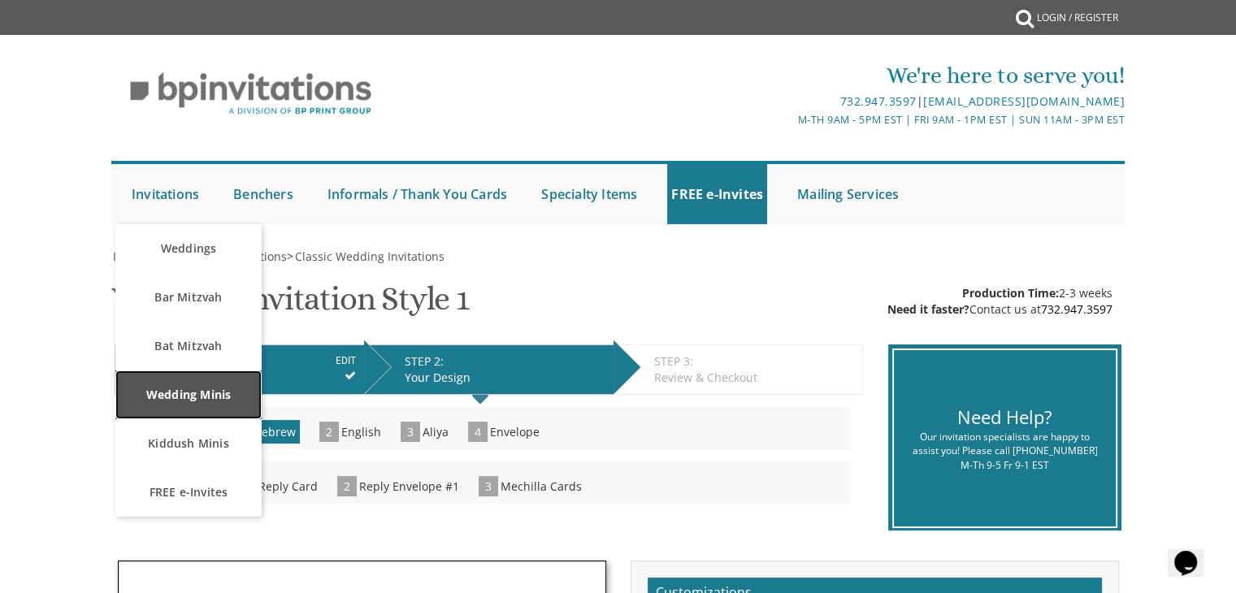
click at [174, 393] on link "Wedding Minis" at bounding box center [188, 395] width 146 height 49
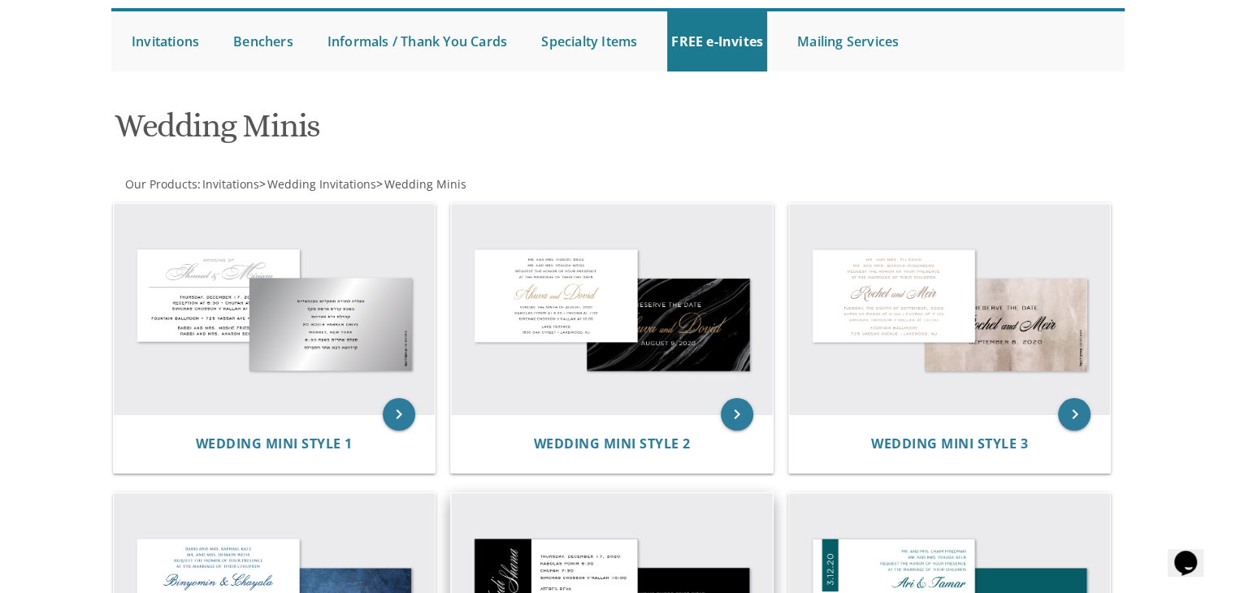
scroll to position [153, 0]
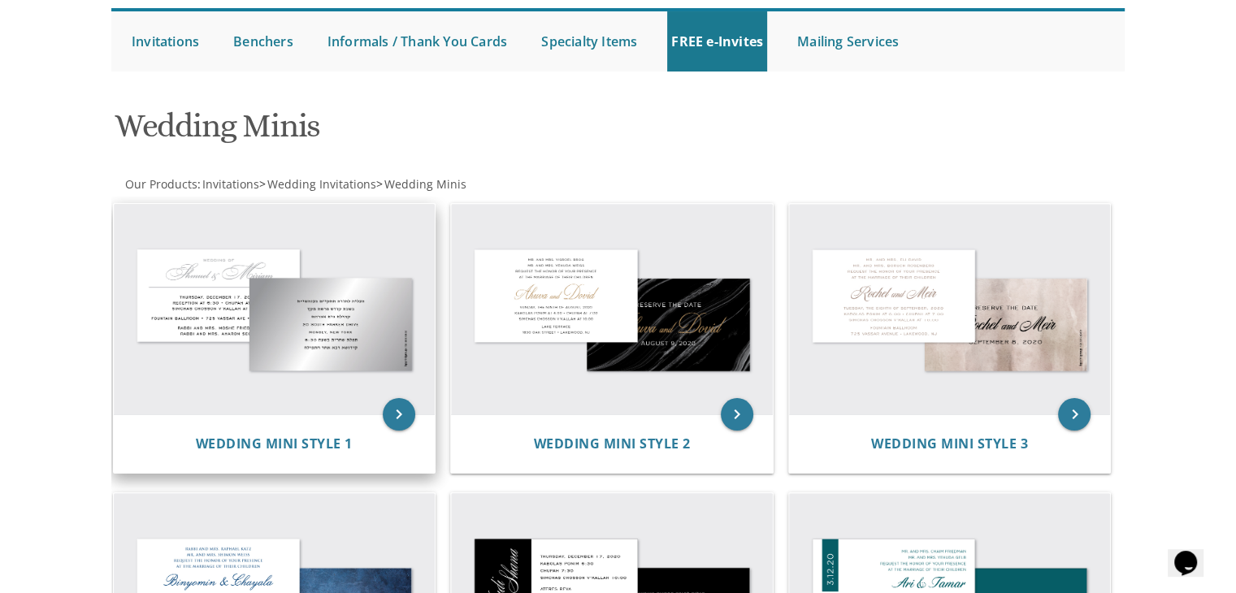
click at [397, 432] on div "Wedding Mini Style 1" at bounding box center [275, 443] width 322 height 59
click at [395, 419] on icon "keyboard_arrow_right" at bounding box center [399, 414] width 33 height 33
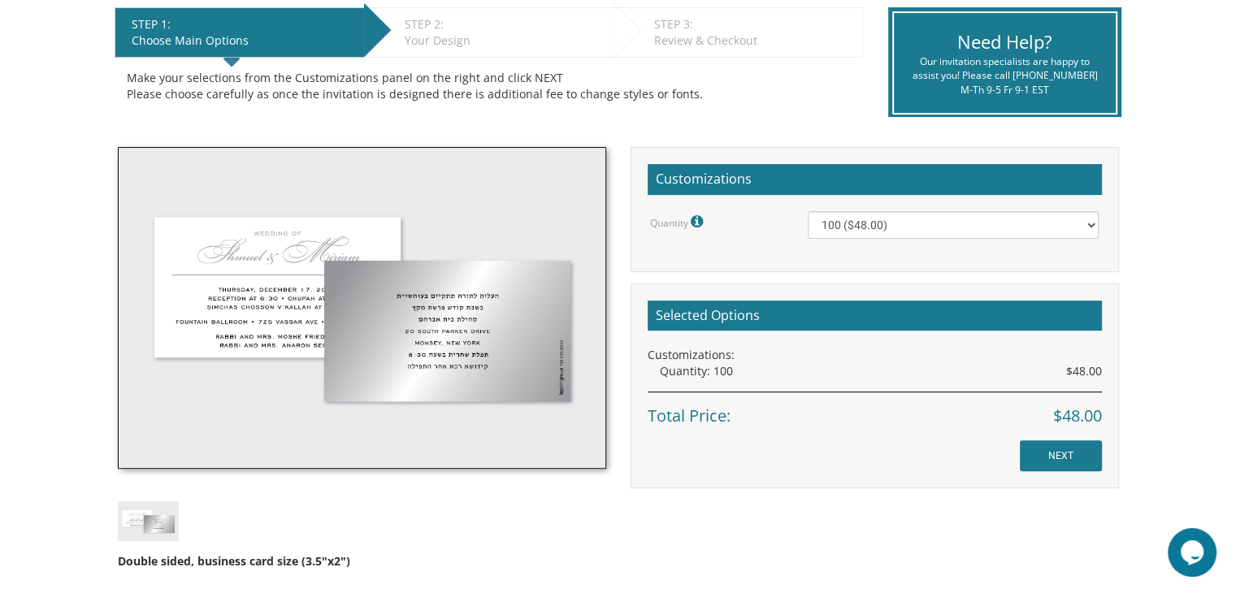
scroll to position [338, 0]
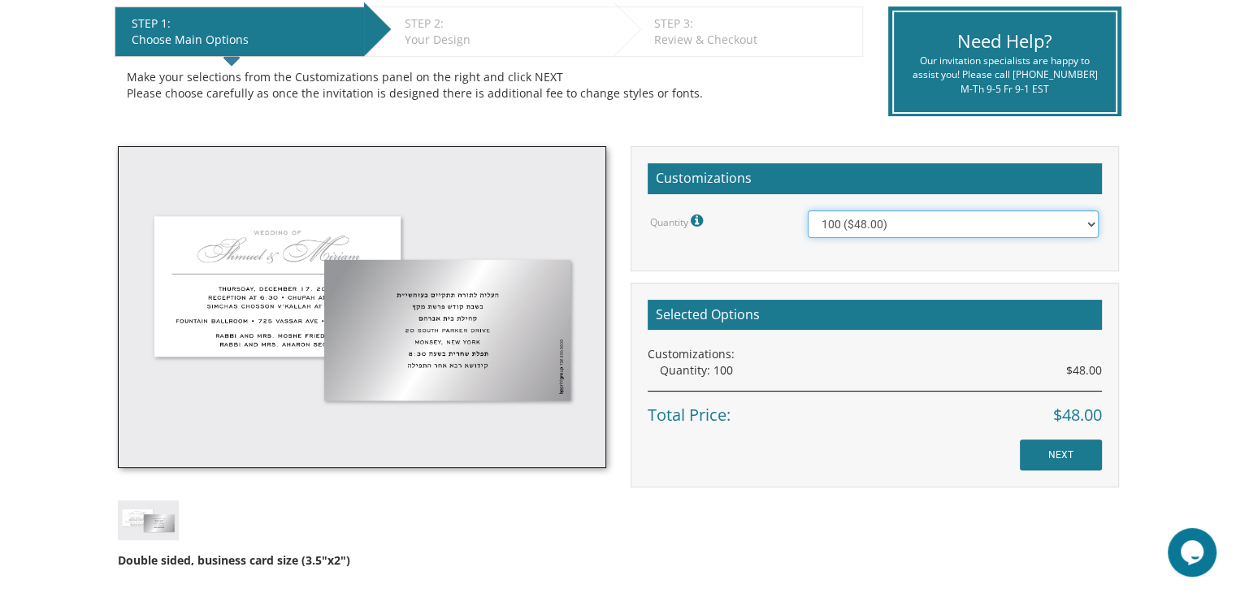
click at [854, 224] on select "100 ($48.00) 150 ($54.00) 200 ($60.00) 250 ($66.00) 300 ($72.00) 350 ($78.00) 4…" at bounding box center [953, 224] width 291 height 28
select select "200"
click at [808, 210] on select "100 ($48.00) 150 ($54.00) 200 ($60.00) 250 ($66.00) 300 ($72.00) 350 ($78.00) 4…" at bounding box center [953, 224] width 291 height 28
click at [1045, 449] on input "NEXT" at bounding box center [1061, 455] width 82 height 31
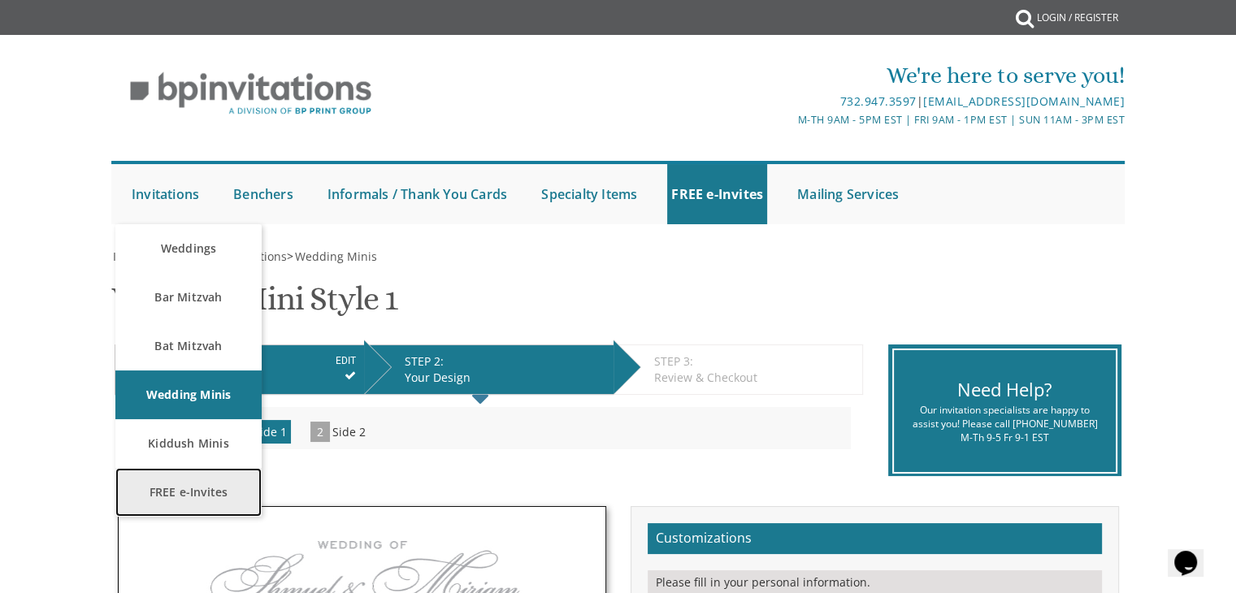
click at [163, 495] on link "FREE e-Invites" at bounding box center [188, 492] width 146 height 49
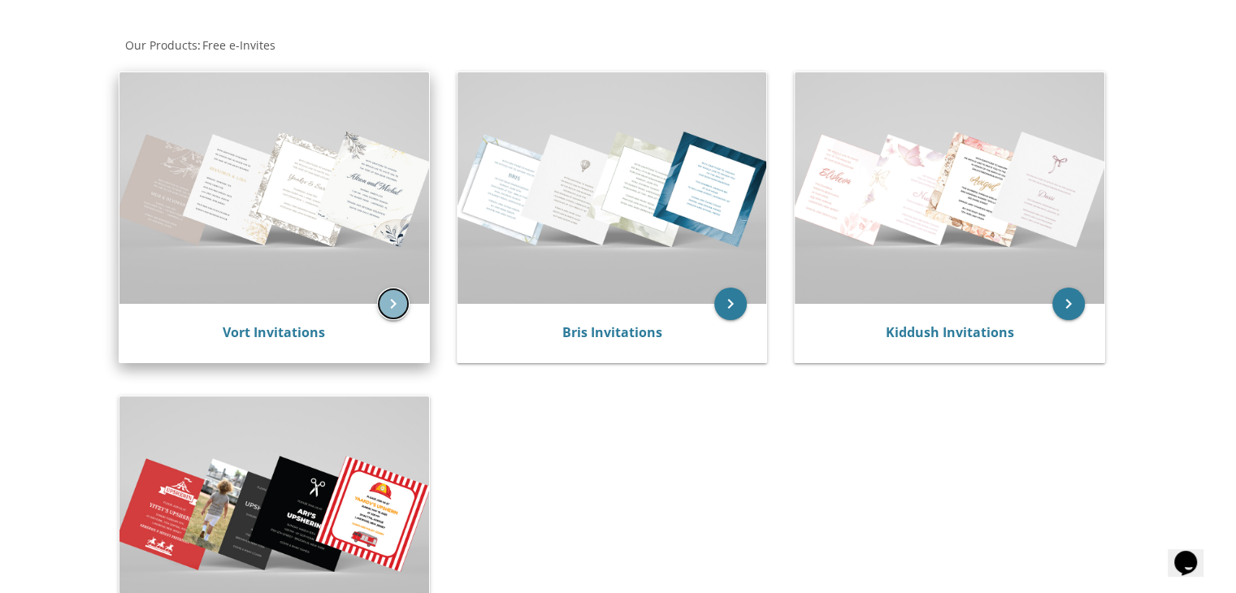
click at [380, 306] on icon "keyboard_arrow_right" at bounding box center [393, 304] width 33 height 33
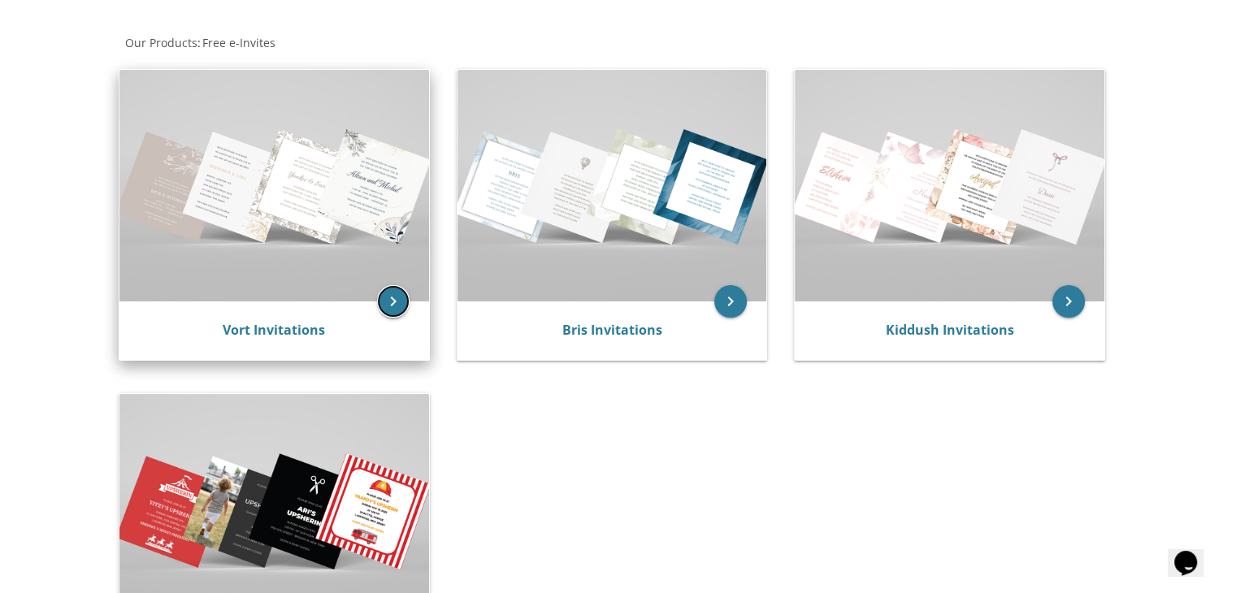
scroll to position [296, 0]
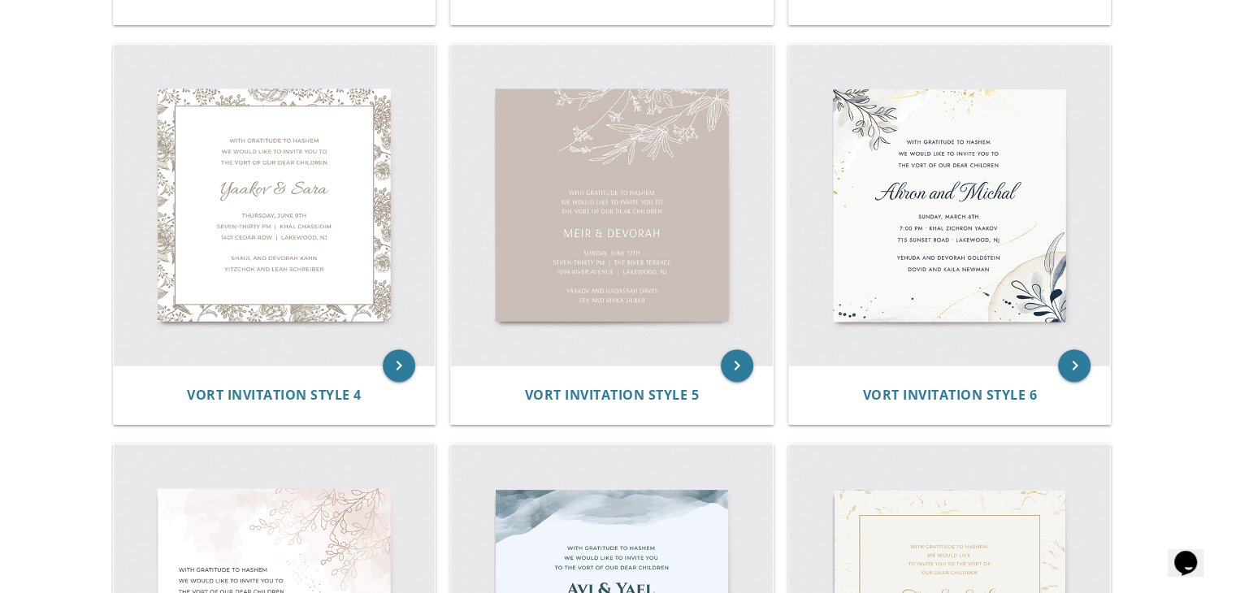
scroll to position [728, 0]
